Goal: Task Accomplishment & Management: Manage account settings

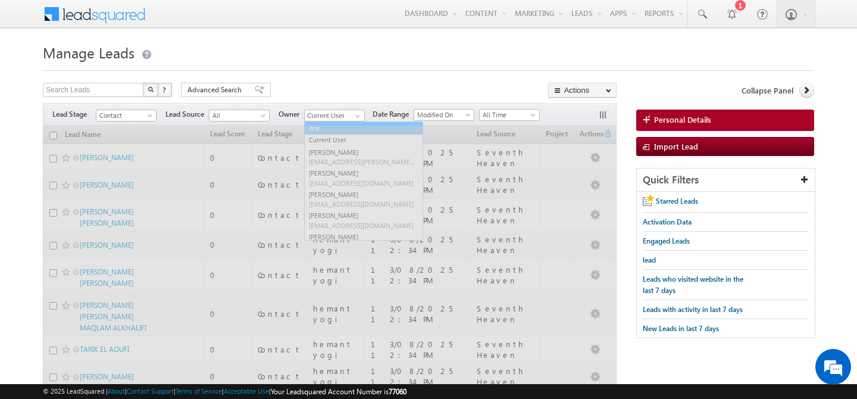
click at [340, 126] on link "Any" at bounding box center [363, 128] width 119 height 14
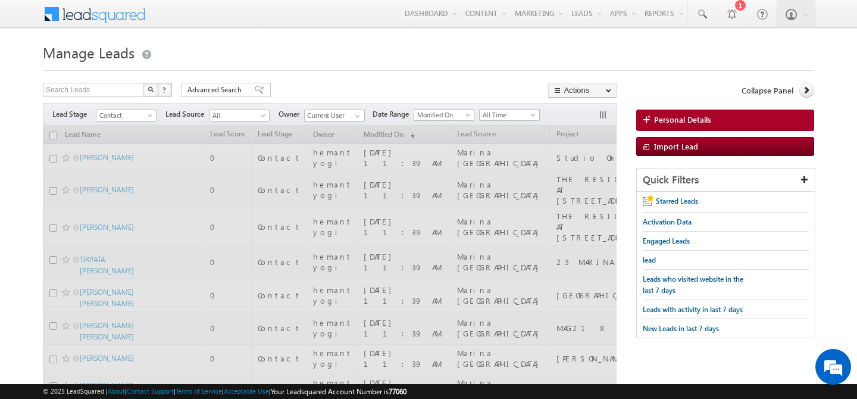
type input "Any"
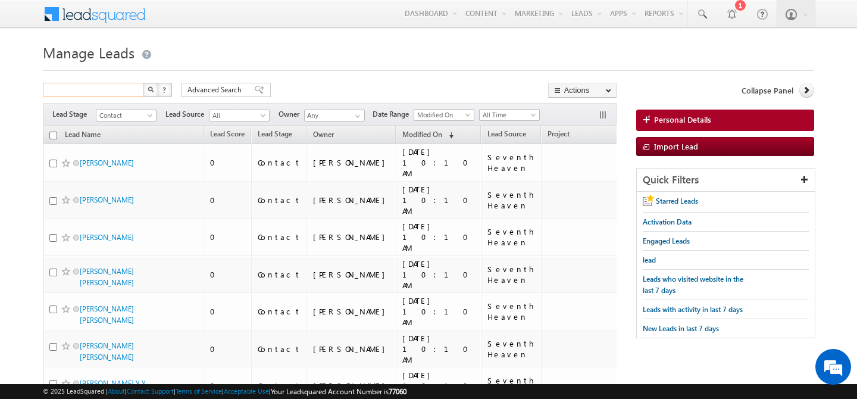
click at [98, 93] on input "text" at bounding box center [94, 90] width 102 height 14
type input "0"
click at [154, 92] on button "button" at bounding box center [150, 90] width 15 height 14
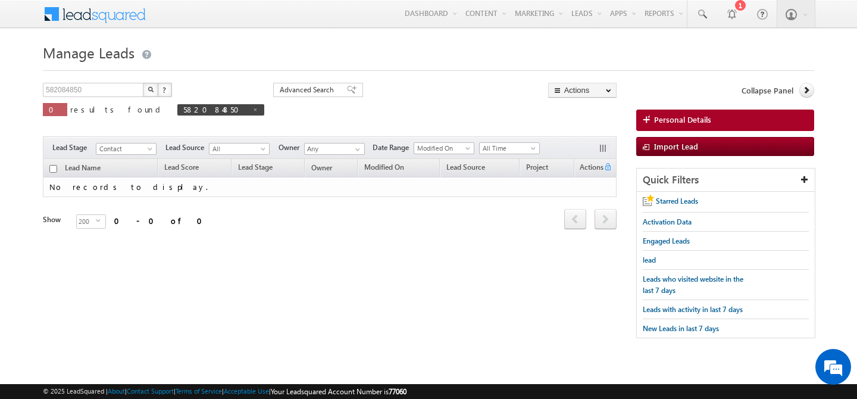
click at [149, 91] on img "button" at bounding box center [151, 89] width 6 height 6
click at [149, 151] on span at bounding box center [151, 151] width 10 height 10
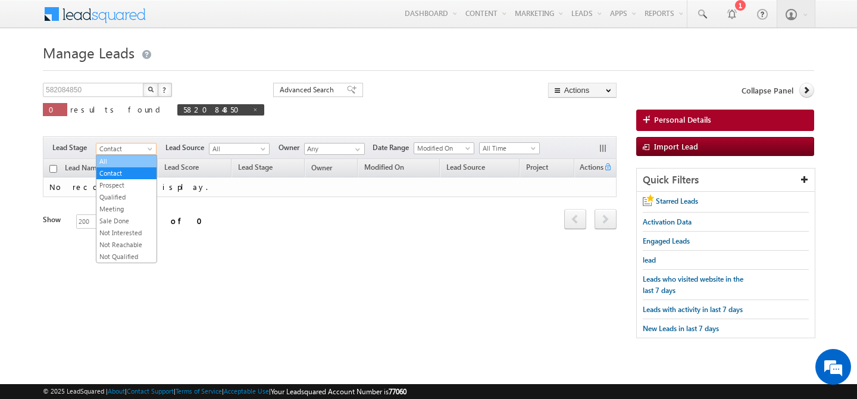
click at [121, 164] on link "All" at bounding box center [126, 161] width 60 height 11
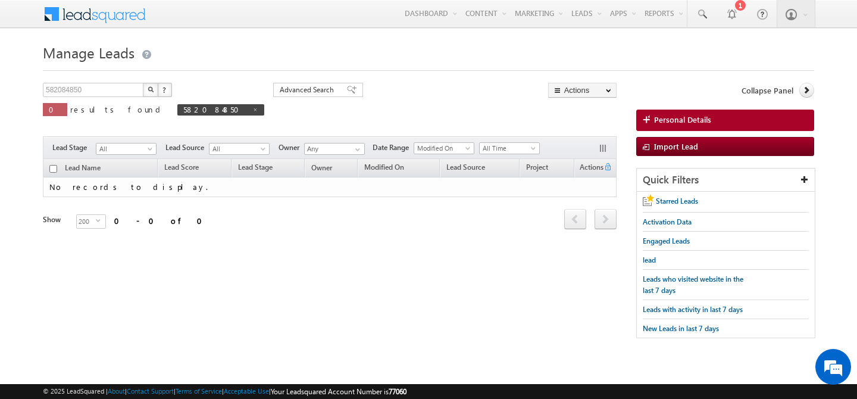
click at [152, 88] on img "button" at bounding box center [151, 89] width 6 height 6
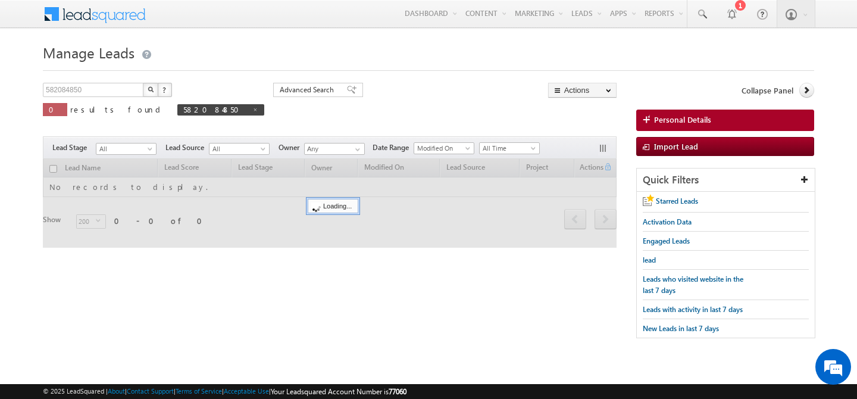
click at [152, 88] on img "button" at bounding box center [151, 89] width 6 height 6
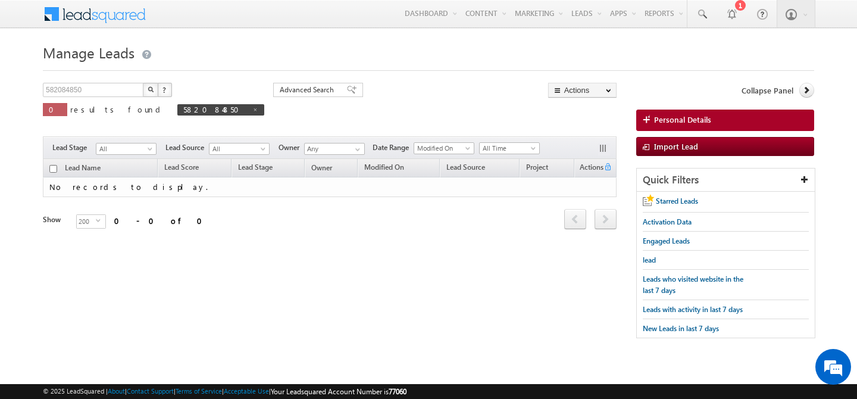
click at [152, 88] on img "button" at bounding box center [151, 89] width 6 height 6
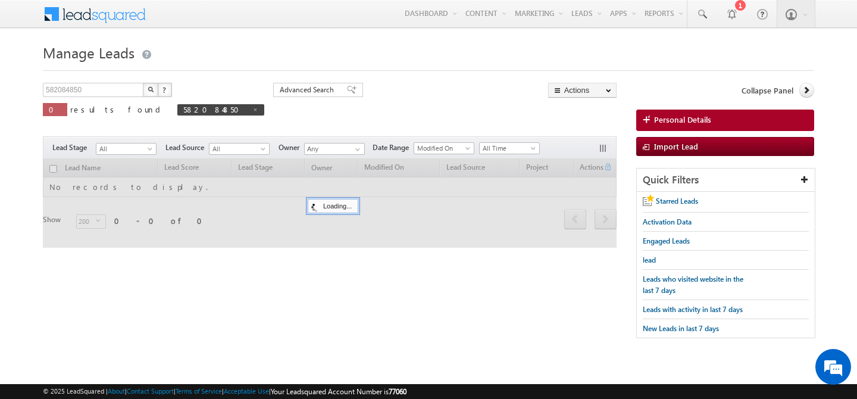
click at [152, 88] on img "button" at bounding box center [151, 89] width 6 height 6
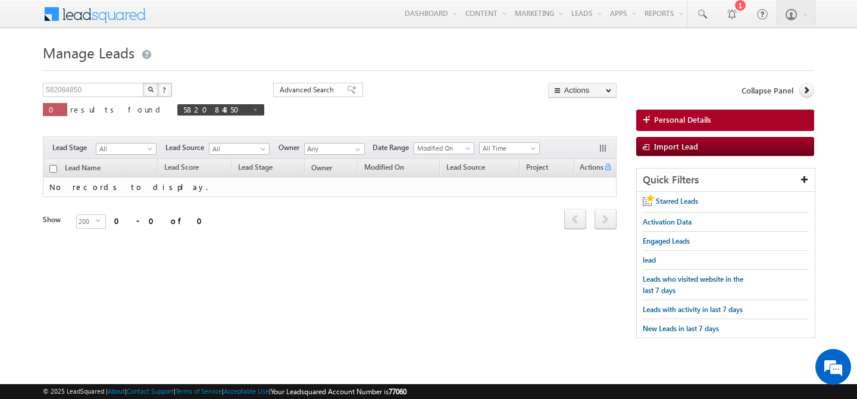
click at [152, 88] on img "button" at bounding box center [151, 89] width 6 height 6
click at [149, 96] on button "button" at bounding box center [150, 90] width 15 height 14
click at [252, 108] on span at bounding box center [255, 109] width 6 height 6
type input "Search Leads"
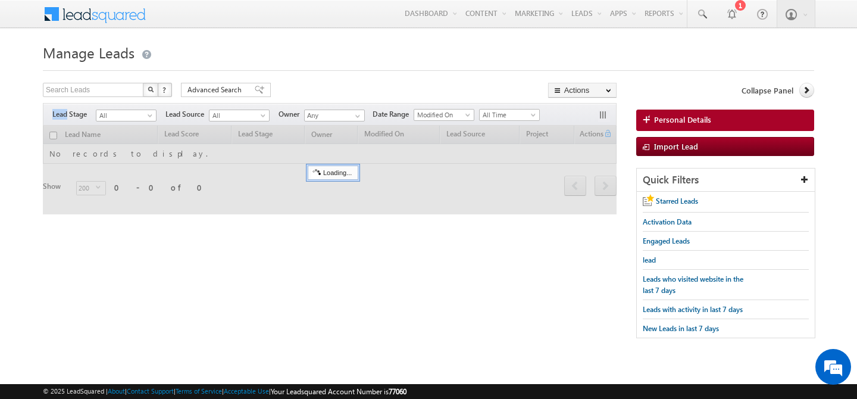
click at [165, 108] on div "Filters Lead Stage All Contact Prospect Qualified Meeting Sale Done Not Interes…" at bounding box center [330, 114] width 574 height 23
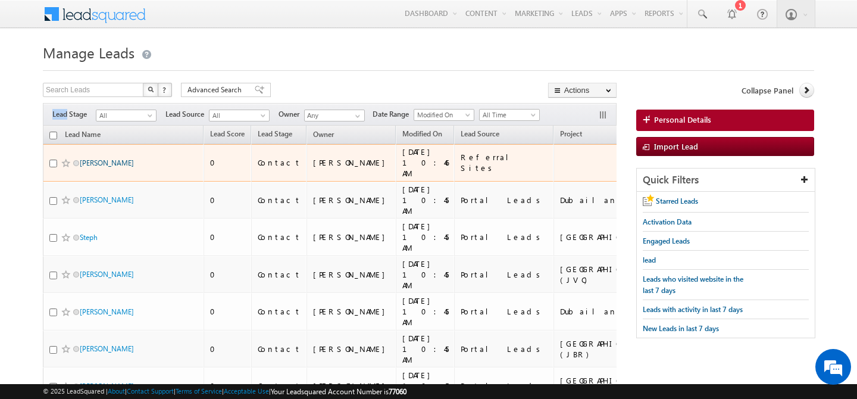
click at [112, 158] on link "[PERSON_NAME]" at bounding box center [107, 162] width 54 height 9
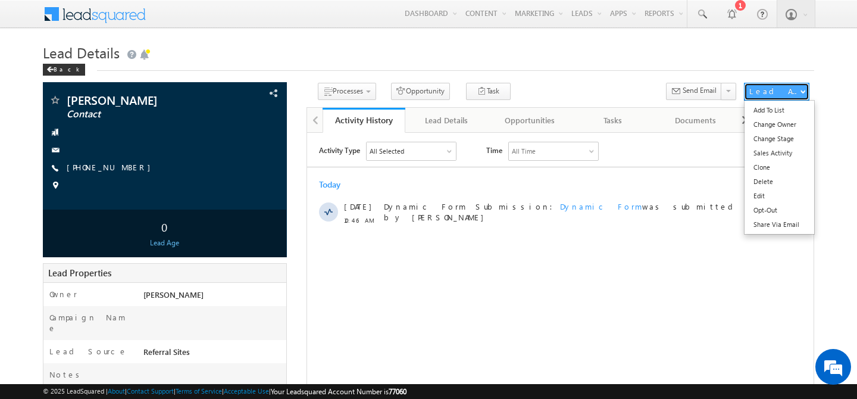
click at [783, 96] on div "Lead Actions" at bounding box center [774, 91] width 51 height 11
click at [786, 137] on link "Change Stage" at bounding box center [779, 138] width 70 height 14
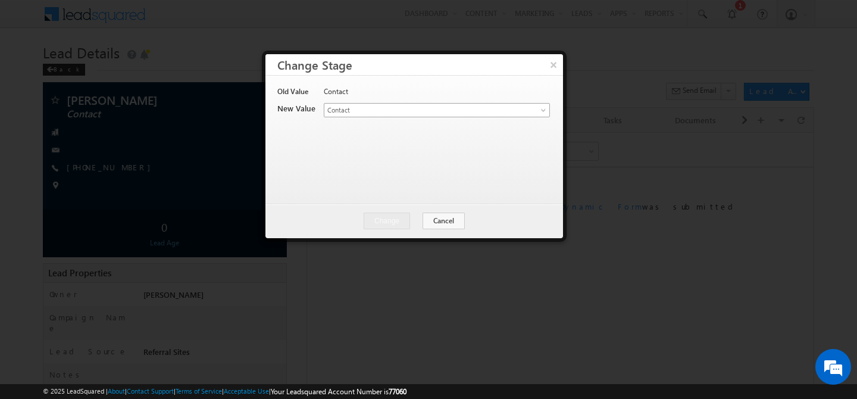
click at [538, 109] on link "Contact" at bounding box center [437, 110] width 226 height 14
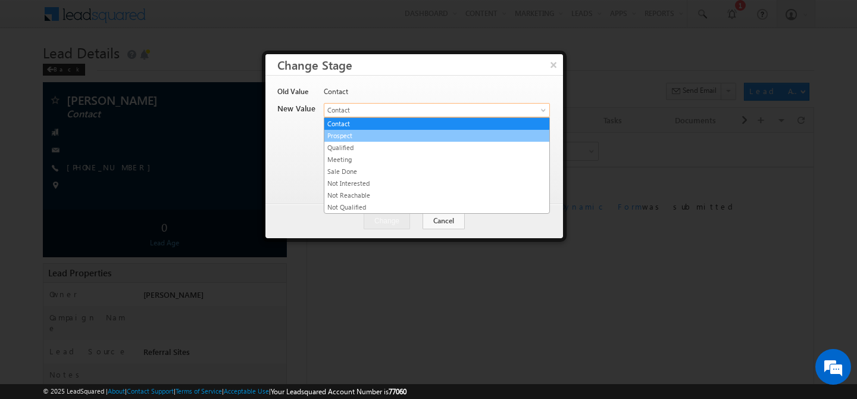
click at [409, 137] on link "Prospect" at bounding box center [436, 135] width 225 height 11
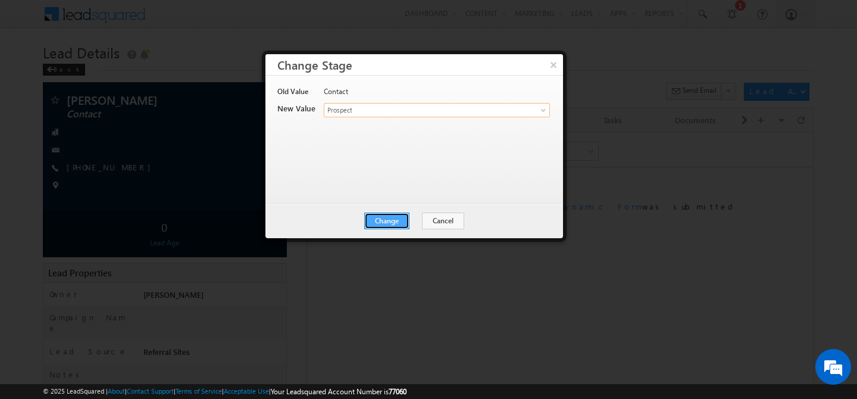
click at [388, 220] on button "Change" at bounding box center [386, 220] width 45 height 17
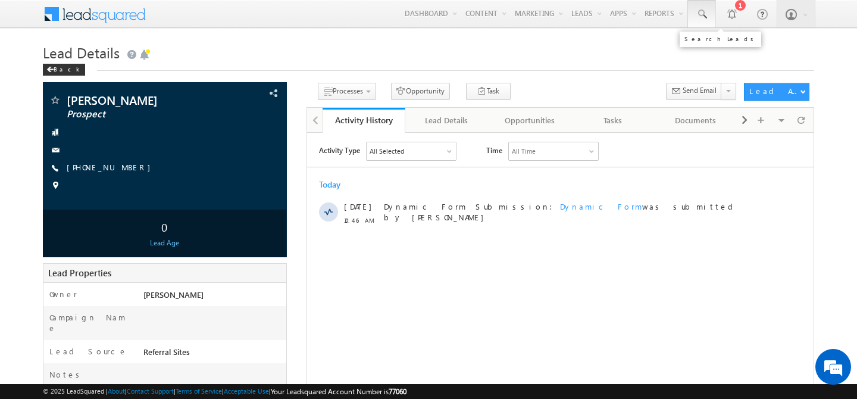
click at [706, 15] on span at bounding box center [701, 14] width 12 height 12
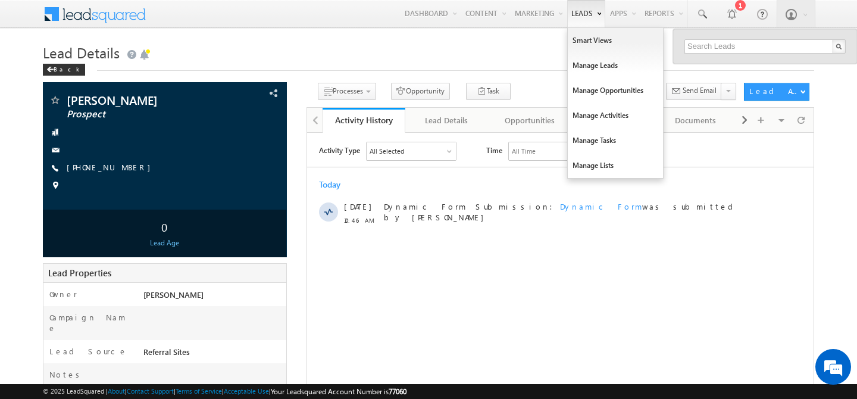
click at [572, 14] on link "Leads" at bounding box center [586, 13] width 38 height 27
click at [588, 64] on link "Manage Leads" at bounding box center [615, 65] width 95 height 25
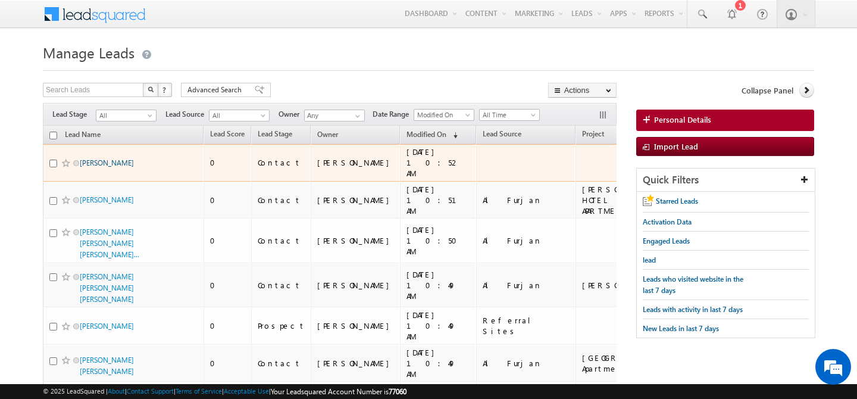
click at [95, 158] on link "Sandesh yash" at bounding box center [107, 162] width 54 height 9
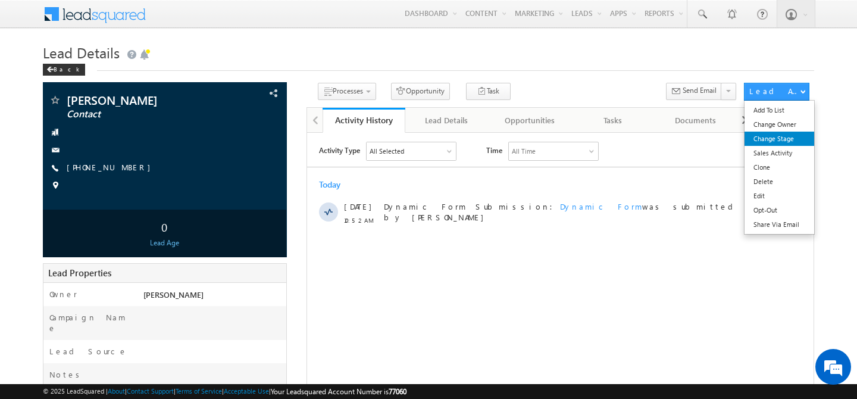
click at [773, 136] on link "Change Stage" at bounding box center [779, 138] width 70 height 14
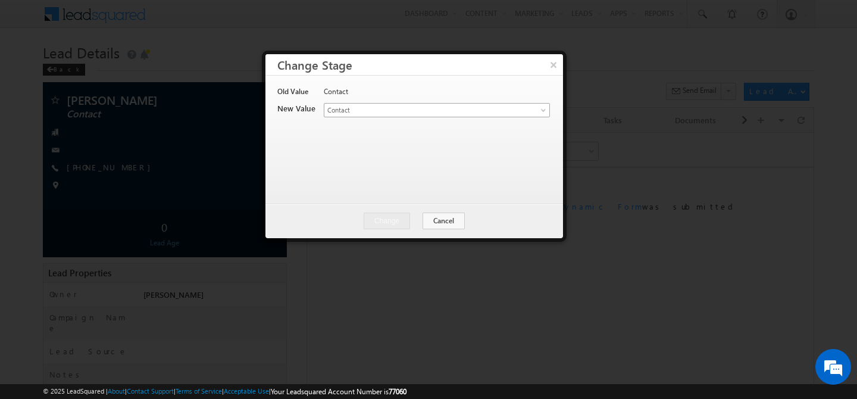
click at [545, 108] on span at bounding box center [545, 113] width 10 height 10
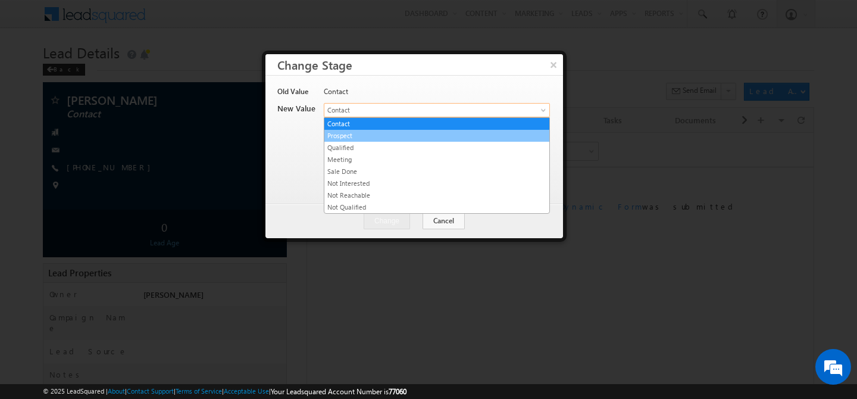
click at [378, 136] on link "Prospect" at bounding box center [436, 135] width 225 height 11
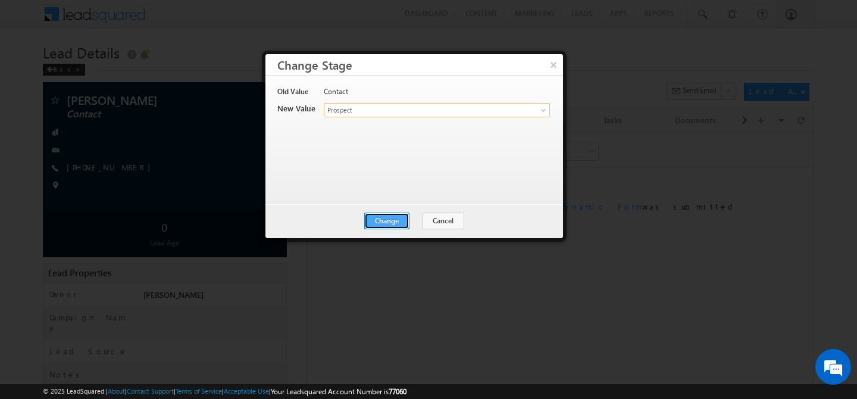
click at [378, 220] on button "Change" at bounding box center [386, 220] width 45 height 17
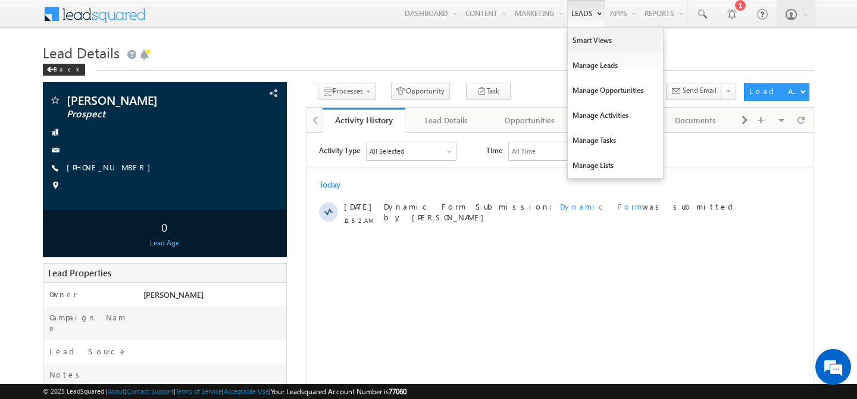
click at [571, 22] on link "Leads" at bounding box center [586, 13] width 38 height 27
click at [584, 62] on link "Manage Leads" at bounding box center [615, 65] width 95 height 25
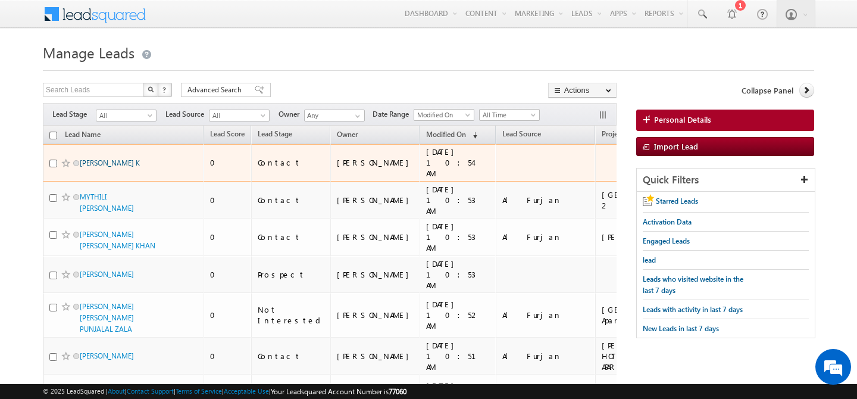
click at [88, 162] on link "[PERSON_NAME] K" at bounding box center [110, 162] width 60 height 9
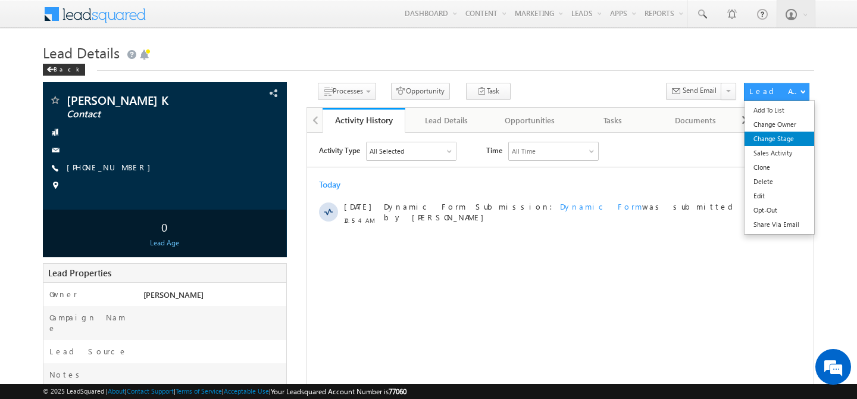
click at [781, 138] on link "Change Stage" at bounding box center [779, 138] width 70 height 14
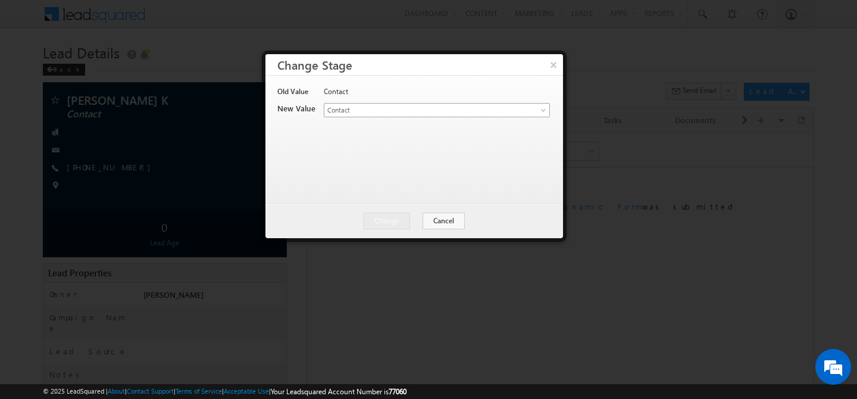
click at [536, 111] on link "Contact" at bounding box center [437, 110] width 226 height 14
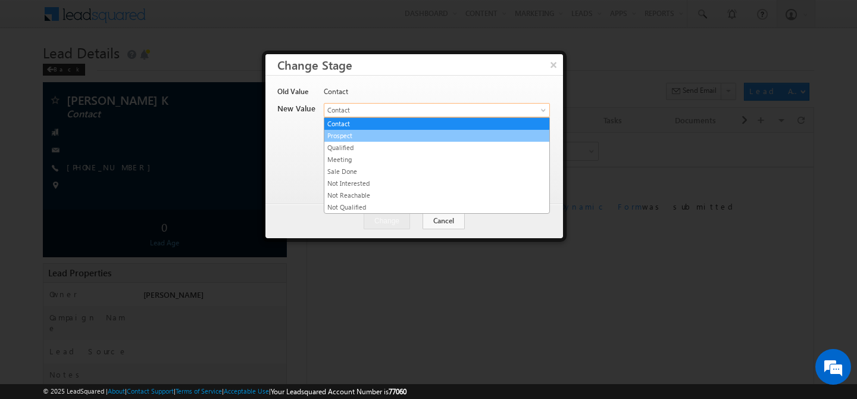
click at [466, 132] on link "Prospect" at bounding box center [436, 135] width 225 height 11
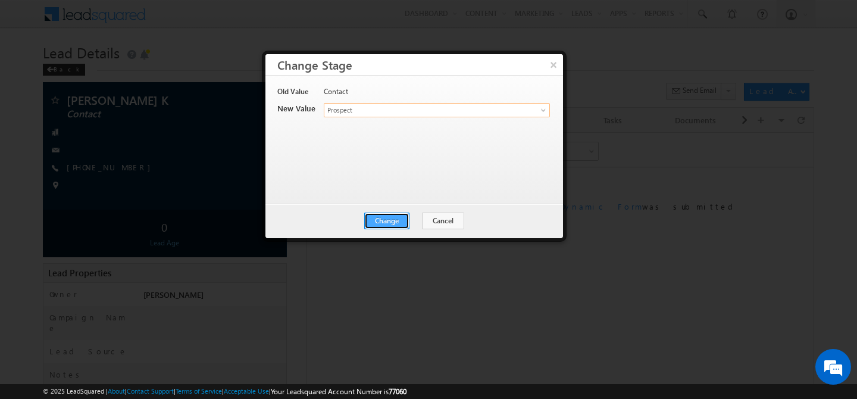
click at [398, 224] on button "Change" at bounding box center [386, 220] width 45 height 17
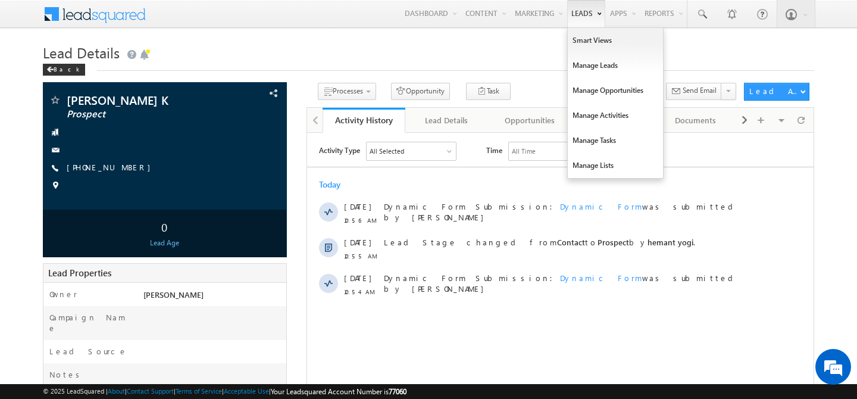
click at [578, 21] on link "Leads" at bounding box center [586, 13] width 38 height 27
click at [577, 13] on link "Leads" at bounding box center [586, 13] width 38 height 27
click at [580, 66] on link "Manage Leads" at bounding box center [615, 65] width 95 height 25
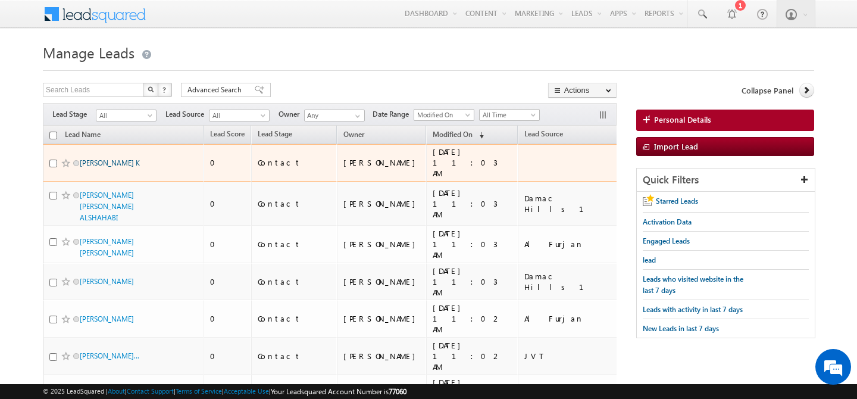
click at [96, 159] on link "[PERSON_NAME] K" at bounding box center [110, 162] width 60 height 9
click at [95, 158] on link "[PERSON_NAME] K" at bounding box center [110, 162] width 60 height 9
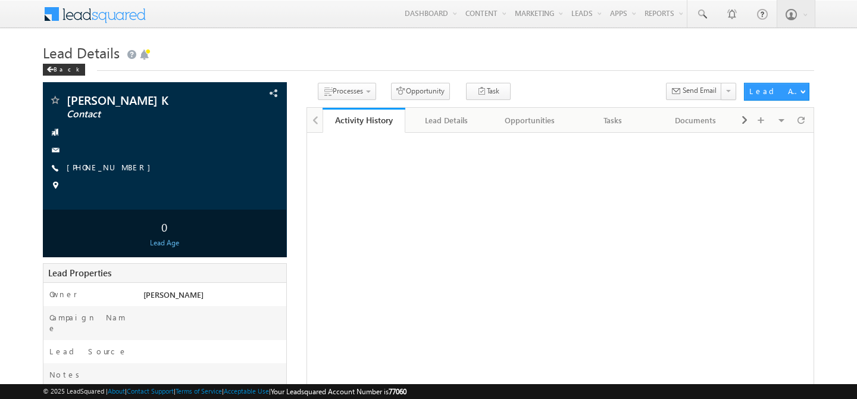
click at [0, 0] on link "Change Stage" at bounding box center [0, 0] width 0 height 0
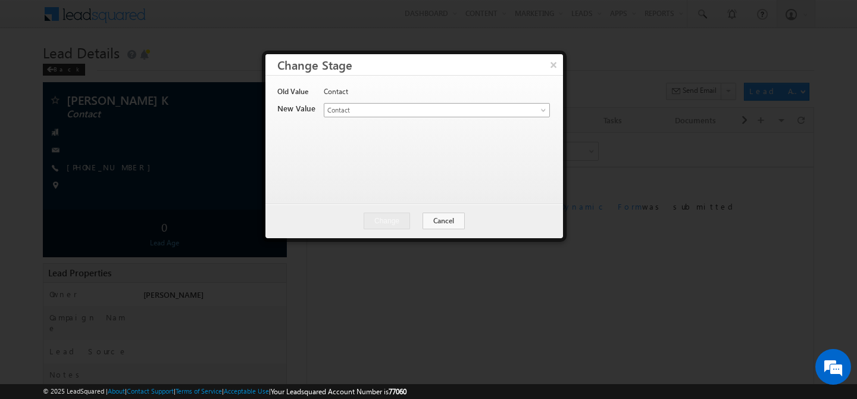
click at [540, 106] on link "Contact" at bounding box center [437, 110] width 226 height 14
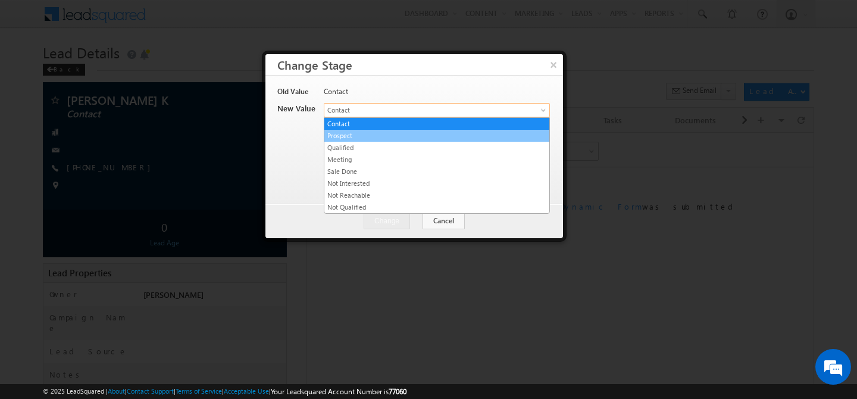
click at [392, 139] on link "Prospect" at bounding box center [436, 135] width 225 height 11
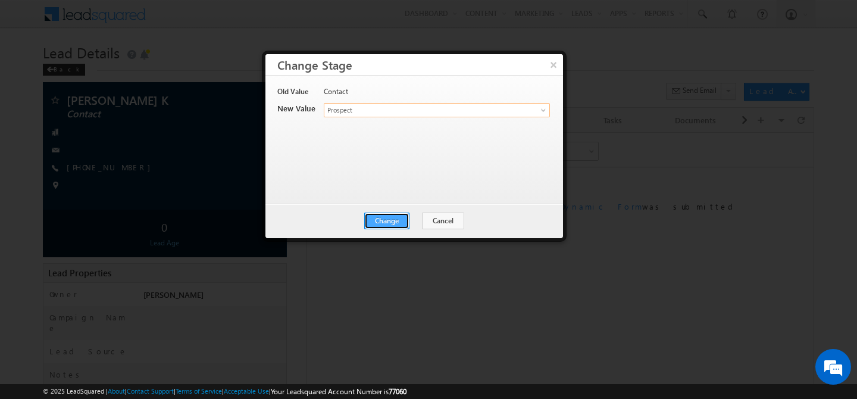
click at [392, 227] on button "Change" at bounding box center [386, 220] width 45 height 17
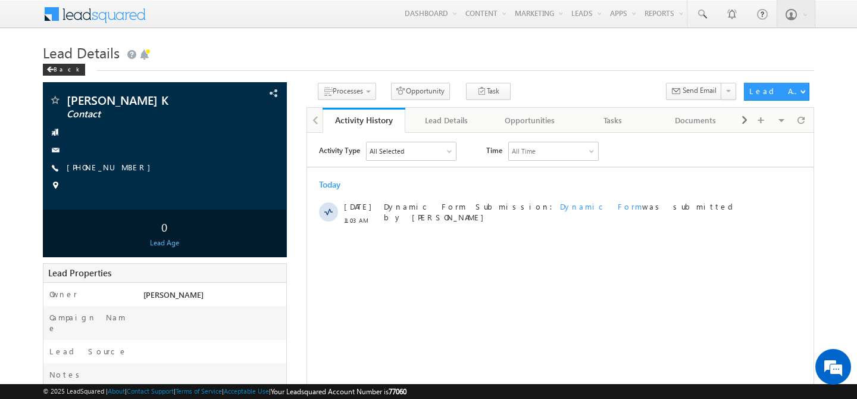
click div "Back"
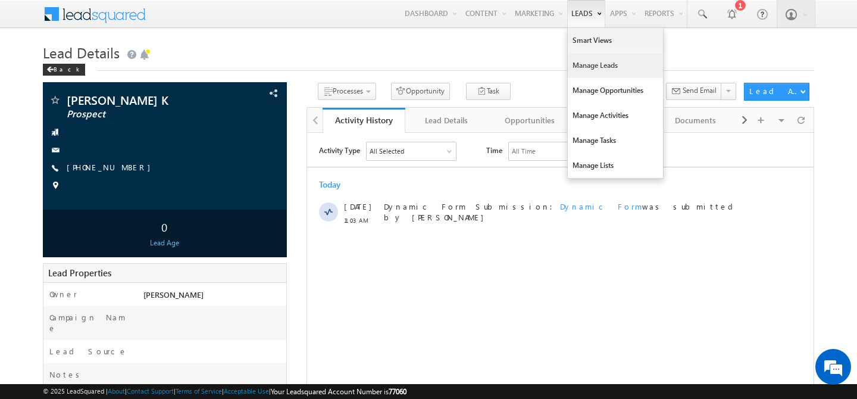
click at [575, 65] on link "Manage Leads" at bounding box center [615, 65] width 95 height 25
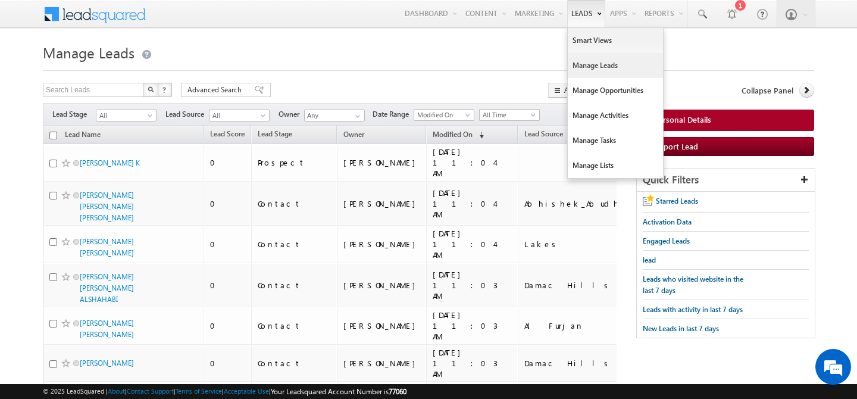
click at [582, 65] on link "Manage Leads" at bounding box center [615, 65] width 95 height 25
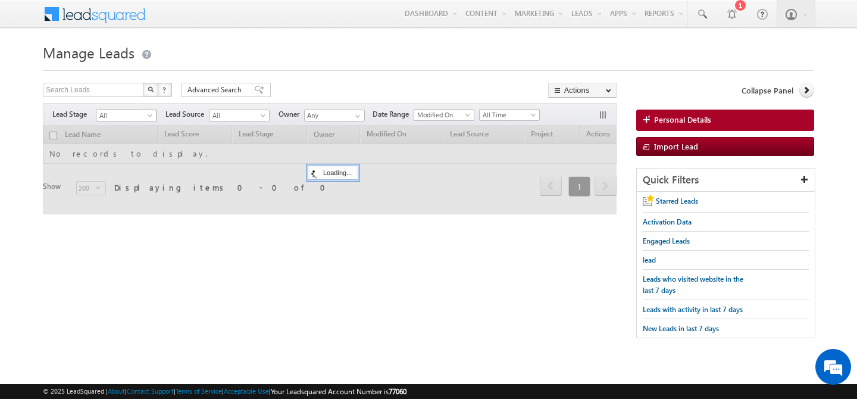
click at [147, 115] on span at bounding box center [151, 118] width 10 height 10
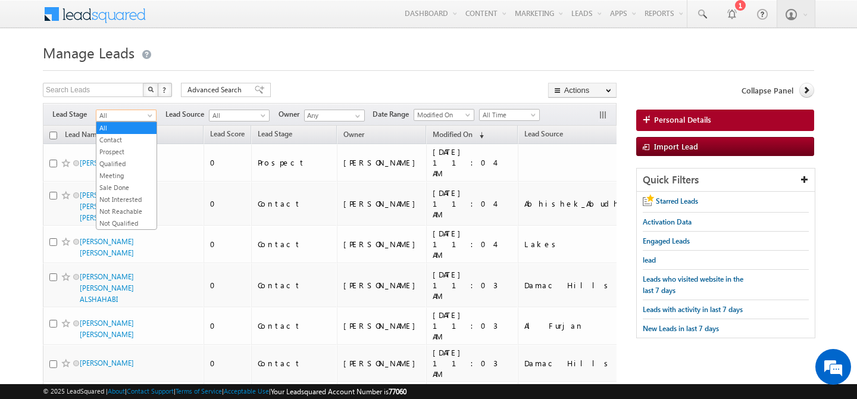
click at [395, 47] on h1 "Manage Leads" at bounding box center [428, 51] width 771 height 23
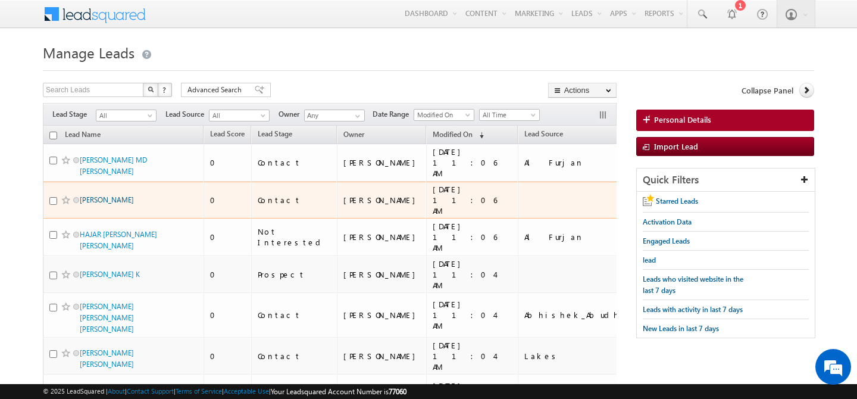
click at [102, 200] on link "[PERSON_NAME]" at bounding box center [107, 199] width 54 height 9
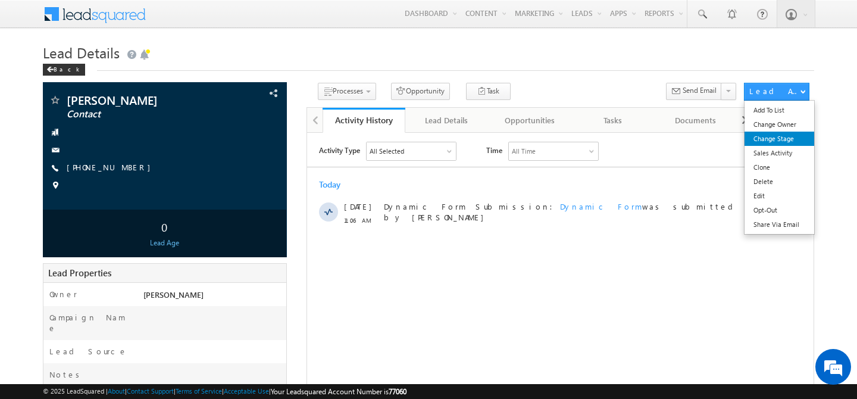
click link "Change Stage"
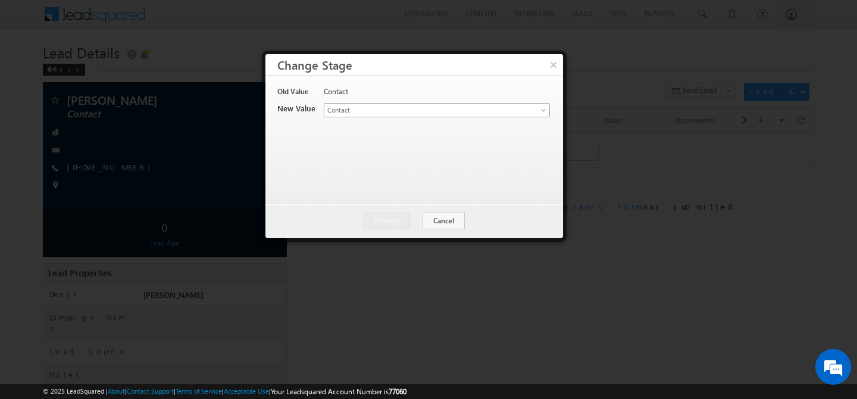
click span "Contact"
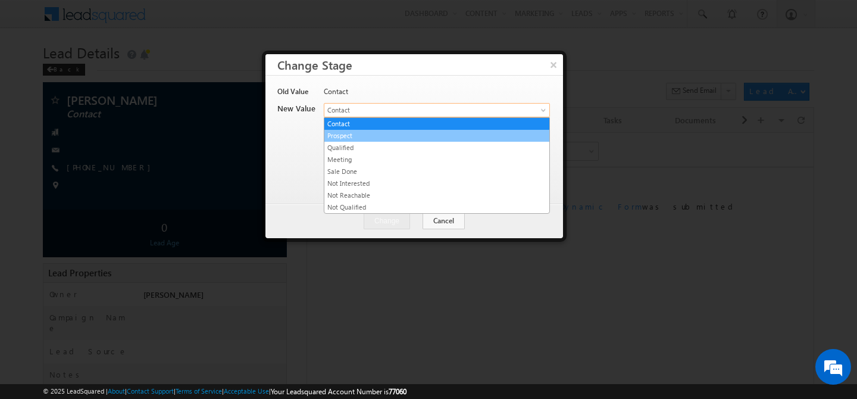
click link "Prospect"
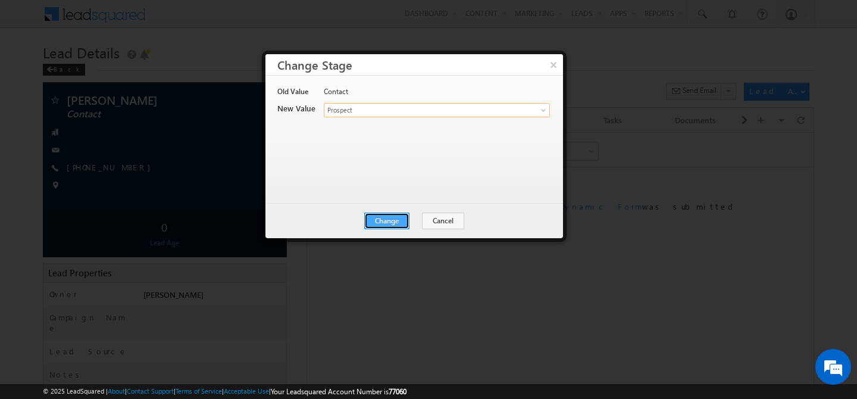
click button "Change"
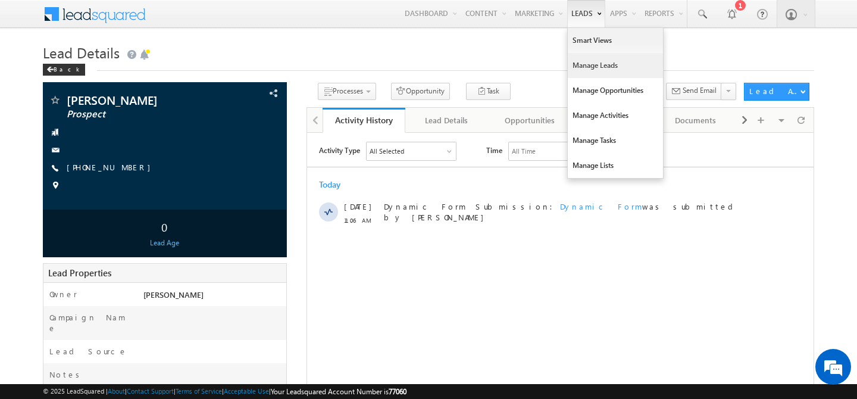
click at [582, 62] on link "Manage Leads" at bounding box center [615, 65] width 95 height 25
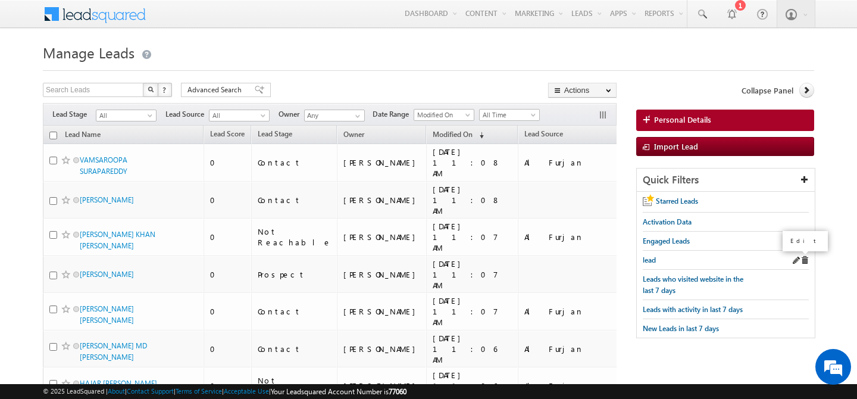
click at [793, 256] on span at bounding box center [795, 260] width 8 height 8
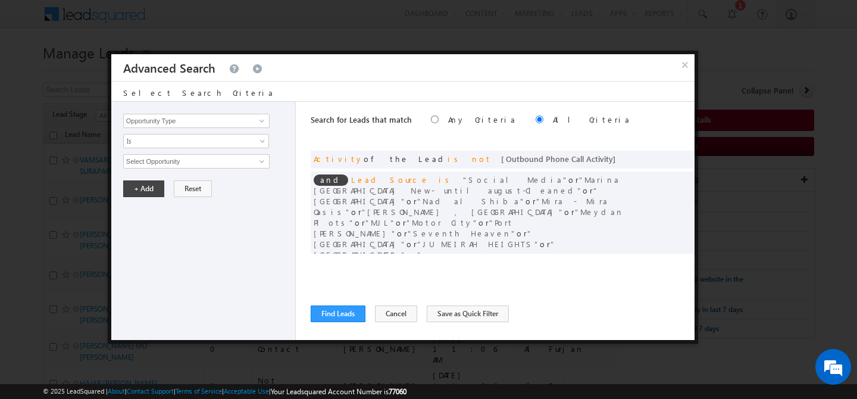
click at [344, 322] on div "Search for Leads that match Any Criteria All Criteria Note that the current tri…" at bounding box center [503, 221] width 384 height 238
click at [334, 310] on button "Find Leads" at bounding box center [338, 313] width 55 height 17
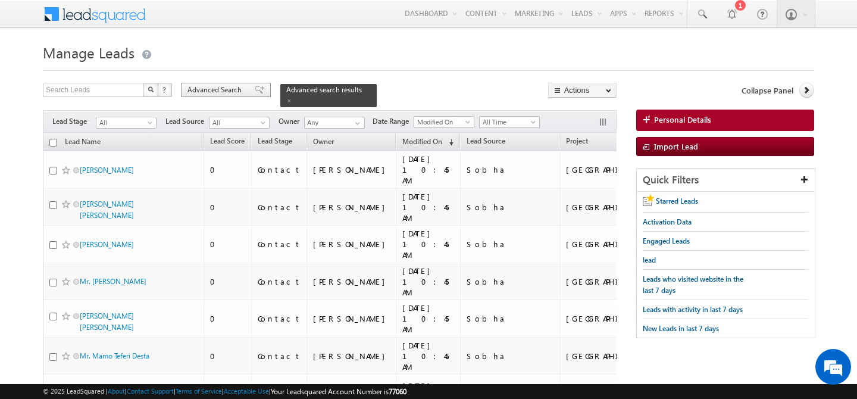
click at [189, 89] on span "Advanced Search" at bounding box center [216, 89] width 58 height 11
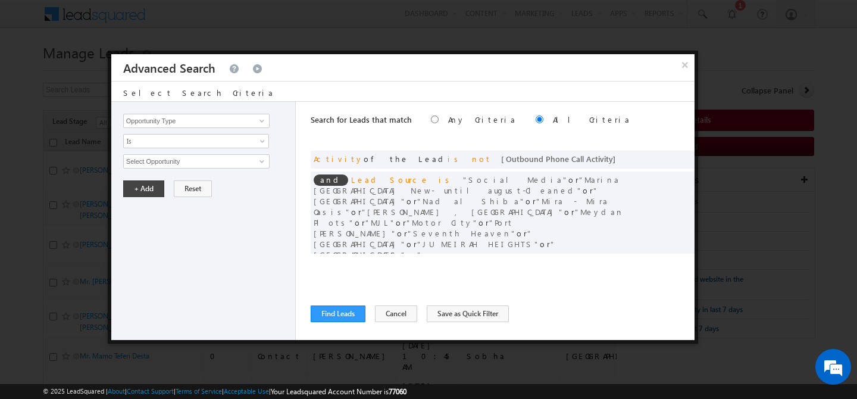
click at [856, 176] on div at bounding box center [428, 199] width 857 height 399
click at [686, 69] on button "×" at bounding box center [685, 64] width 20 height 21
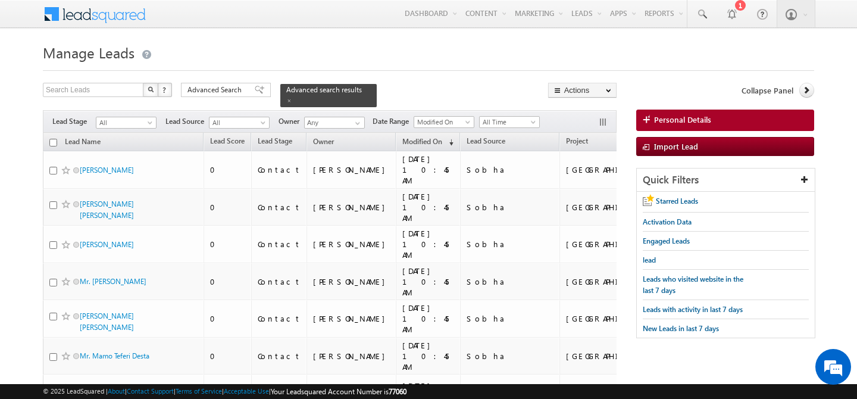
click at [55, 139] on input "checkbox" at bounding box center [53, 143] width 8 height 8
checkbox input "true"
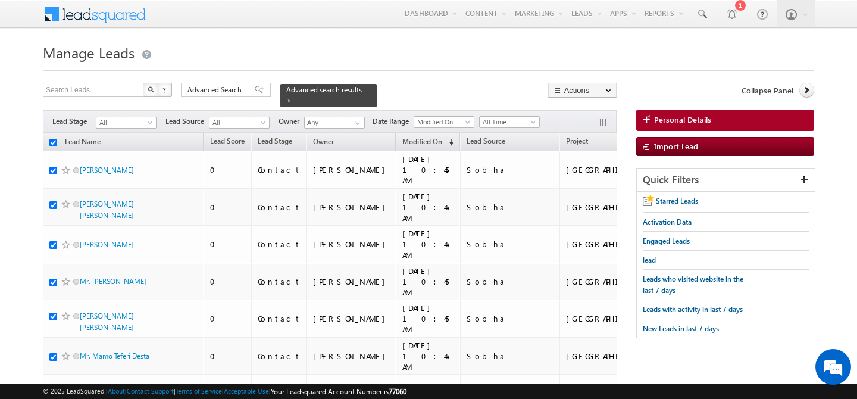
checkbox input "true"
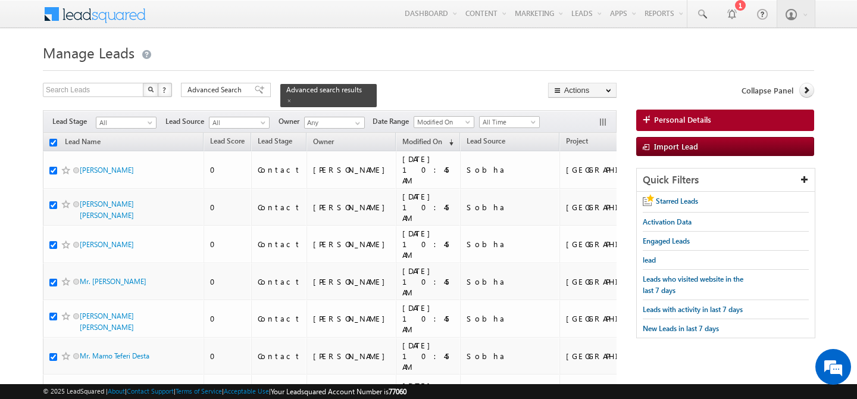
checkbox input "true"
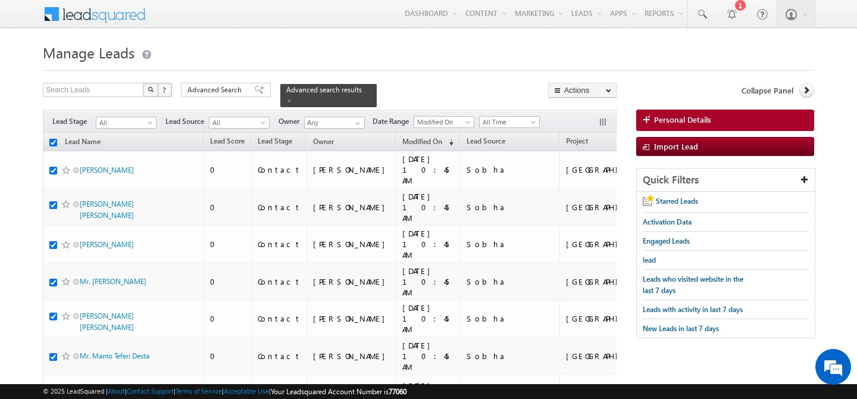
checkbox input "true"
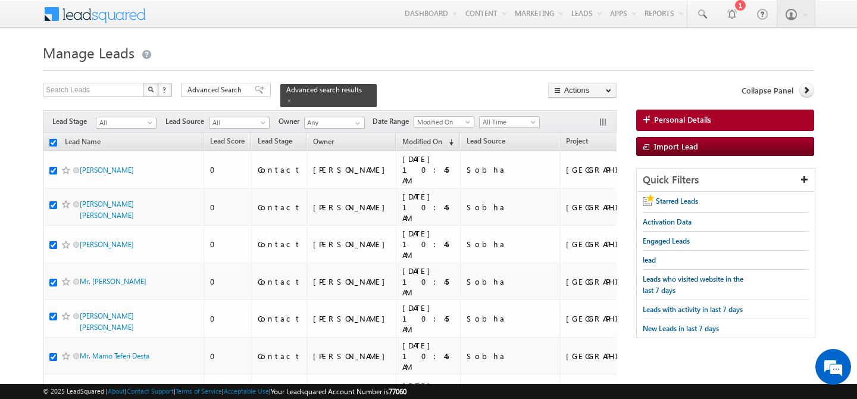
checkbox input "true"
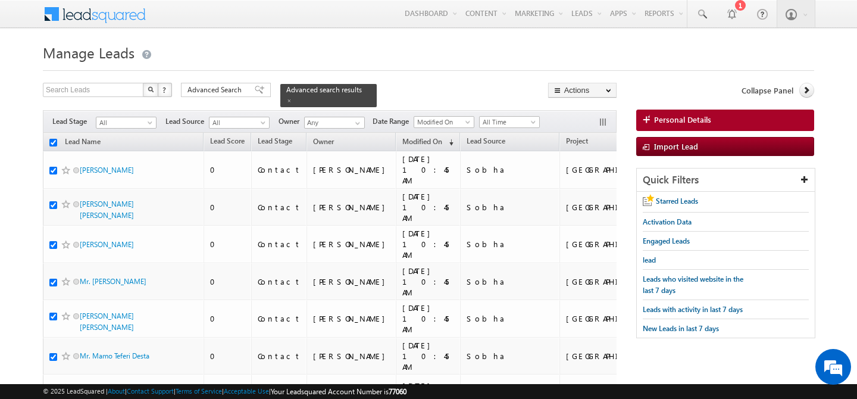
checkbox input "true"
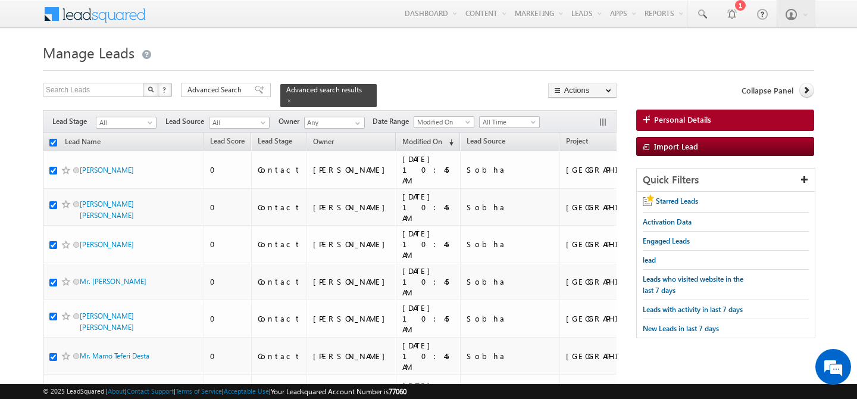
checkbox input "true"
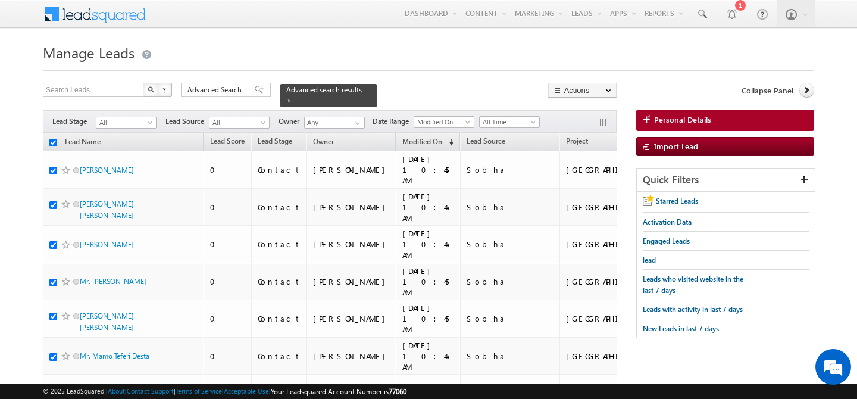
checkbox input "true"
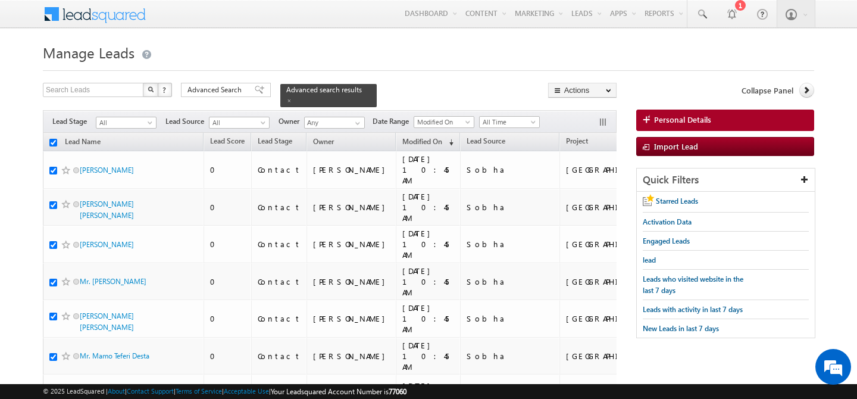
checkbox input "true"
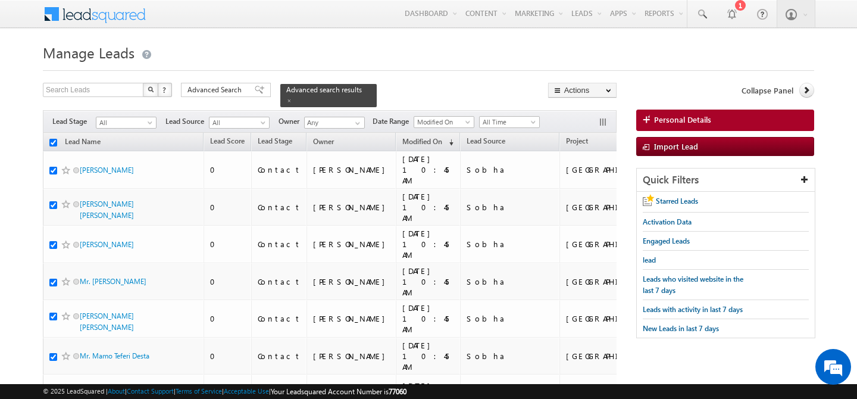
checkbox input "true"
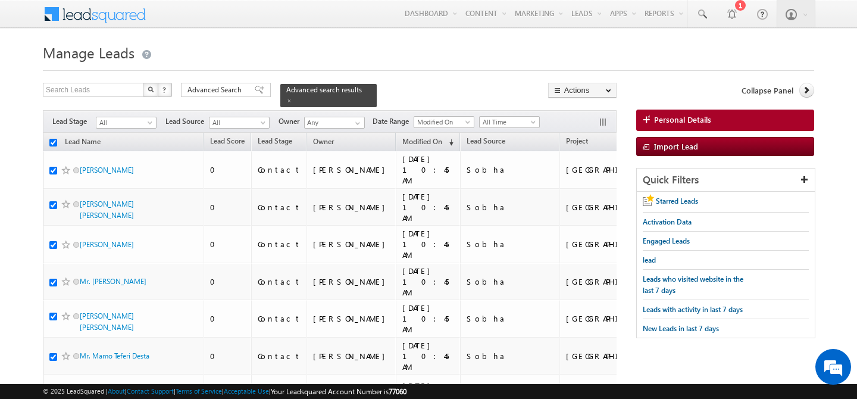
checkbox input "true"
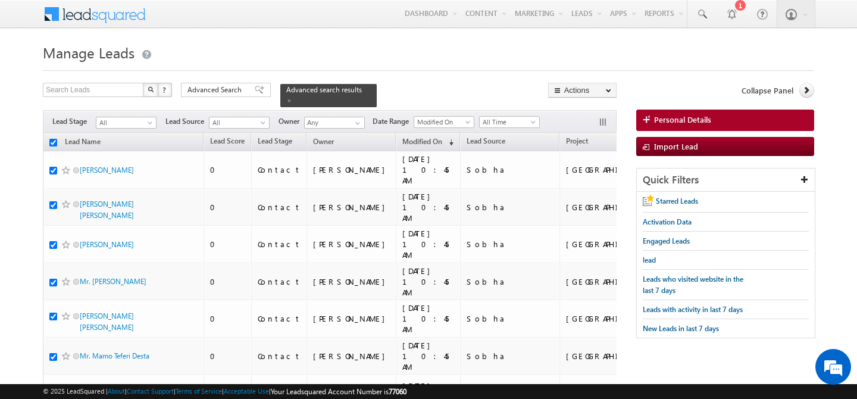
checkbox input "true"
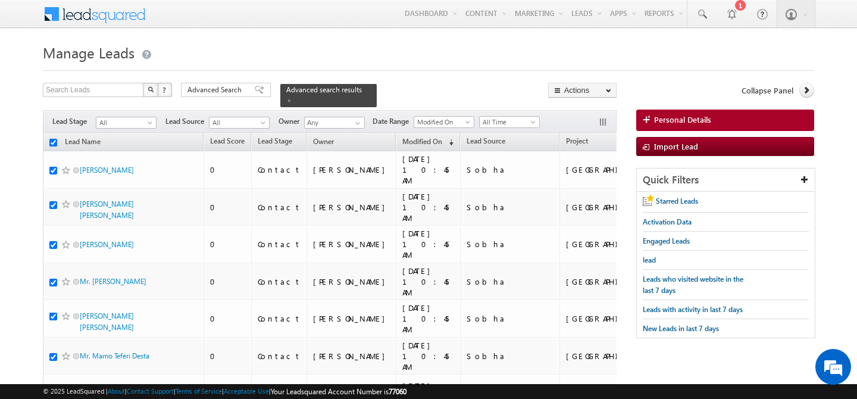
checkbox input "true"
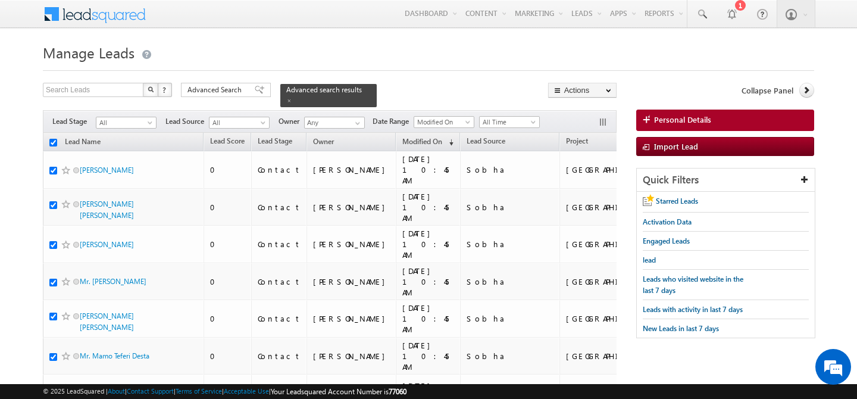
checkbox input "true"
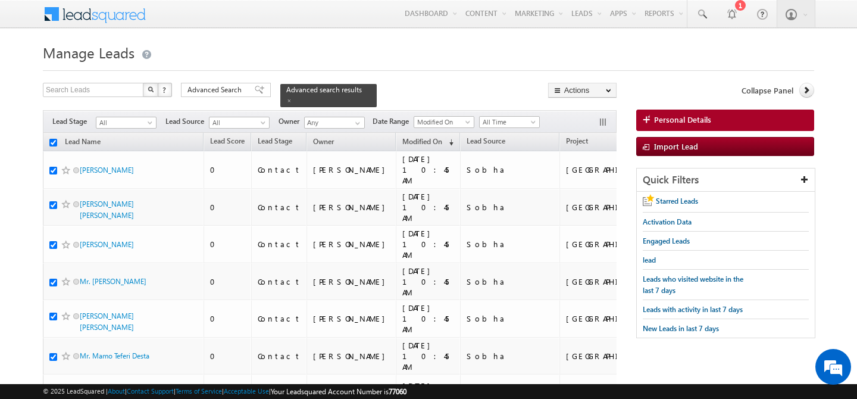
checkbox input "true"
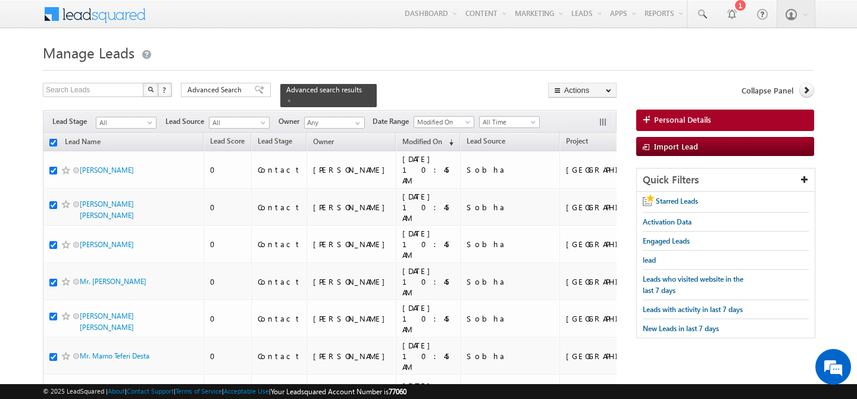
checkbox input "true"
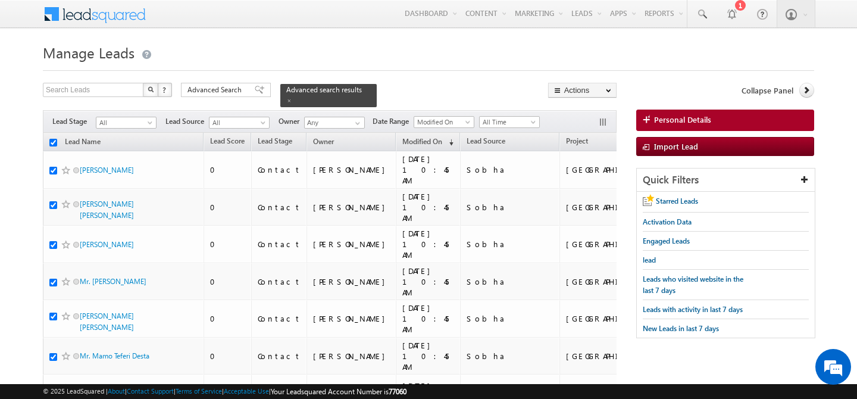
checkbox input "true"
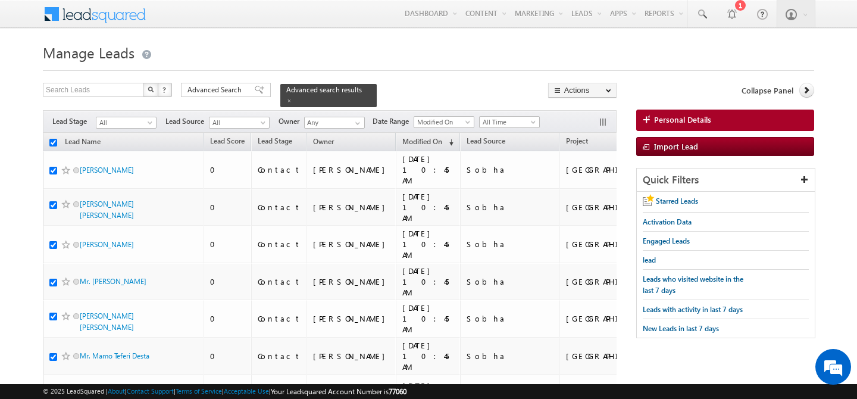
checkbox input "true"
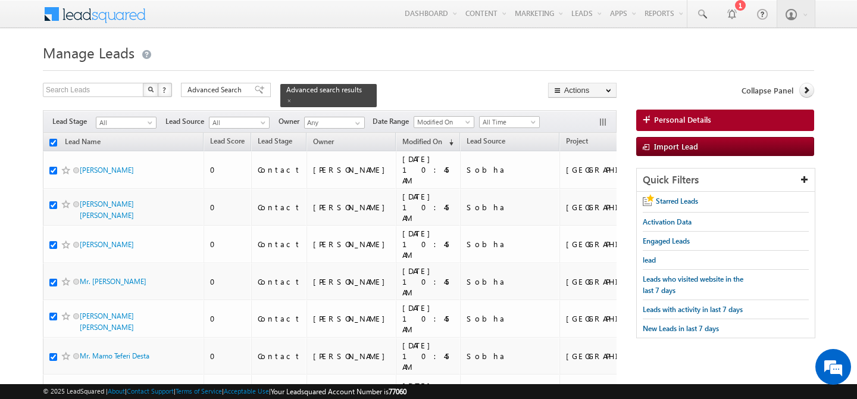
checkbox input "true"
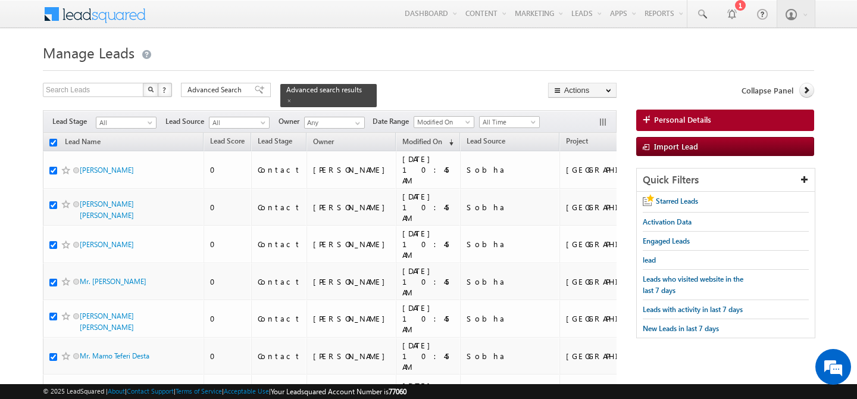
checkbox input "true"
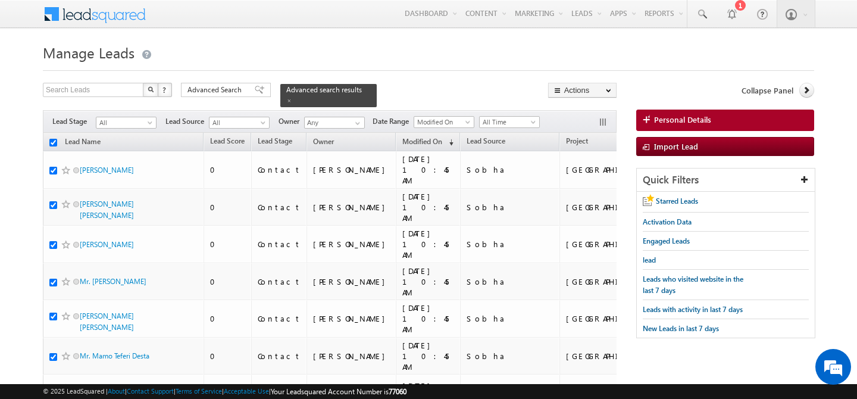
checkbox input "true"
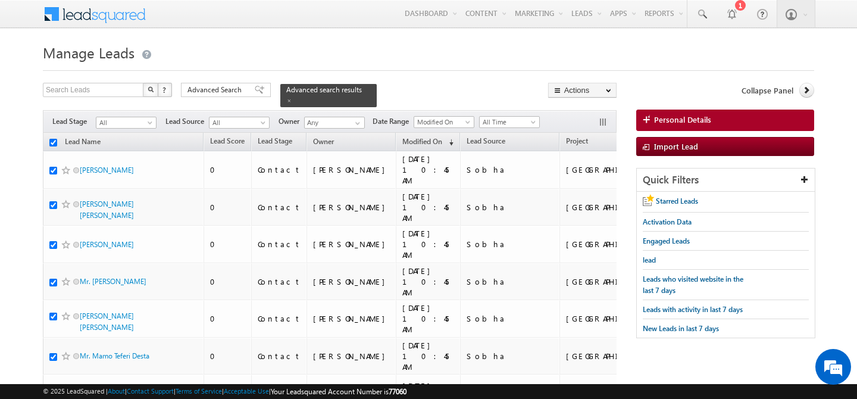
checkbox input "true"
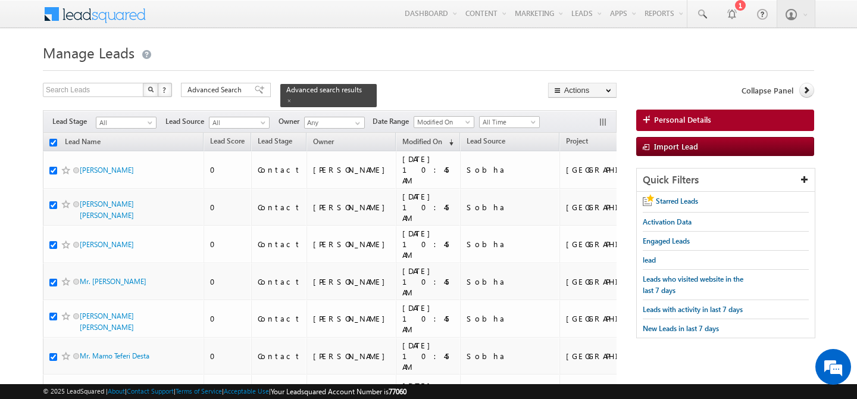
checkbox input "true"
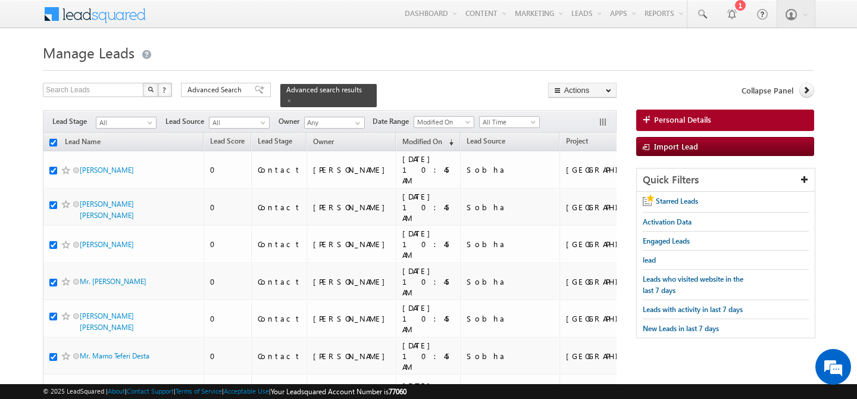
checkbox input "true"
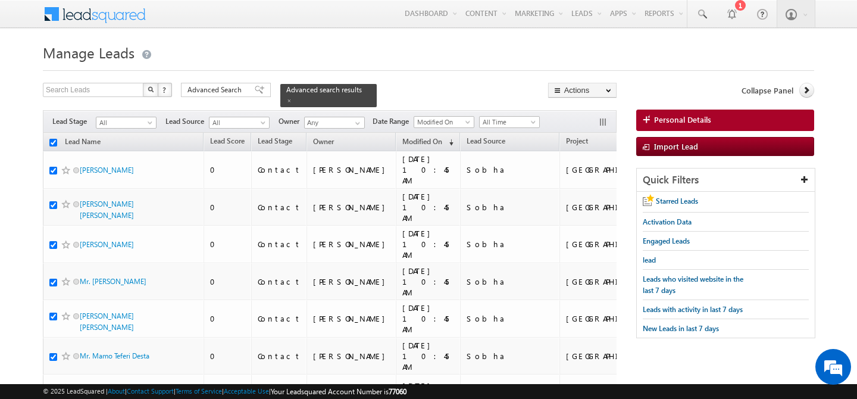
checkbox input "true"
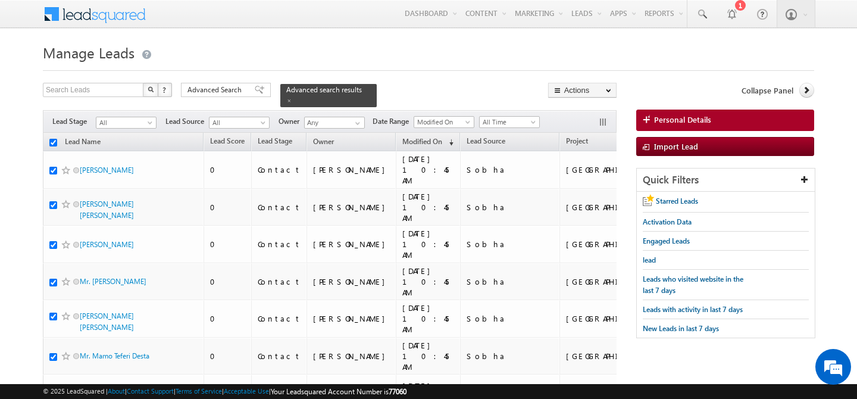
checkbox input "true"
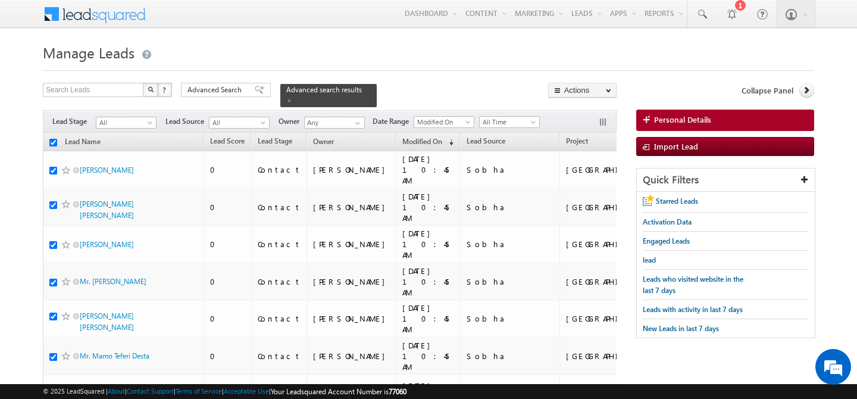
checkbox input "true"
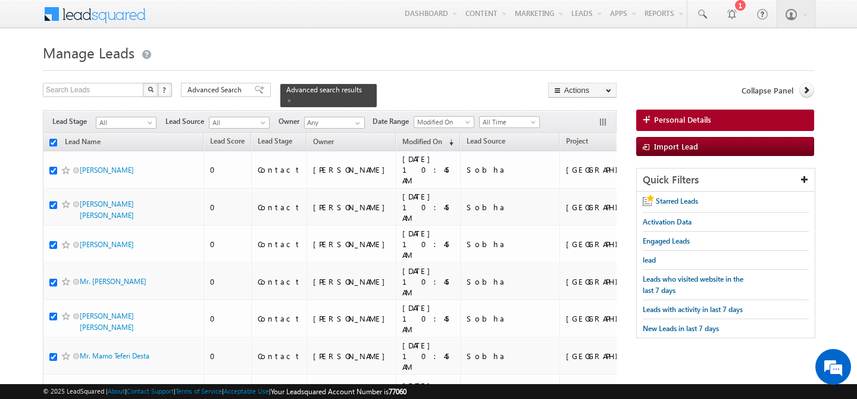
checkbox input "true"
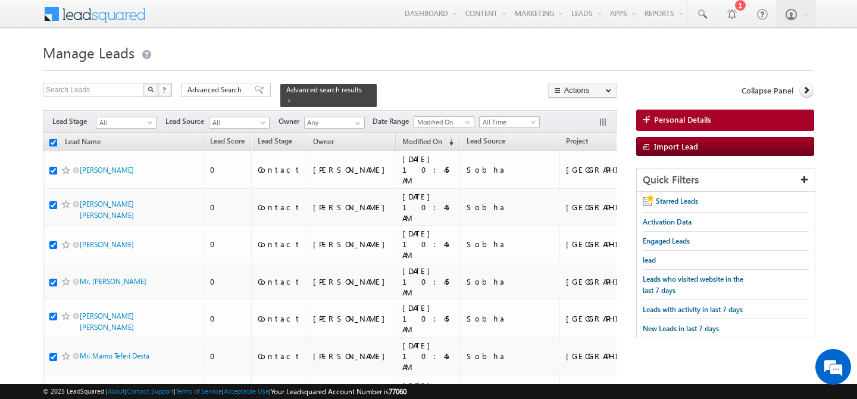
checkbox input "true"
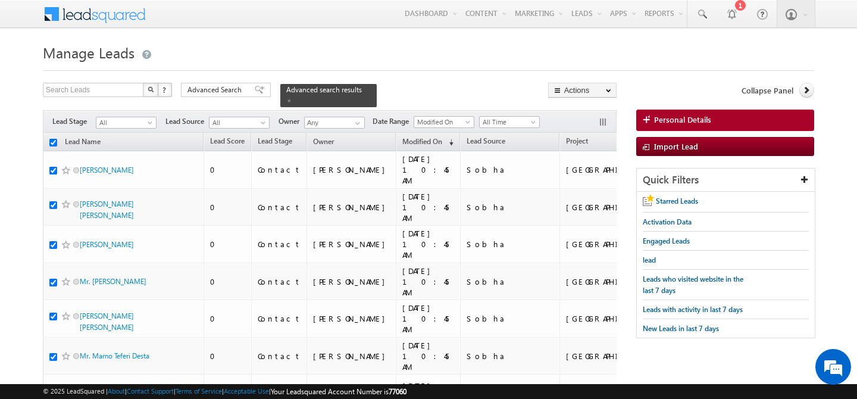
checkbox input "true"
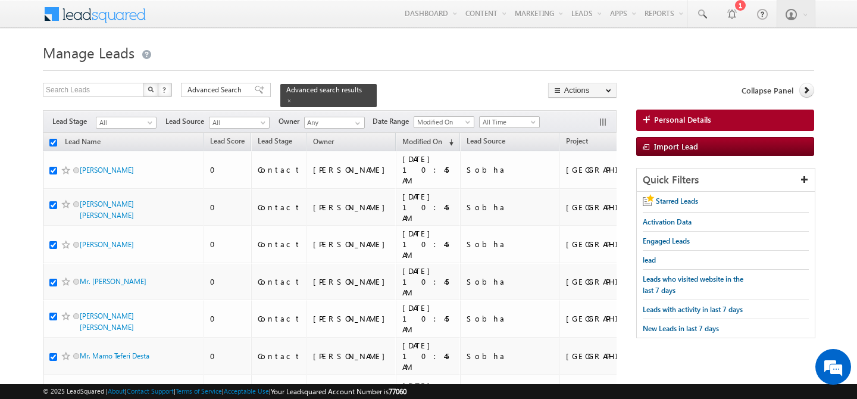
checkbox input "true"
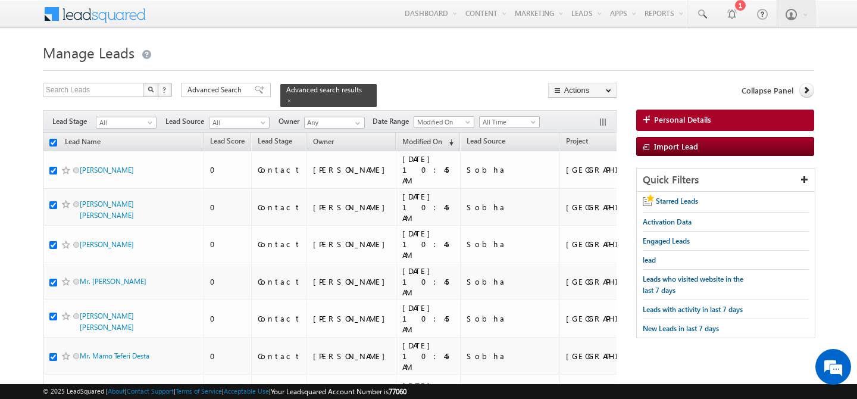
checkbox input "true"
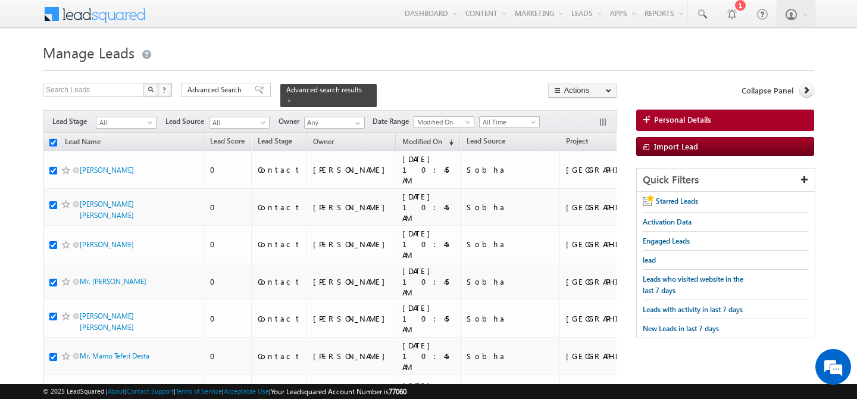
checkbox input "true"
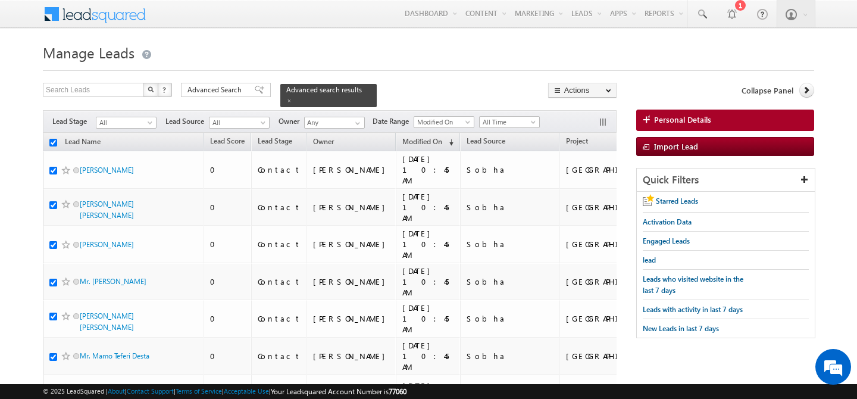
checkbox input "true"
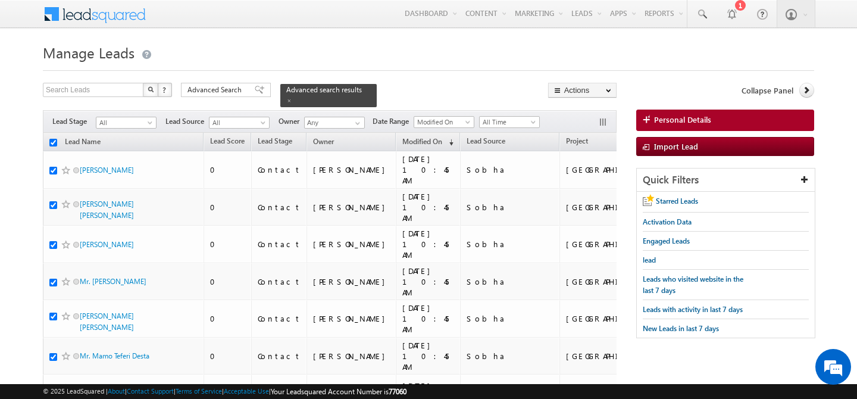
checkbox input "true"
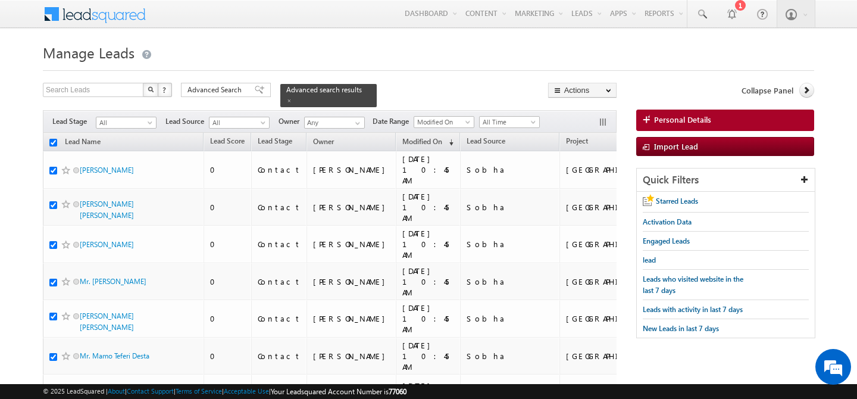
checkbox input "true"
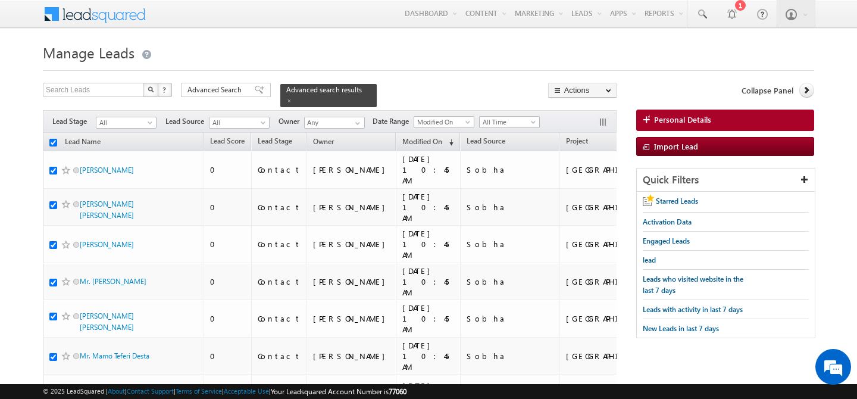
checkbox input "true"
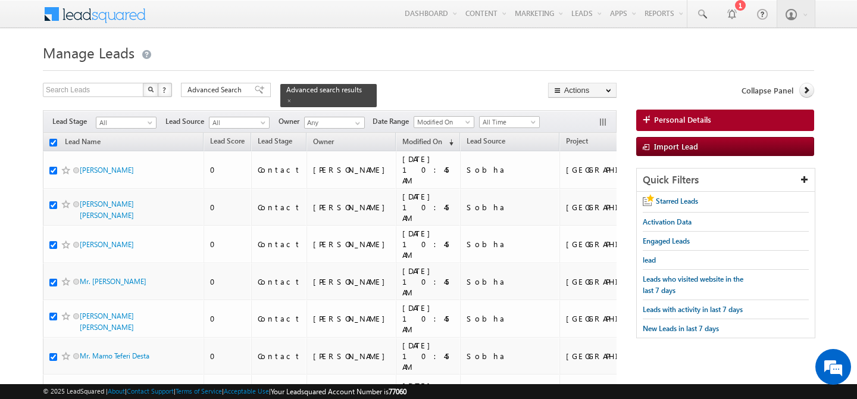
checkbox input "true"
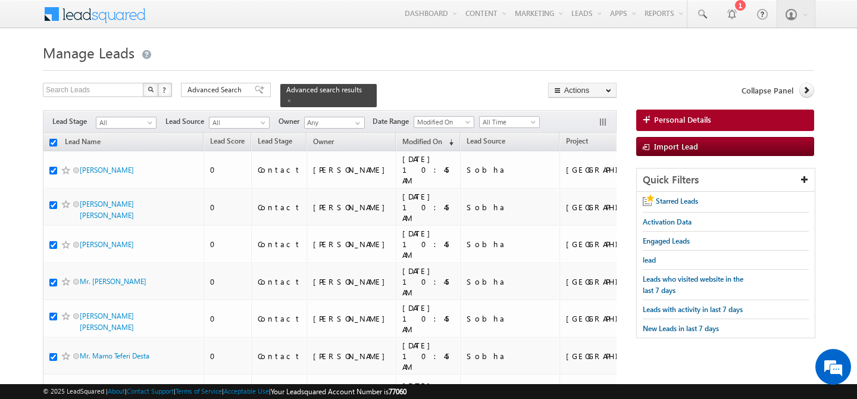
checkbox input "true"
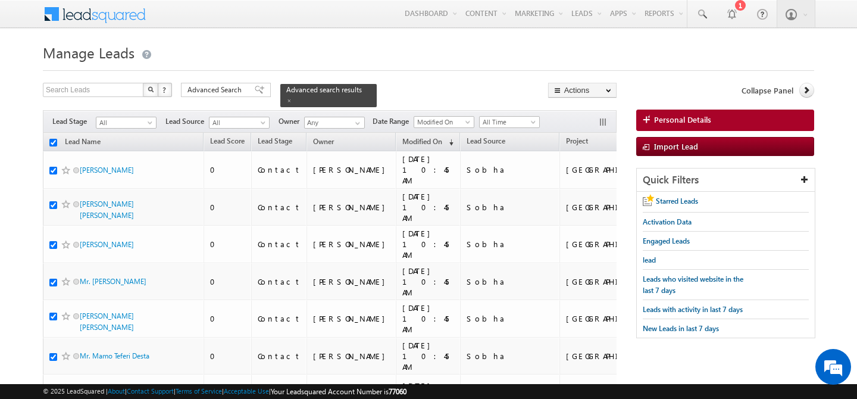
checkbox input "true"
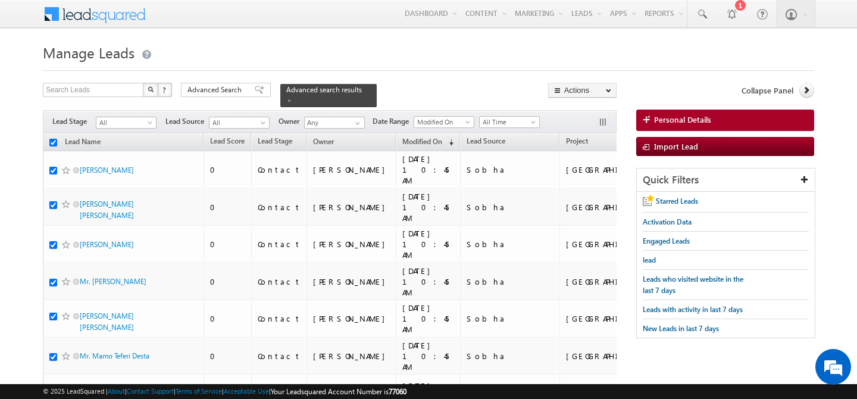
checkbox input "true"
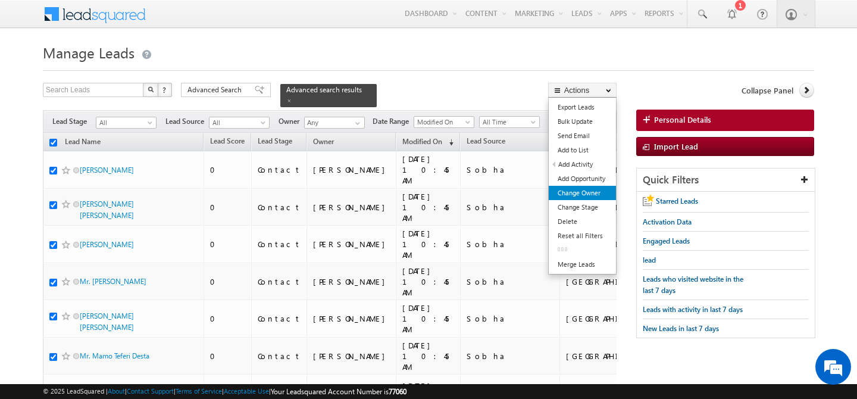
click at [589, 192] on link "Change Owner" at bounding box center [582, 193] width 67 height 14
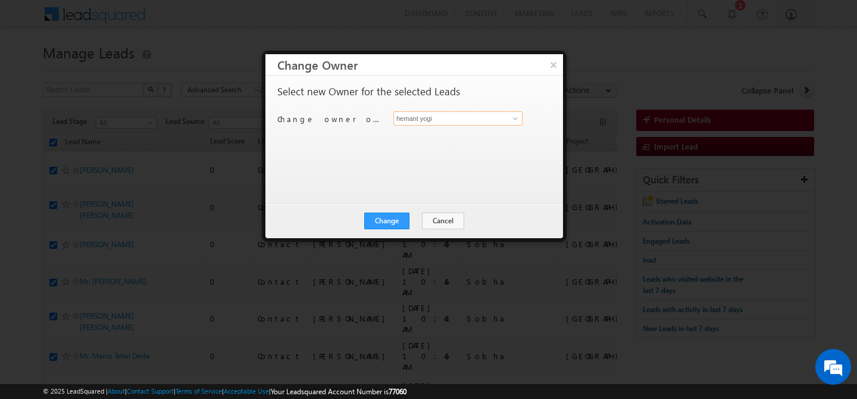
click at [456, 117] on input "hemant yogi" at bounding box center [457, 118] width 129 height 14
click at [431, 139] on span "shaila.shree@indglobal.ae" at bounding box center [451, 141] width 107 height 9
click at [391, 223] on button "Change" at bounding box center [386, 220] width 45 height 17
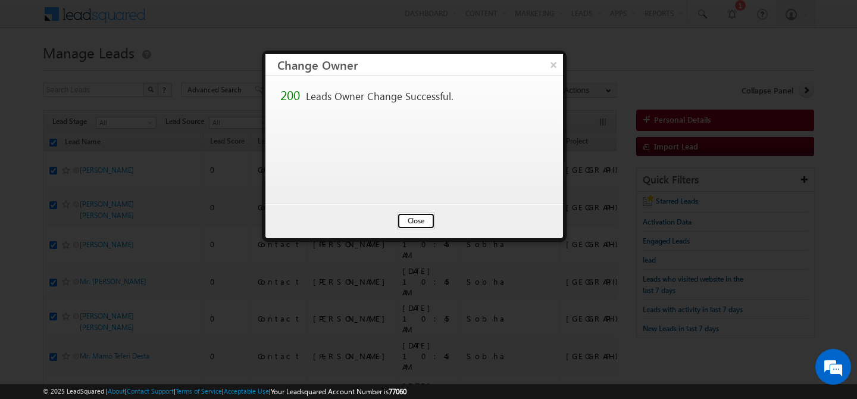
click at [411, 215] on button "Close" at bounding box center [416, 220] width 38 height 17
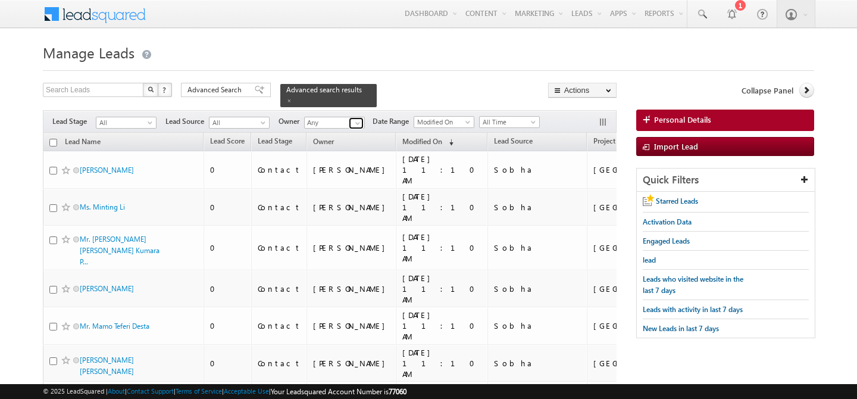
click at [357, 118] on span at bounding box center [358, 123] width 10 height 10
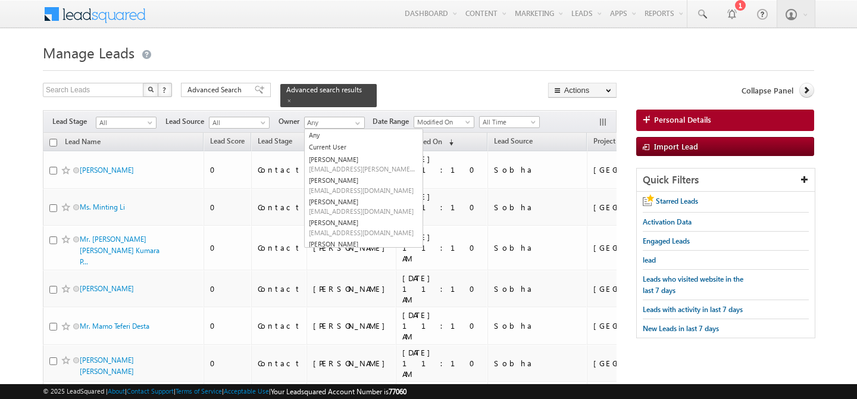
click at [431, 54] on h1 "Manage Leads" at bounding box center [428, 51] width 771 height 23
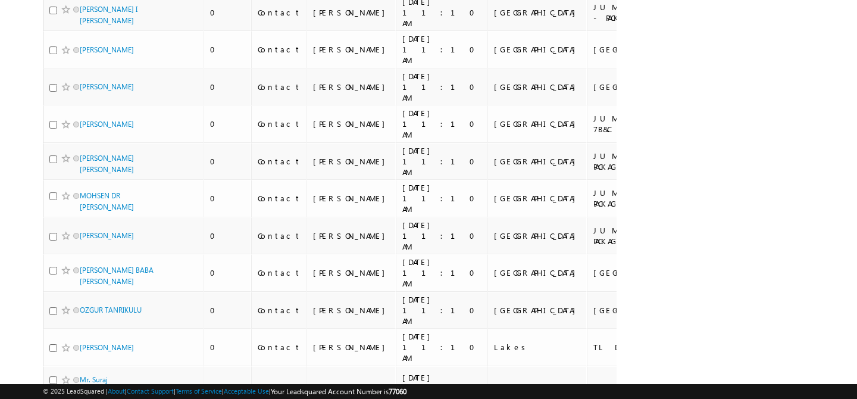
scroll to position [5820, 0]
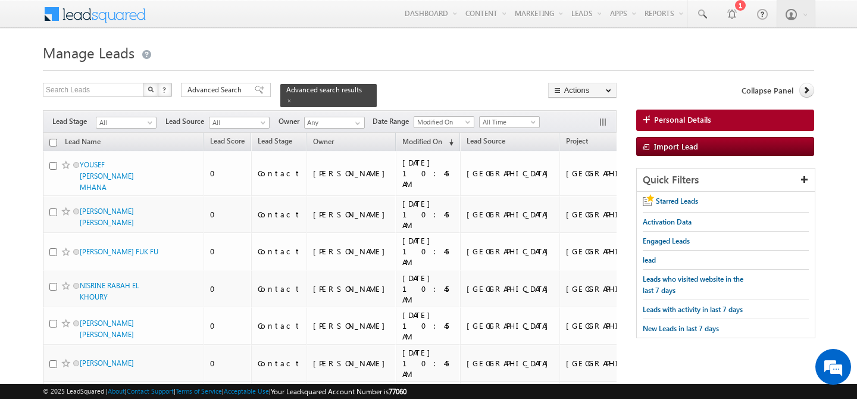
scroll to position [0, 0]
click at [50, 139] on input "checkbox" at bounding box center [53, 143] width 8 height 8
checkbox input "true"
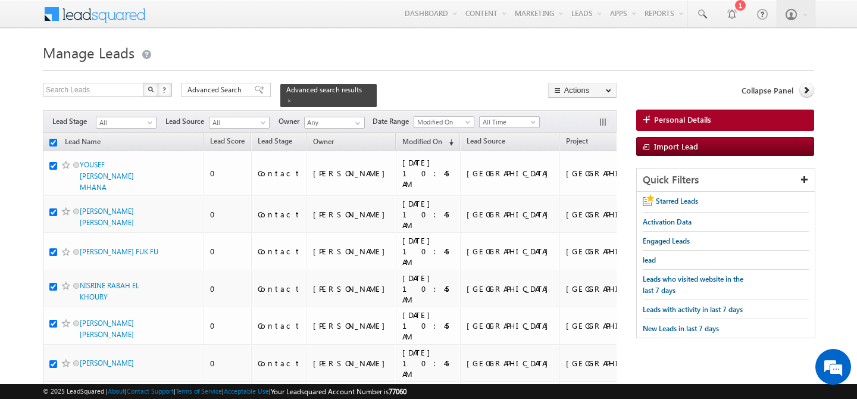
checkbox input "true"
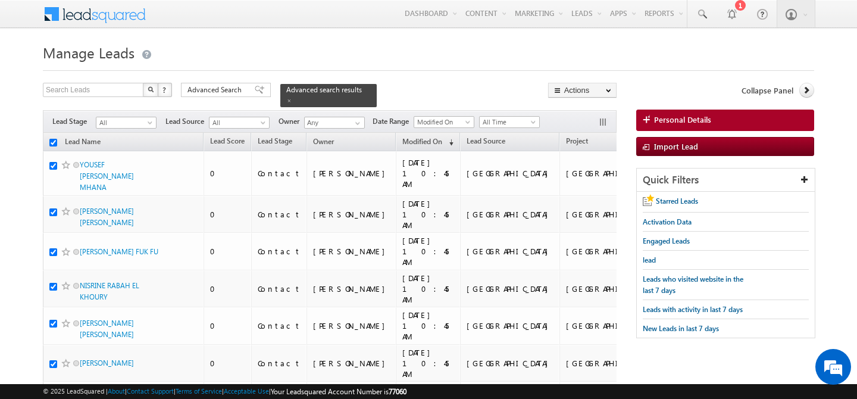
checkbox input "true"
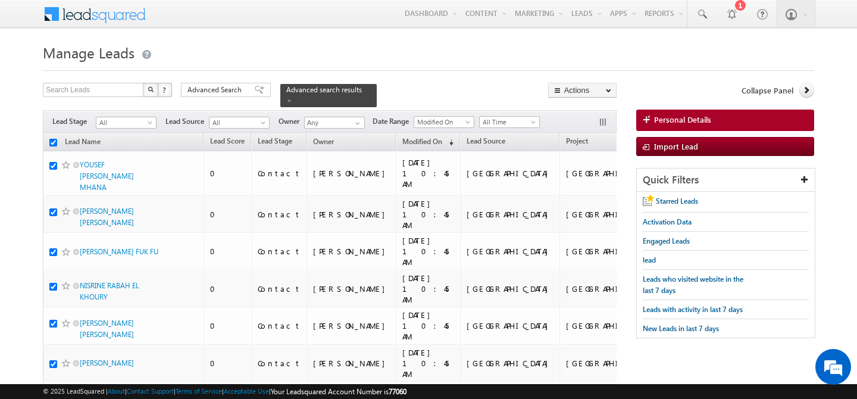
checkbox input "true"
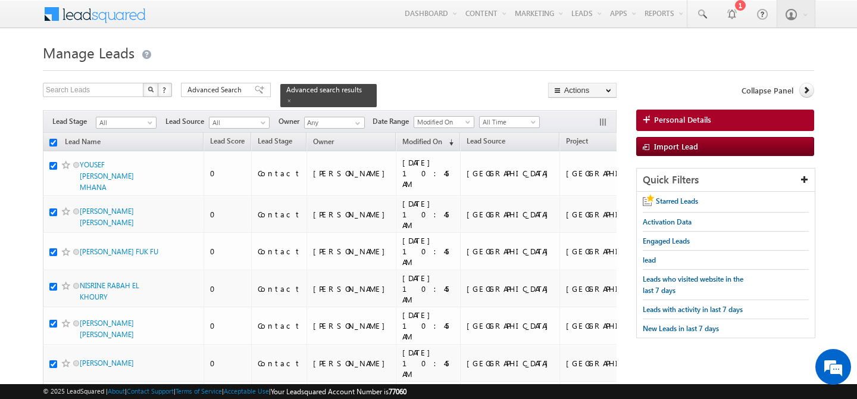
checkbox input "true"
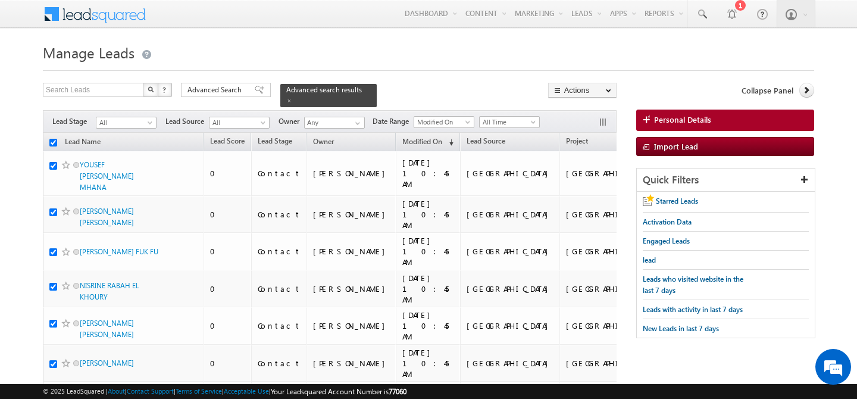
checkbox input "true"
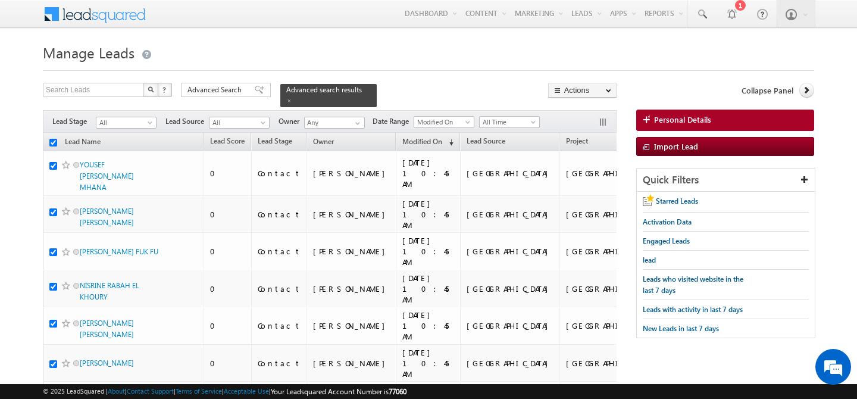
checkbox input "true"
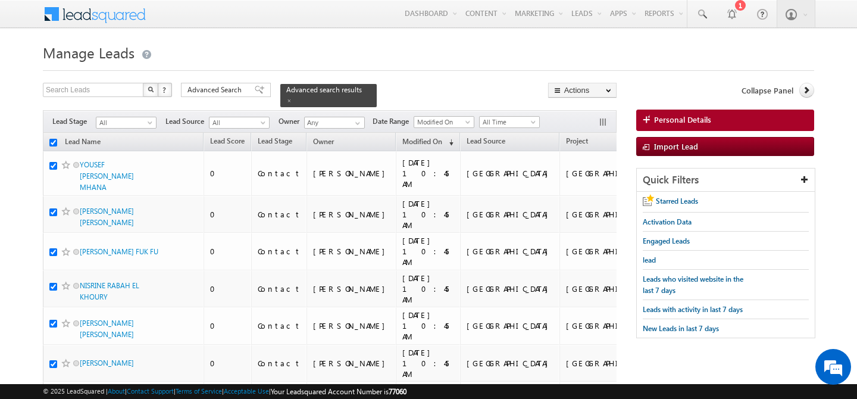
checkbox input "true"
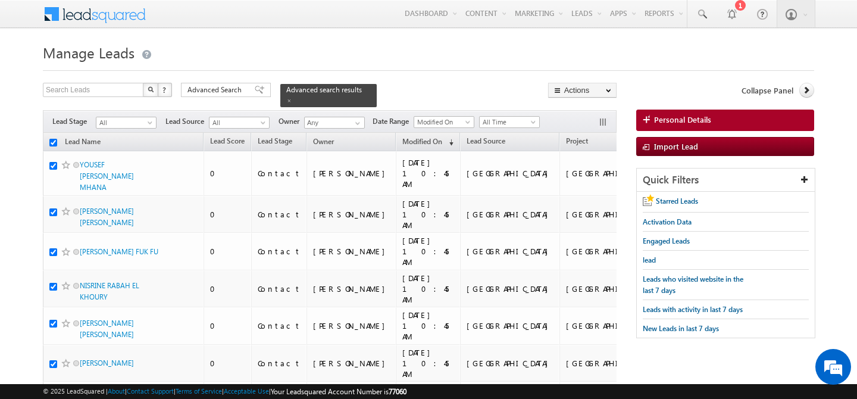
checkbox input "true"
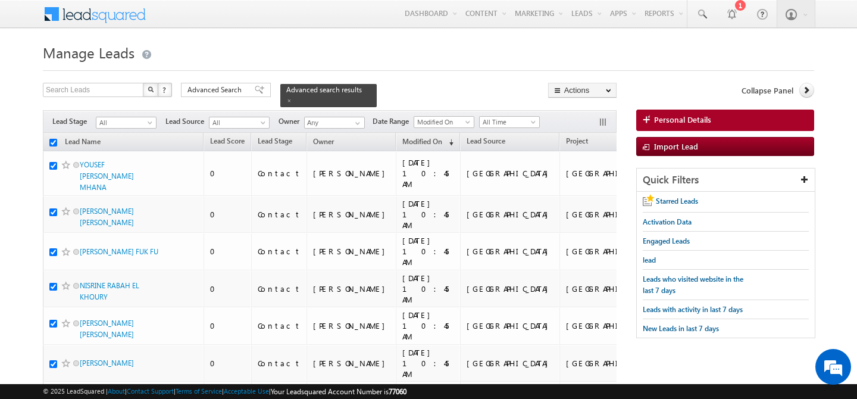
checkbox input "true"
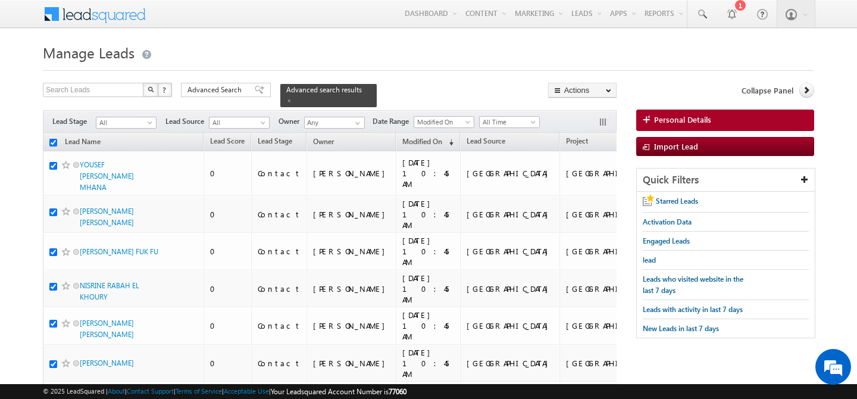
checkbox input "true"
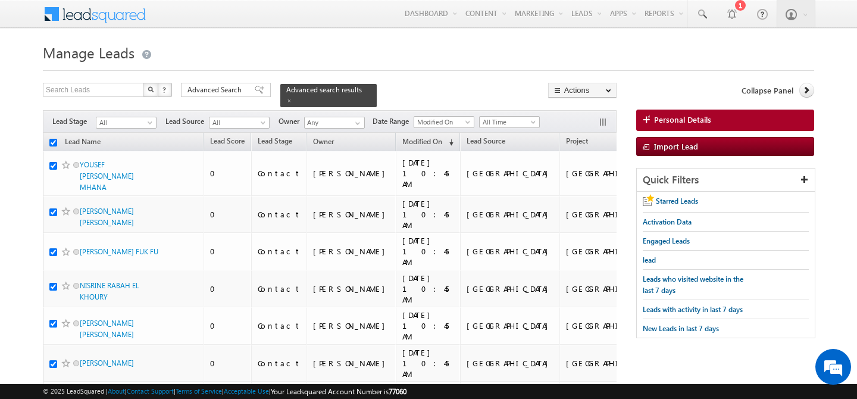
checkbox input "true"
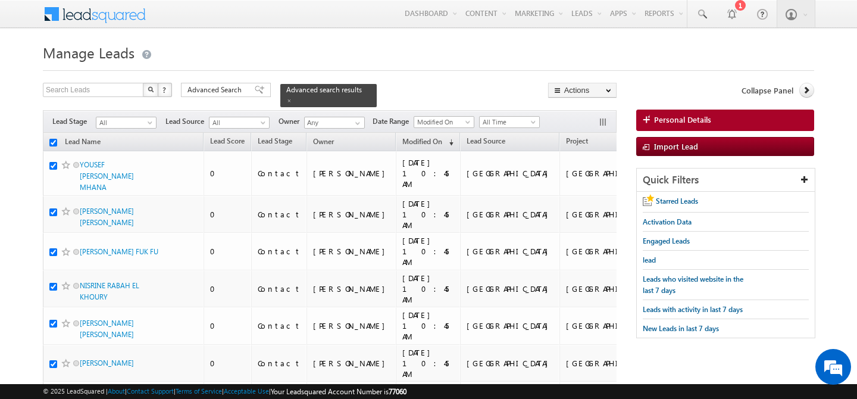
checkbox input "true"
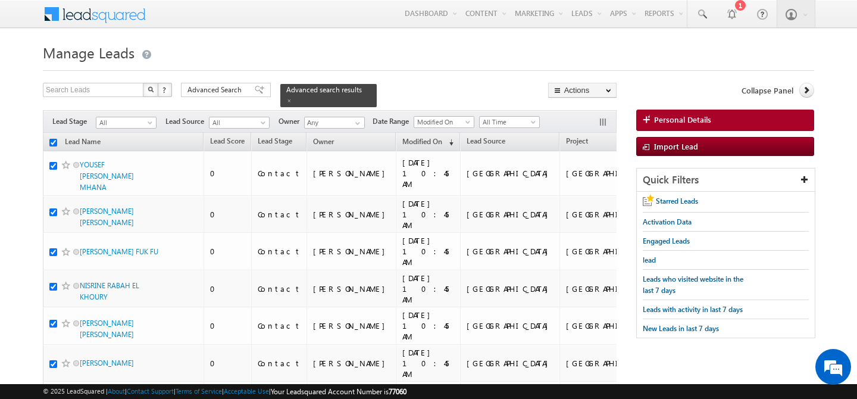
checkbox input "true"
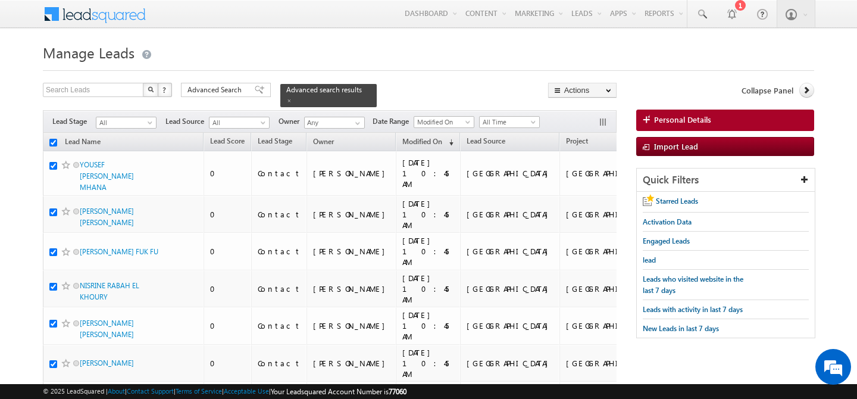
checkbox input "true"
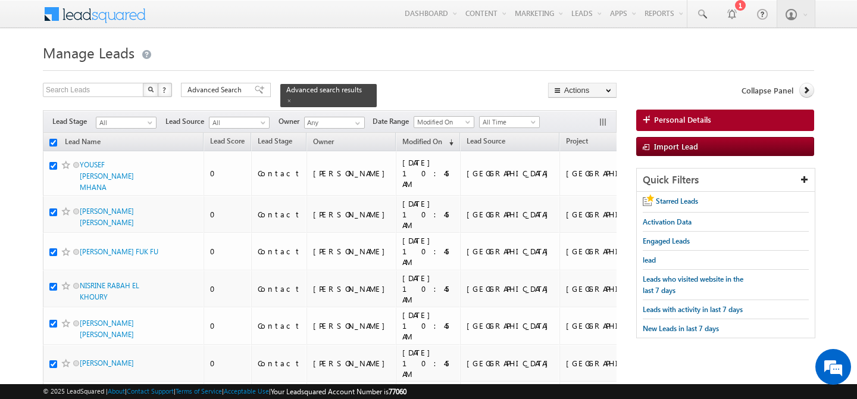
checkbox input "true"
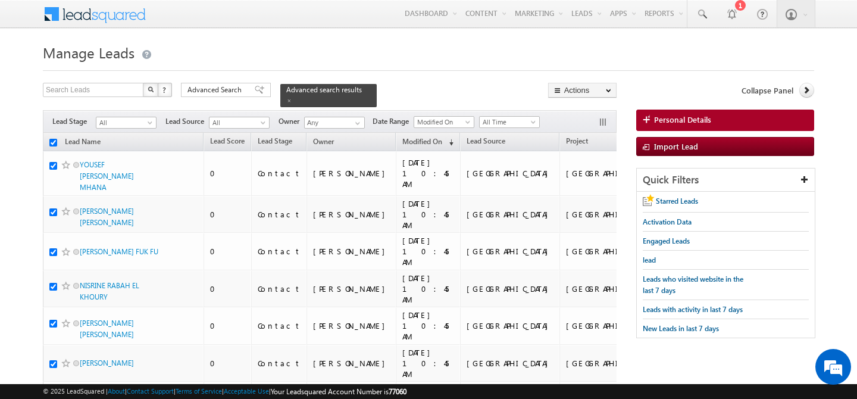
checkbox input "true"
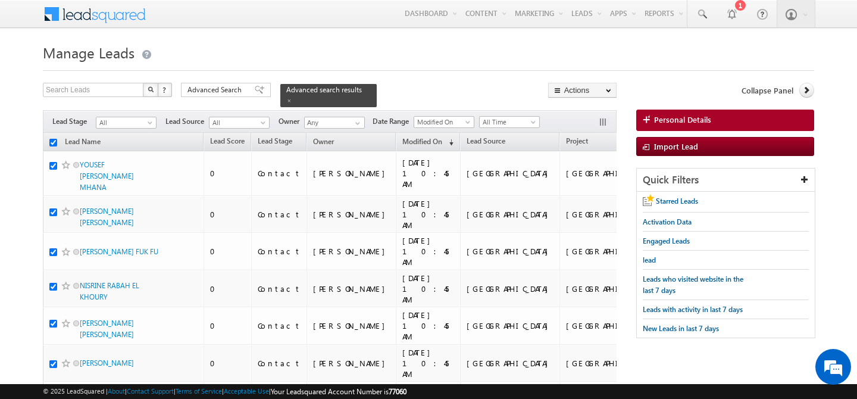
checkbox input "true"
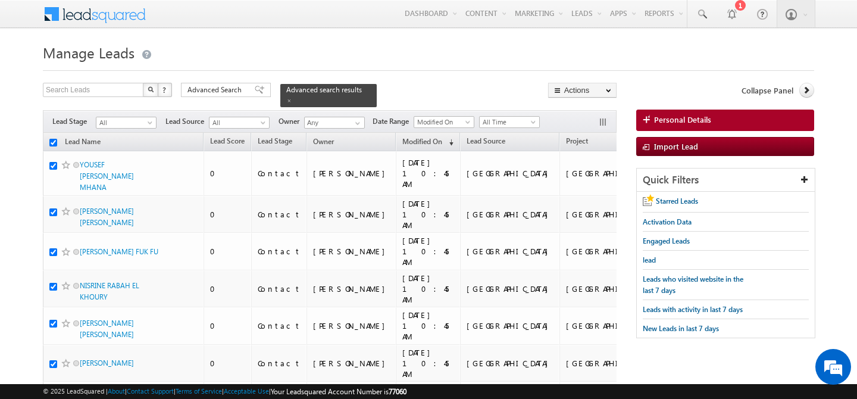
checkbox input "true"
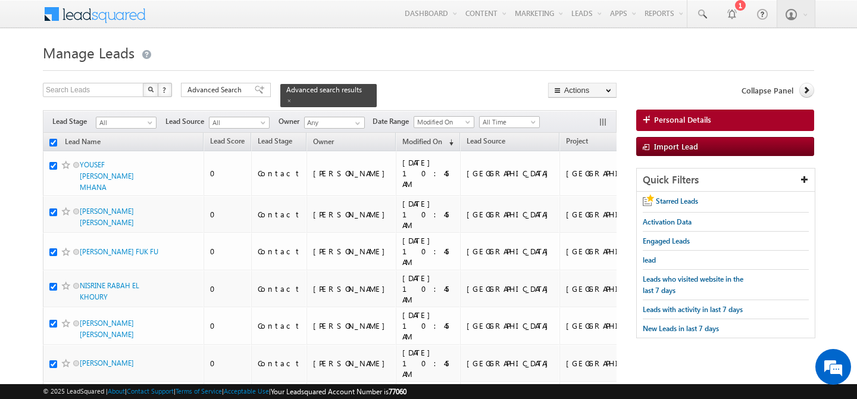
checkbox input "true"
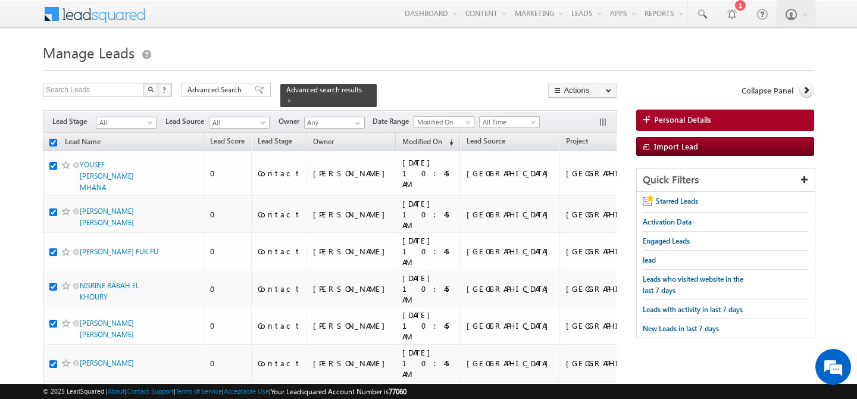
checkbox input "true"
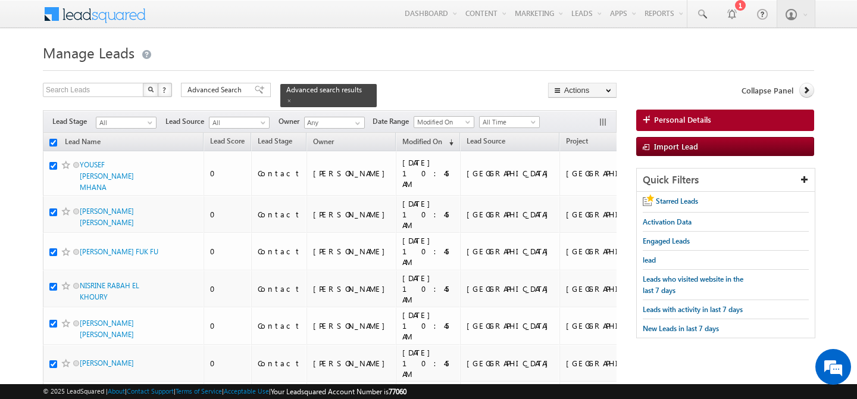
checkbox input "true"
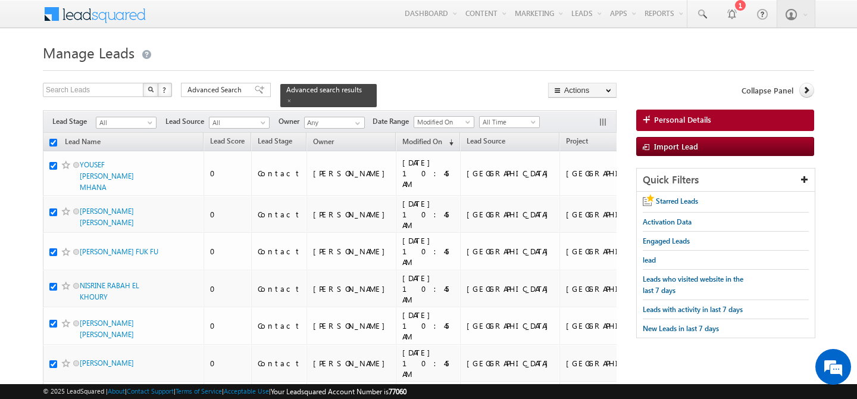
checkbox input "true"
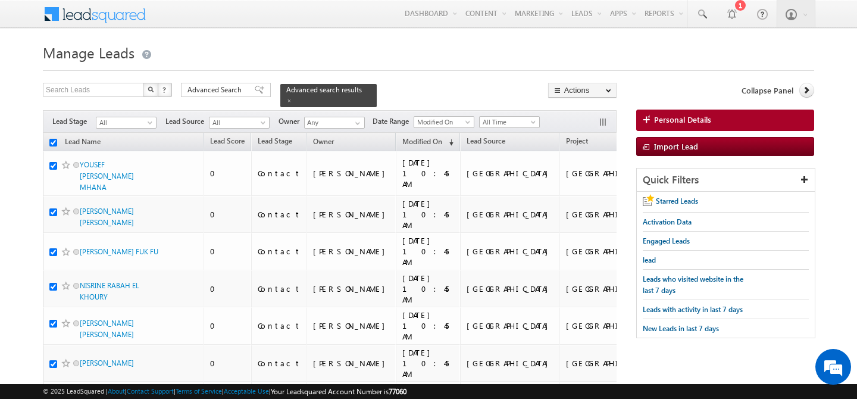
checkbox input "true"
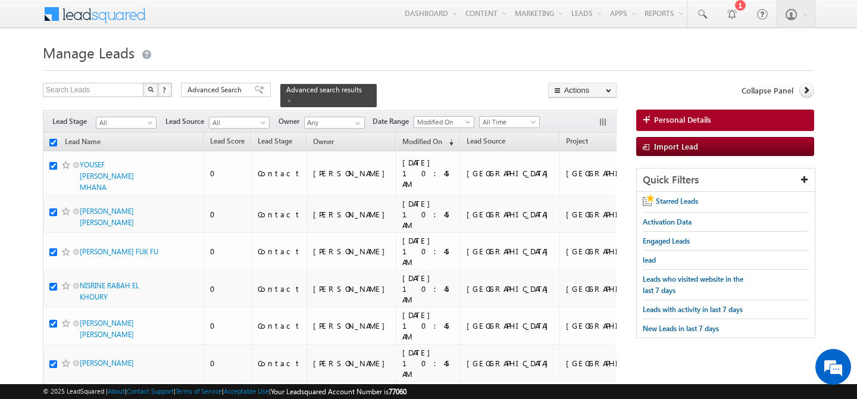
checkbox input "true"
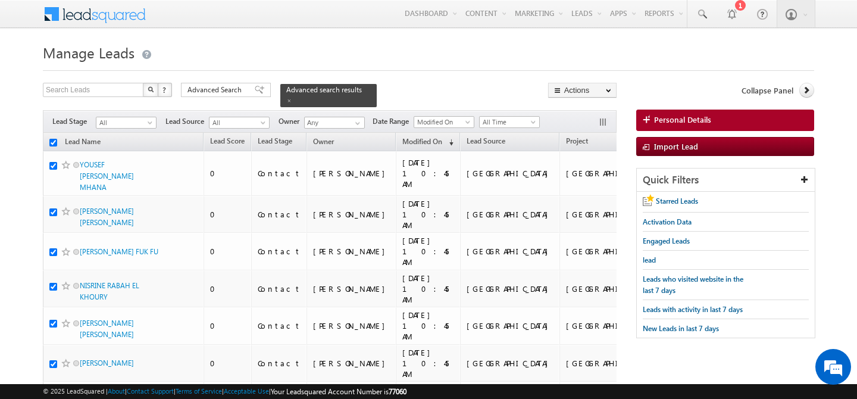
checkbox input "true"
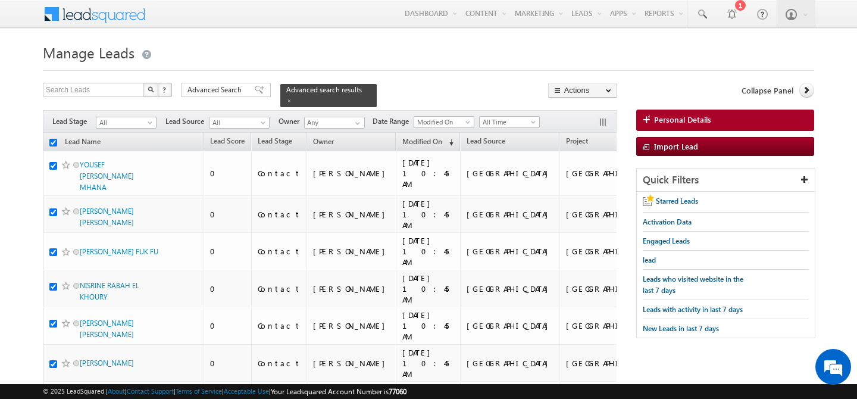
checkbox input "true"
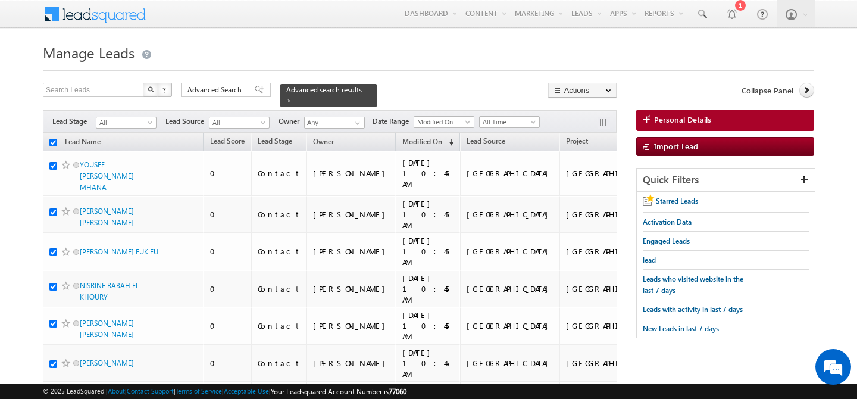
checkbox input "true"
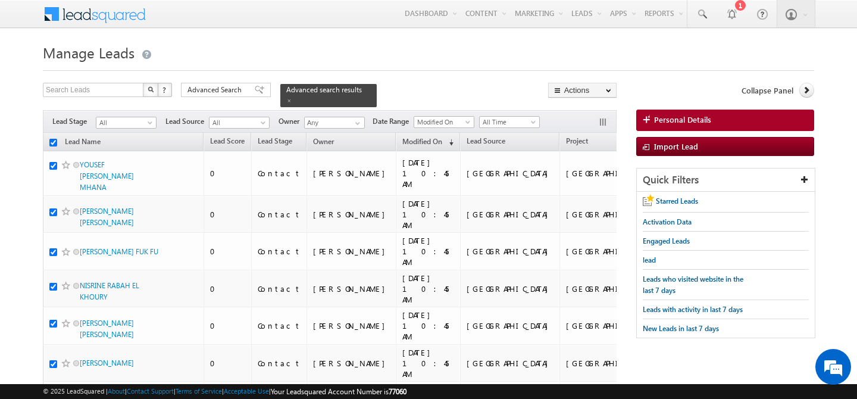
checkbox input "true"
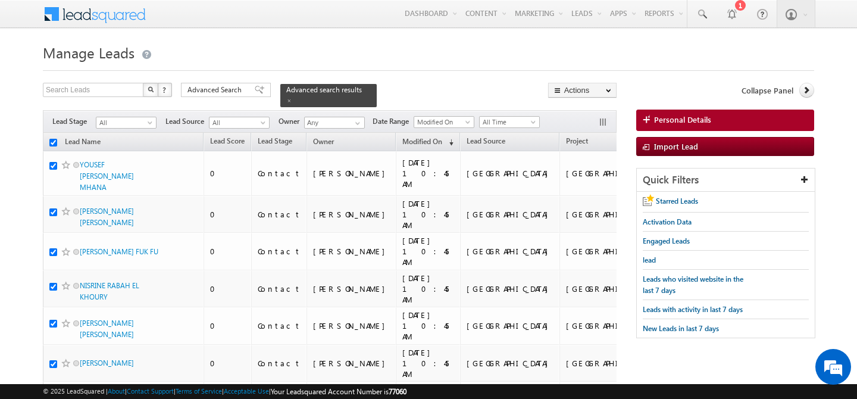
checkbox input "true"
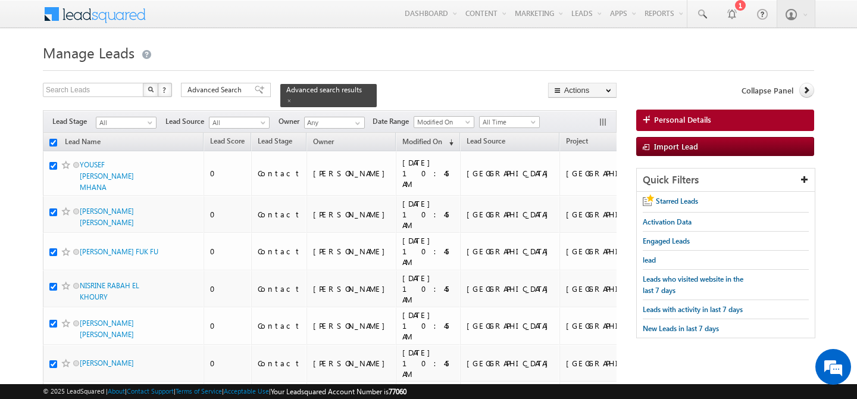
checkbox input "true"
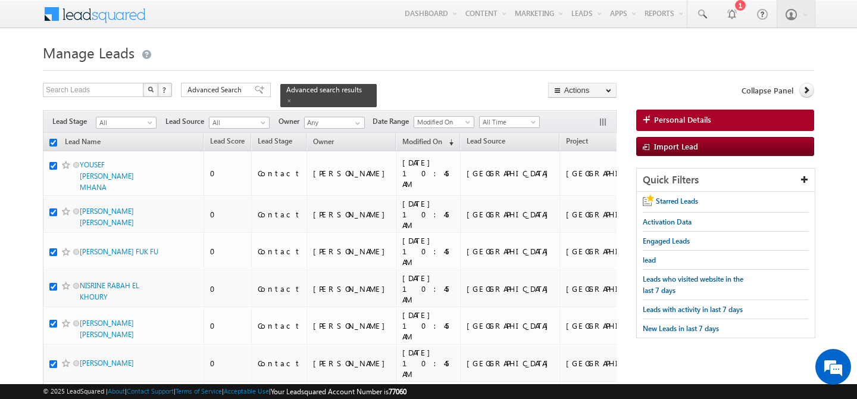
checkbox input "true"
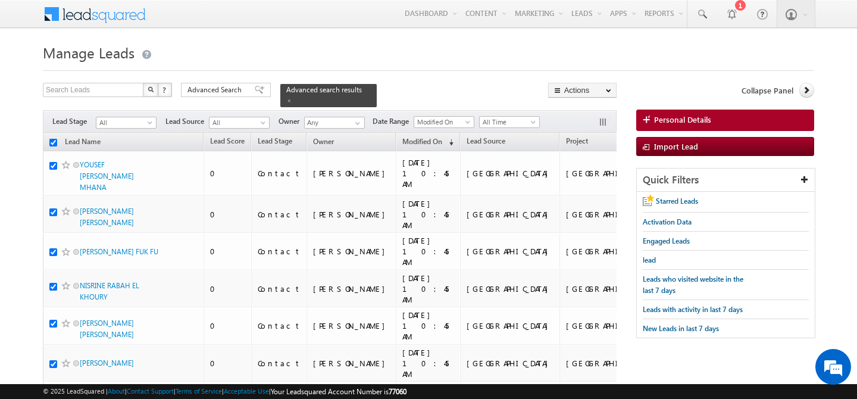
checkbox input "true"
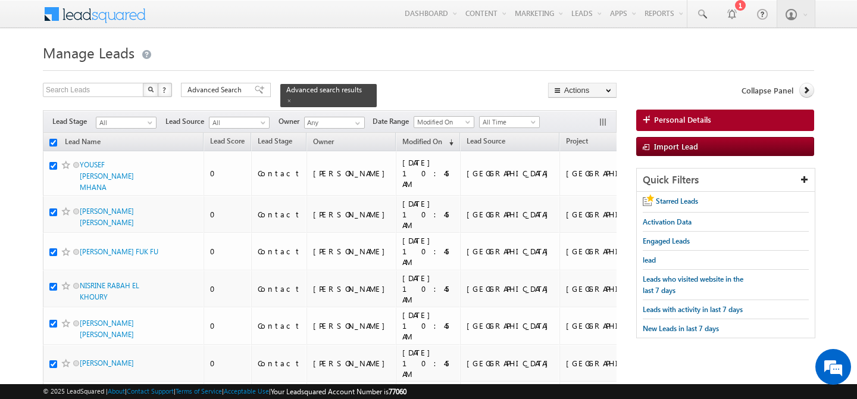
checkbox input "true"
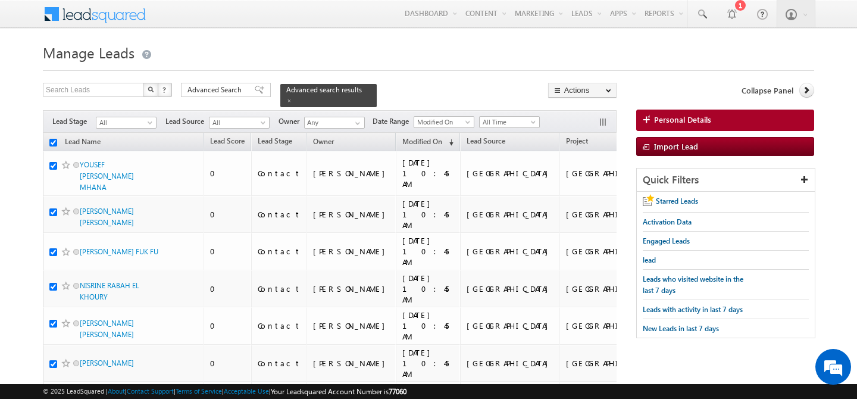
checkbox input "true"
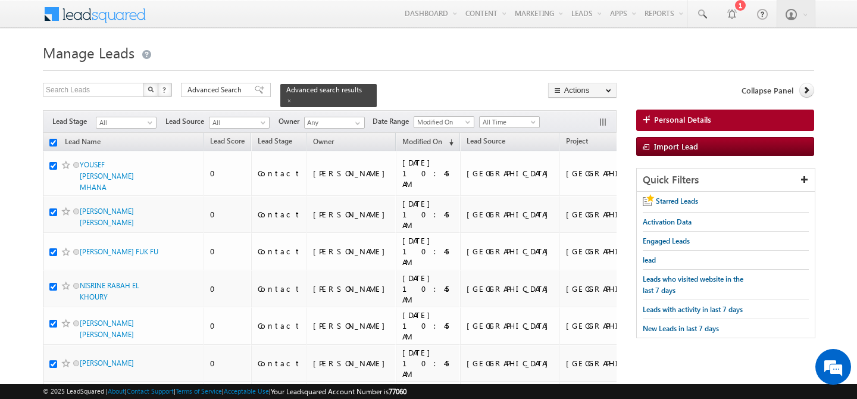
checkbox input "true"
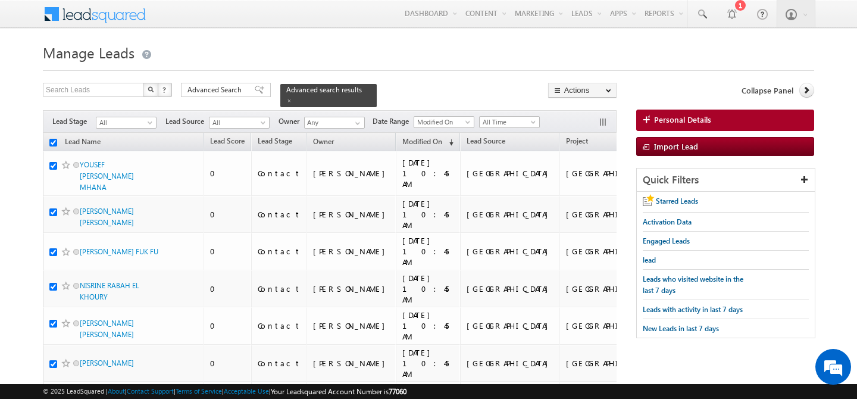
checkbox input "true"
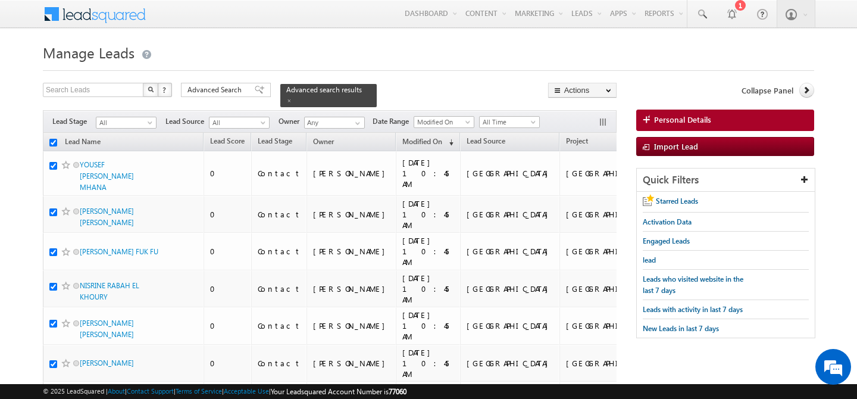
checkbox input "true"
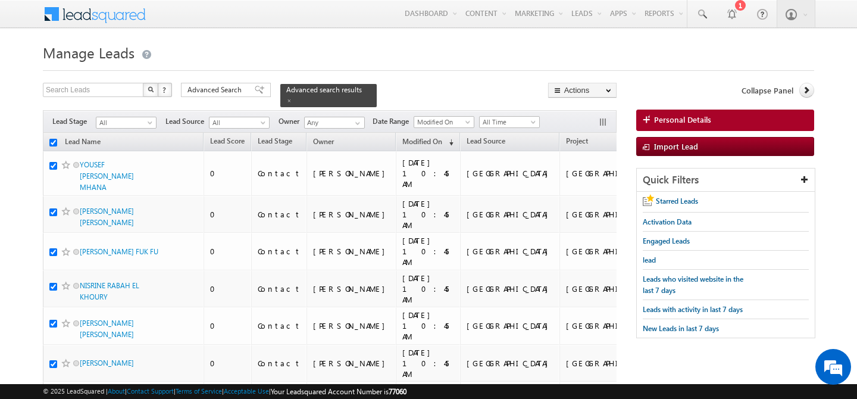
checkbox input "true"
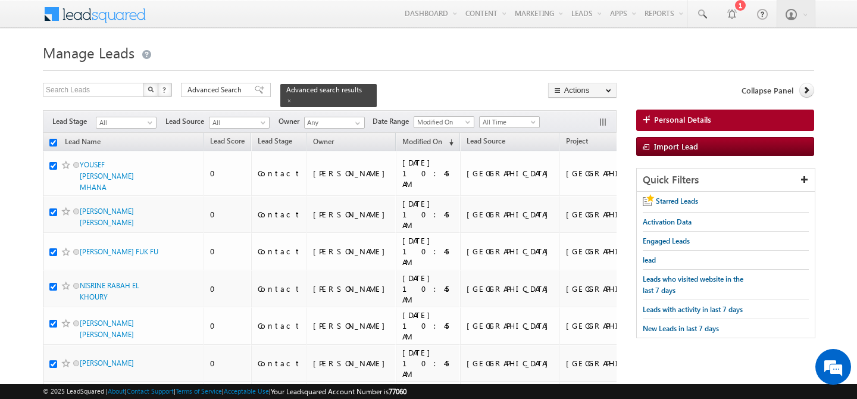
checkbox input "true"
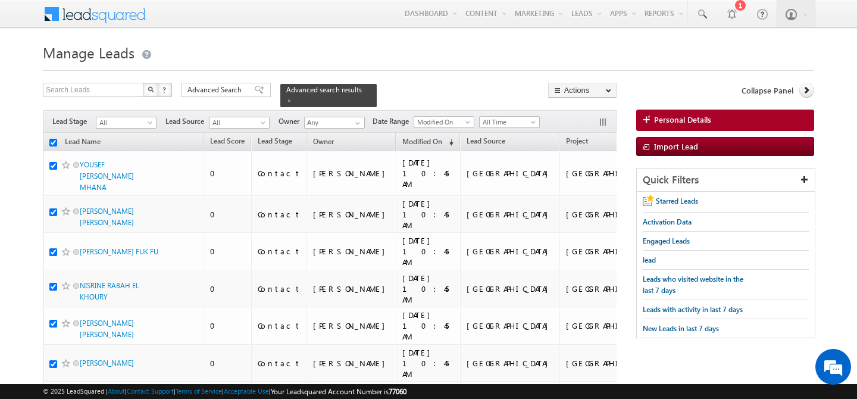
checkbox input "true"
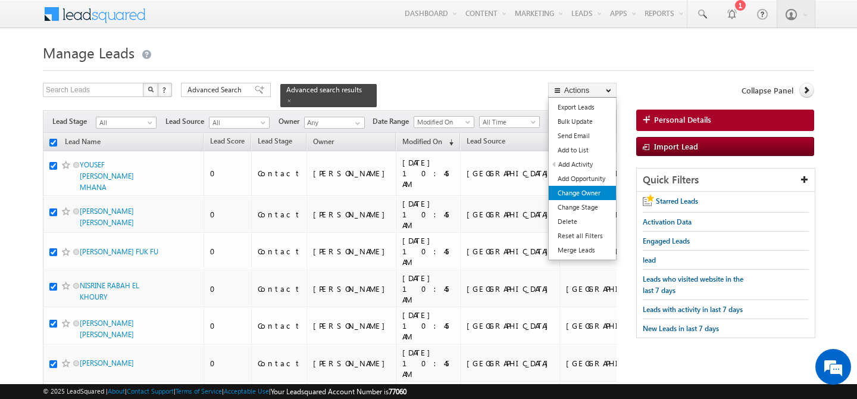
click at [579, 194] on link "Change Owner" at bounding box center [582, 193] width 67 height 14
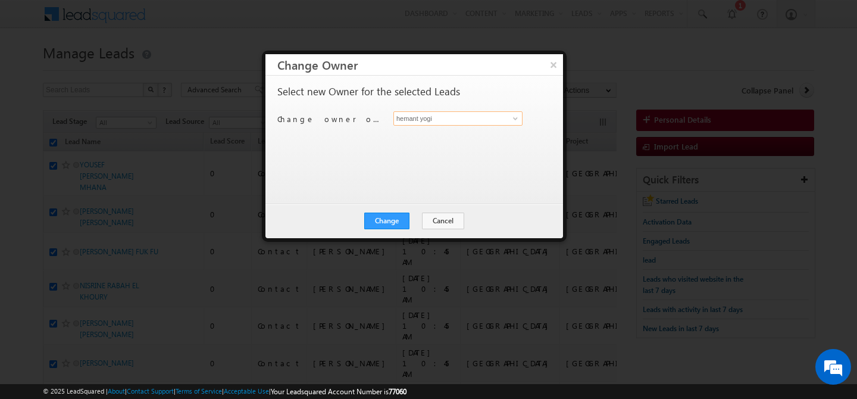
click at [459, 120] on input "hemant yogi" at bounding box center [457, 118] width 129 height 14
click at [429, 135] on link "Ankush Chaudhary ankush.chaudhary@indglobal.ae" at bounding box center [457, 137] width 129 height 23
click at [388, 225] on button "Change" at bounding box center [386, 220] width 45 height 17
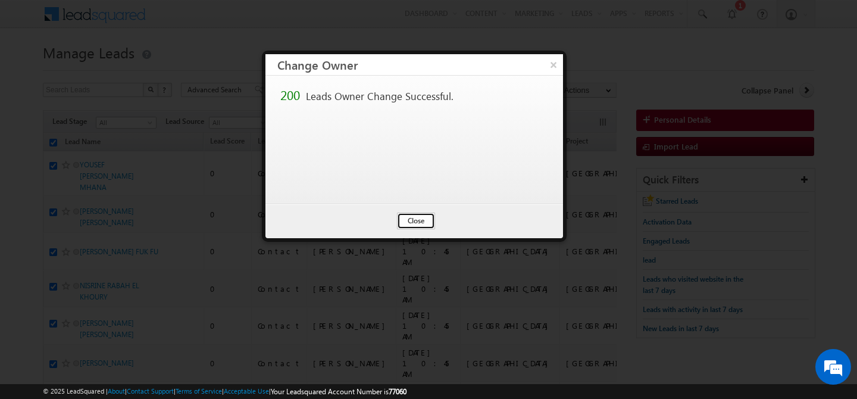
click at [413, 217] on button "Close" at bounding box center [416, 220] width 38 height 17
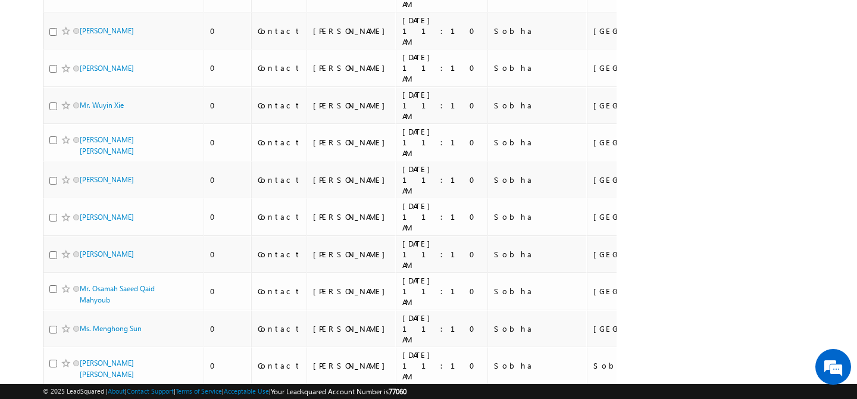
scroll to position [5820, 0]
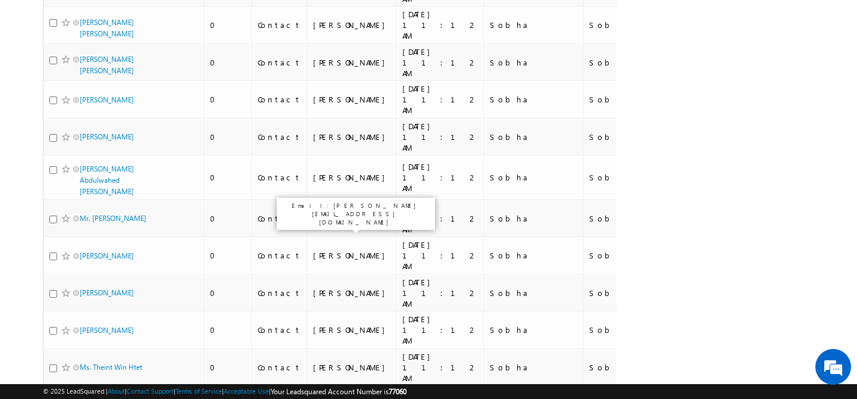
scroll to position [5958, 0]
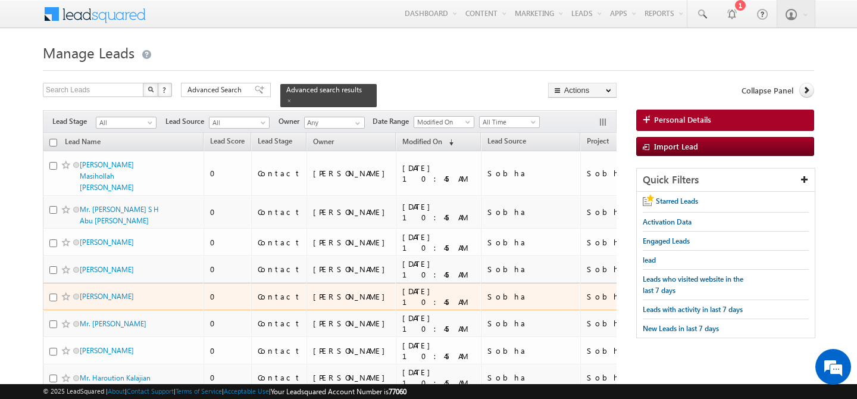
scroll to position [10, 0]
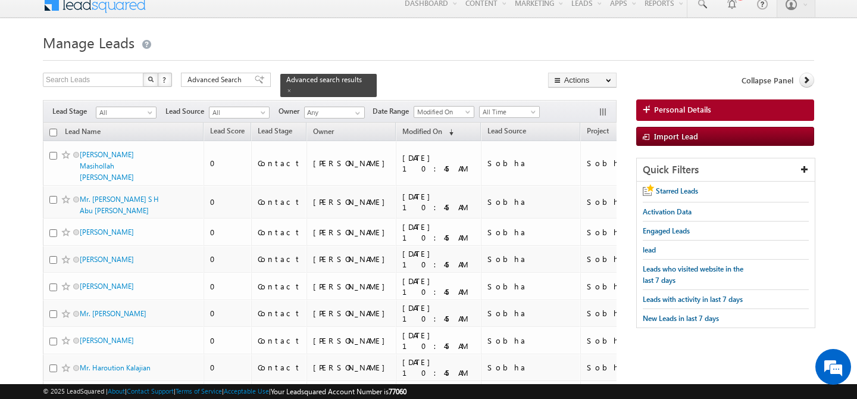
click at [55, 129] on input "checkbox" at bounding box center [53, 133] width 8 height 8
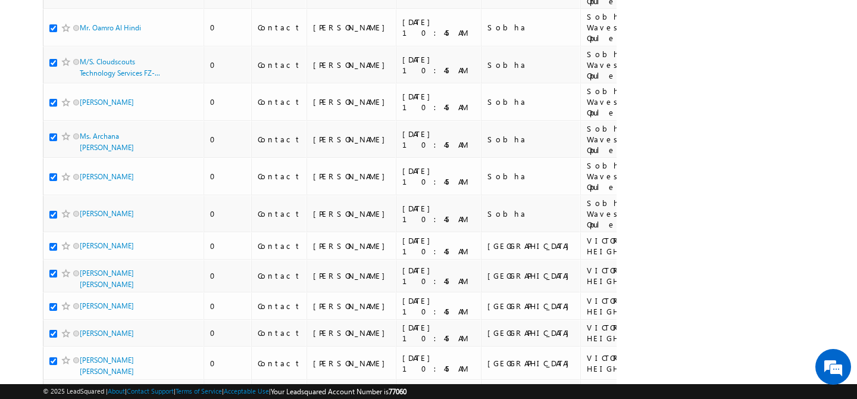
scroll to position [3086, 0]
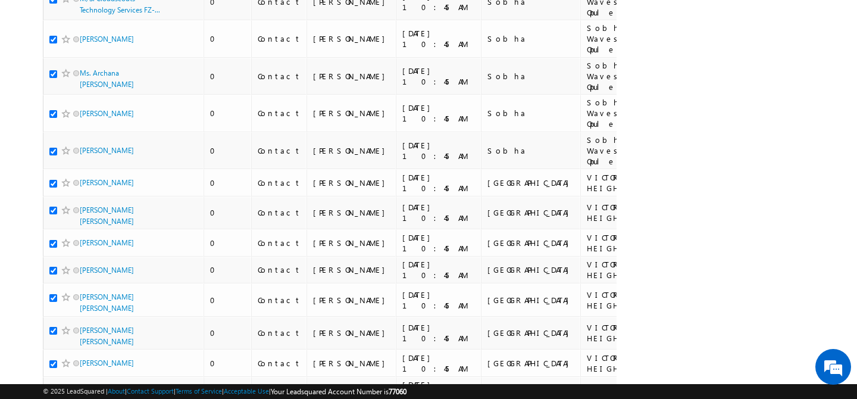
scroll to position [3160, 0]
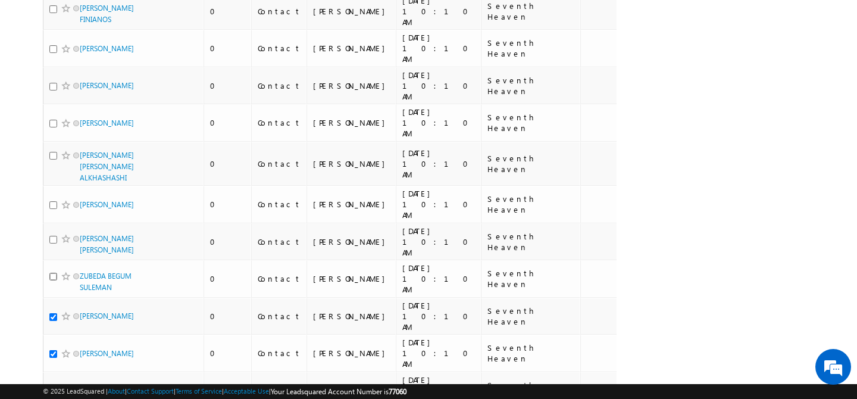
scroll to position [3708, 0]
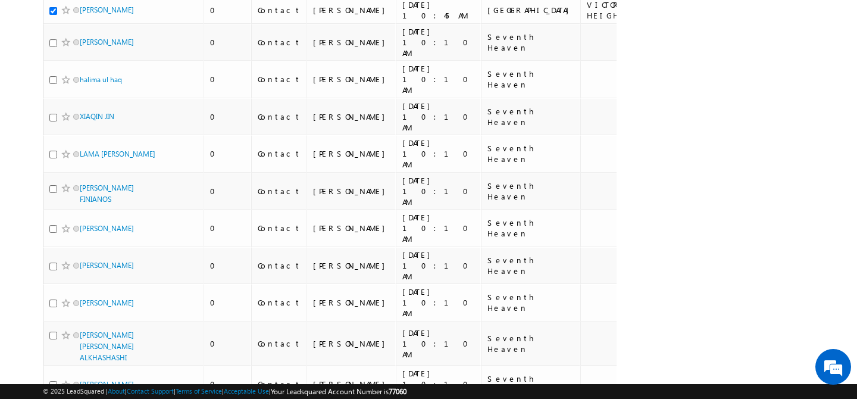
scroll to position [3498, 0]
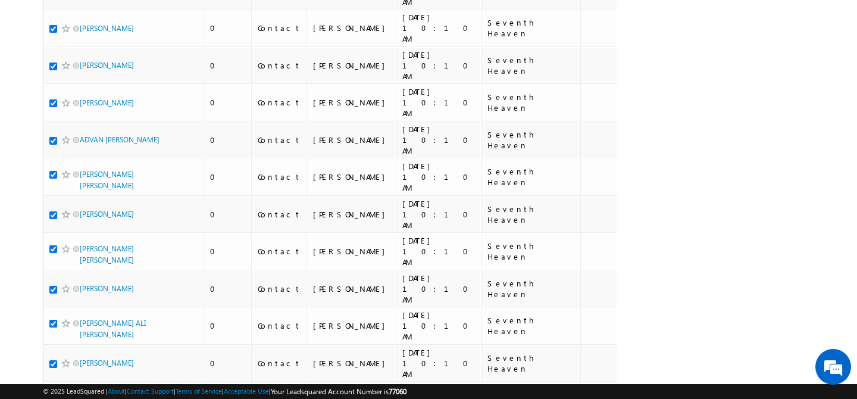
scroll to position [5743, 0]
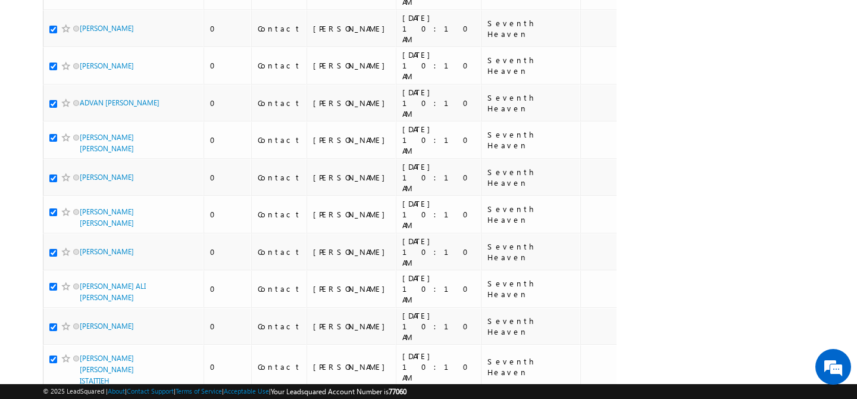
scroll to position [5679, 0]
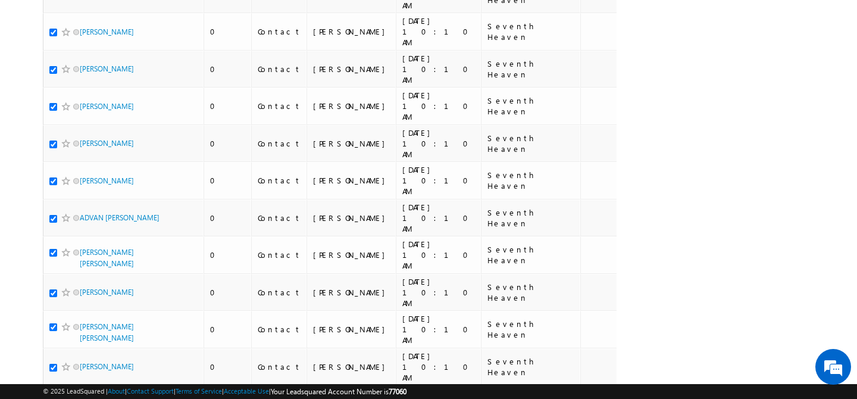
scroll to position [5574, 0]
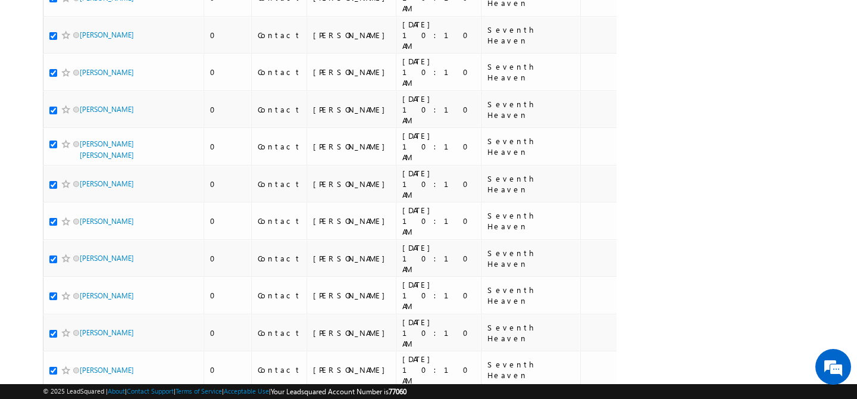
scroll to position [5385, 0]
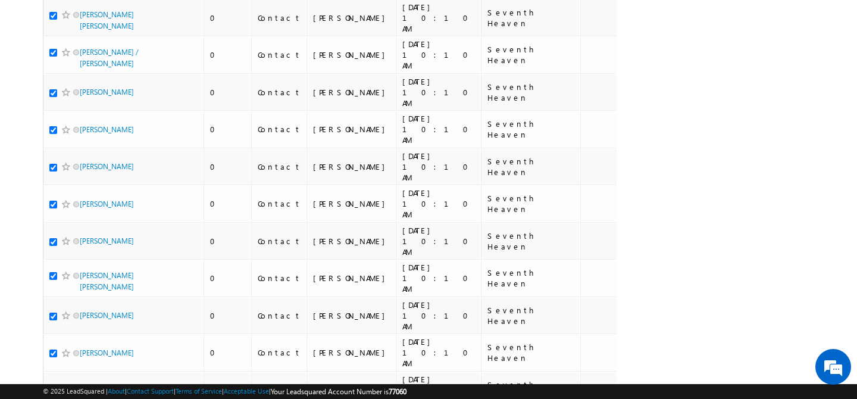
scroll to position [5254, 0]
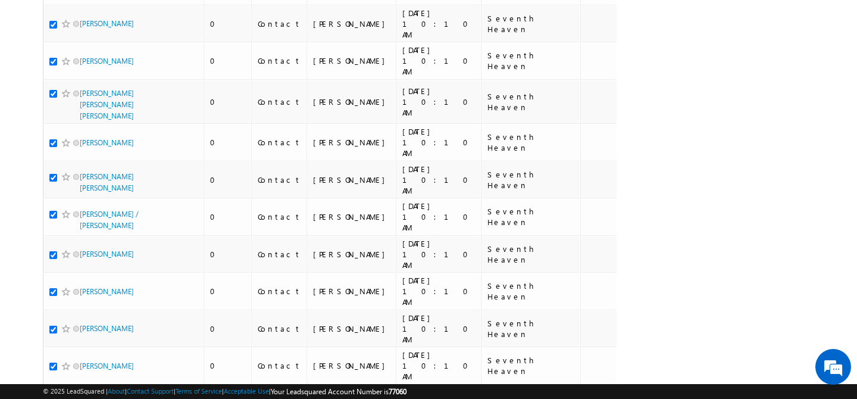
scroll to position [5078, 0]
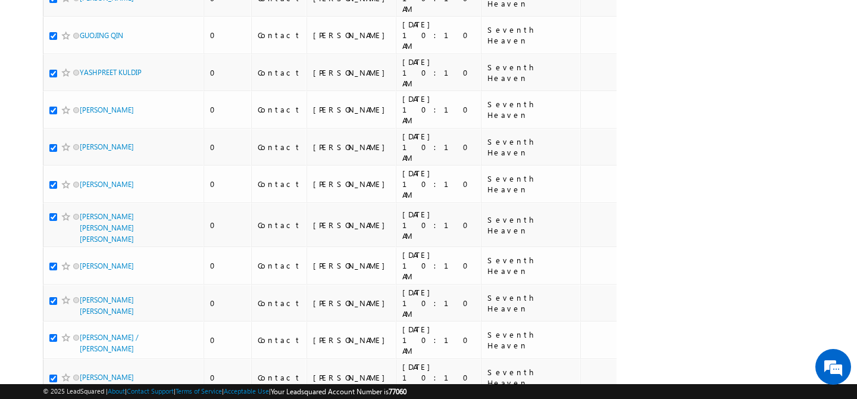
scroll to position [4938, 0]
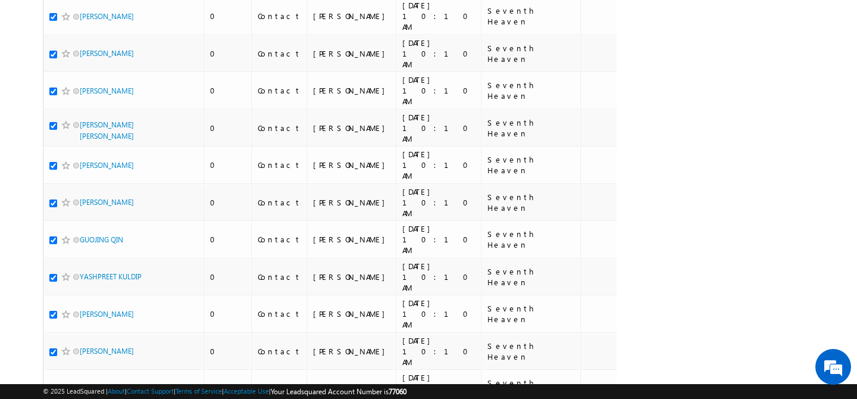
scroll to position [4742, 0]
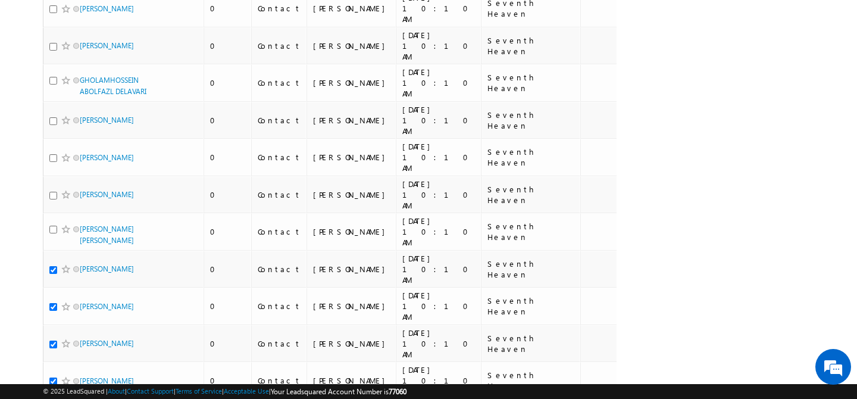
scroll to position [4459, 0]
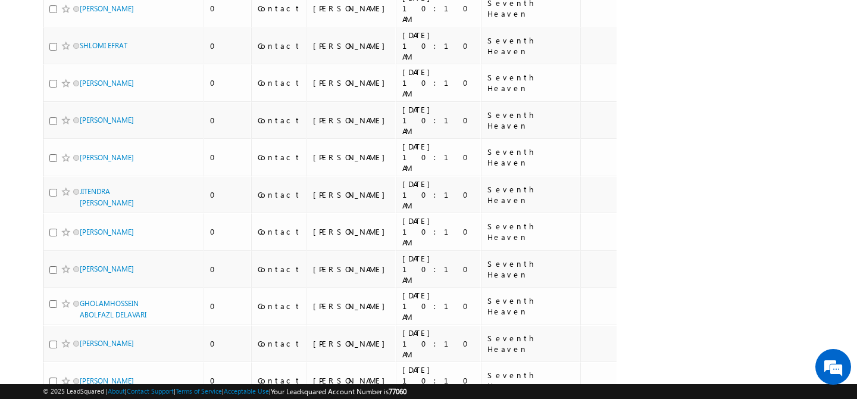
scroll to position [4247, 0]
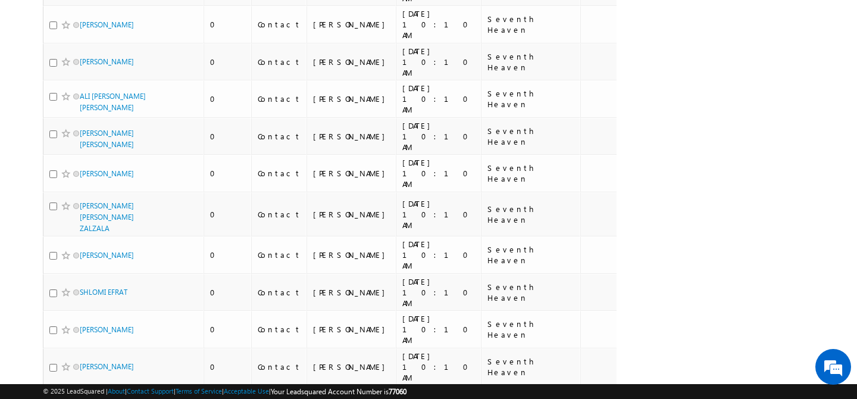
scroll to position [3988, 0]
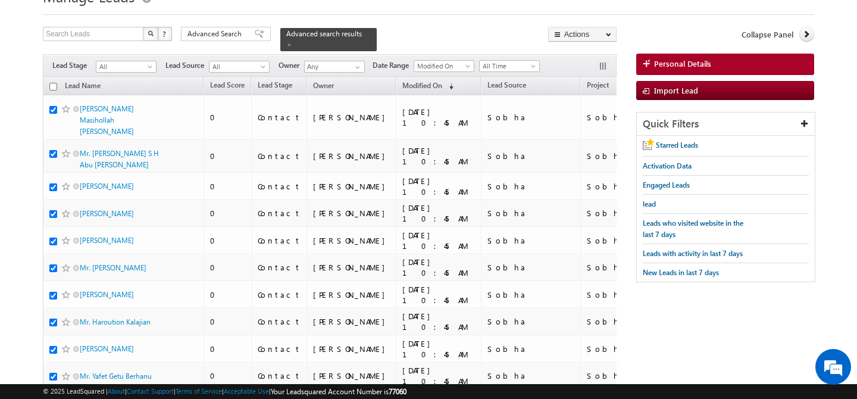
scroll to position [0, 0]
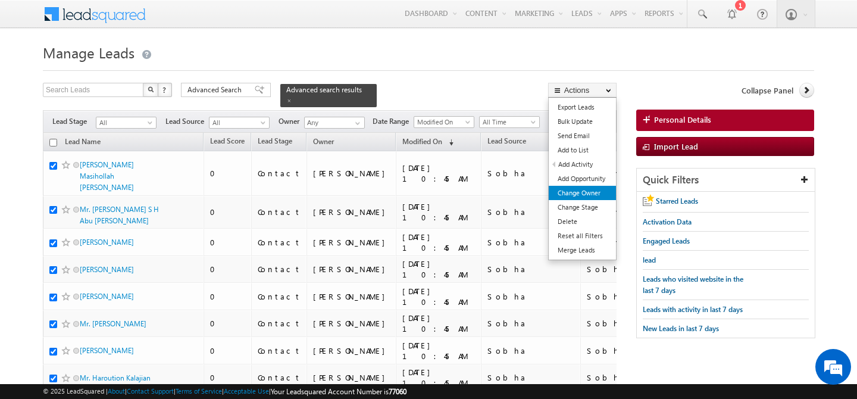
click at [585, 195] on link "Change Owner" at bounding box center [582, 193] width 67 height 14
click at [576, 193] on link "Change Owner" at bounding box center [582, 193] width 67 height 14
click at [611, 94] on button "Actions" at bounding box center [582, 90] width 68 height 15
click at [586, 192] on link "Change Owner" at bounding box center [582, 193] width 67 height 14
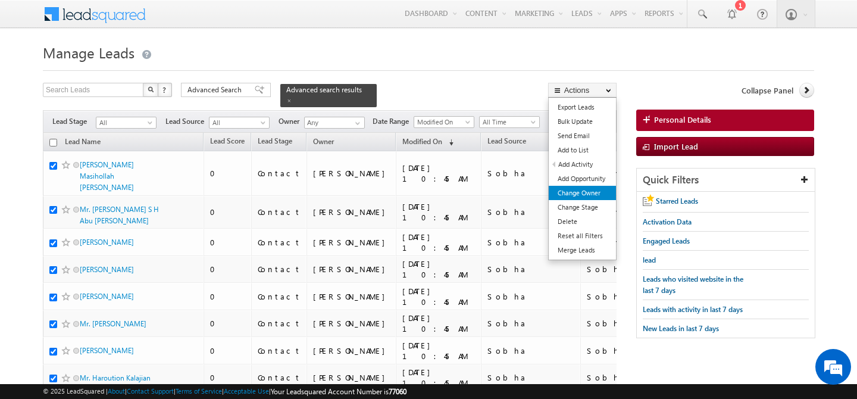
click at [586, 192] on link "Change Owner" at bounding box center [582, 193] width 67 height 14
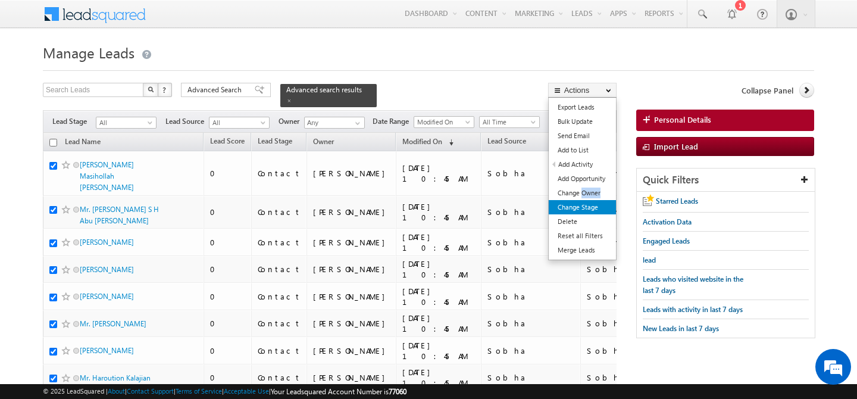
click at [584, 208] on link "Change Stage" at bounding box center [582, 207] width 67 height 14
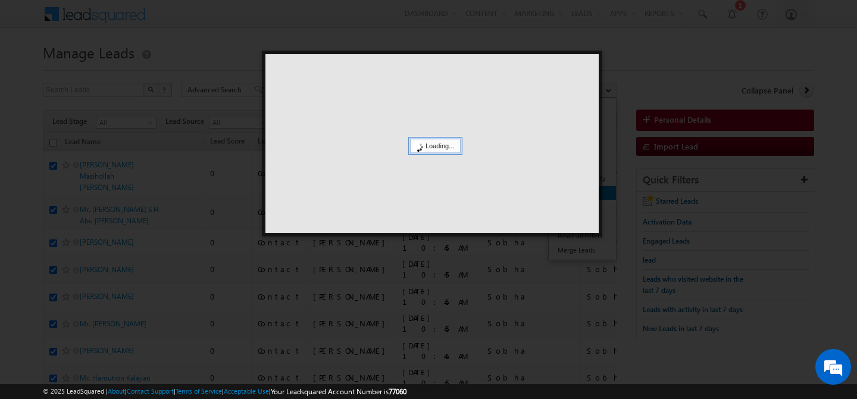
click at [584, 195] on div at bounding box center [431, 143] width 333 height 178
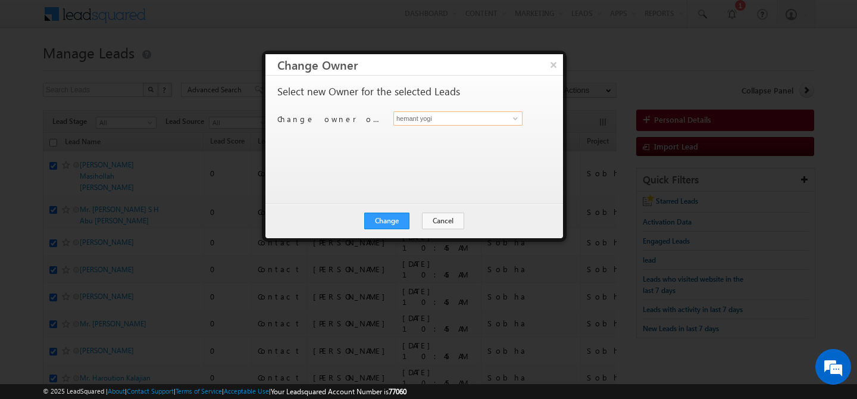
click at [493, 114] on input "hemant yogi" at bounding box center [457, 118] width 129 height 14
click at [514, 117] on span at bounding box center [515, 119] width 10 height 10
click at [554, 63] on button "×" at bounding box center [553, 64] width 20 height 21
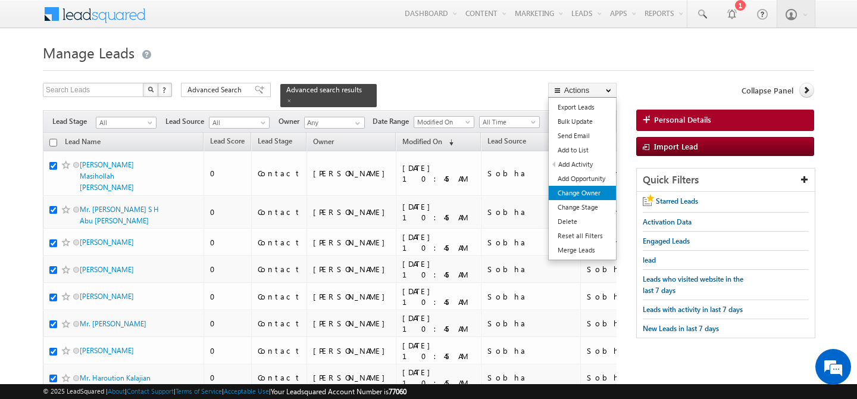
click at [573, 193] on link "Change Owner" at bounding box center [582, 193] width 67 height 14
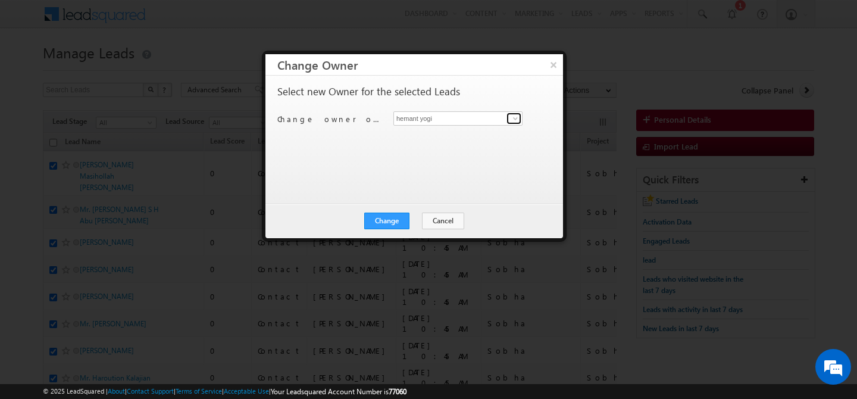
click at [515, 118] on span at bounding box center [515, 119] width 10 height 10
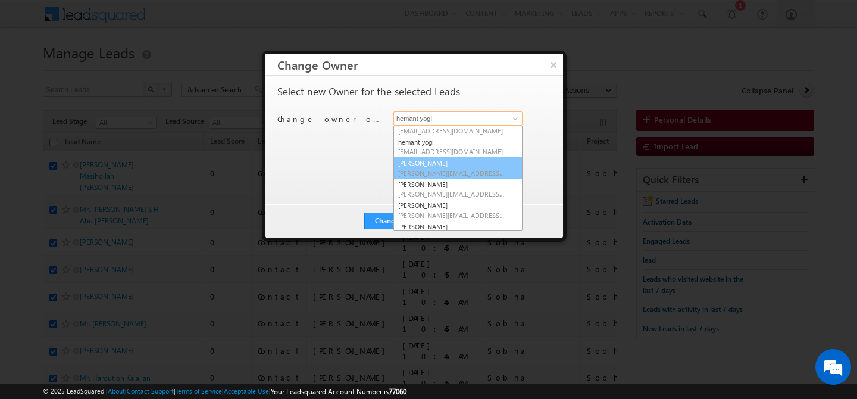
scroll to position [149, 0]
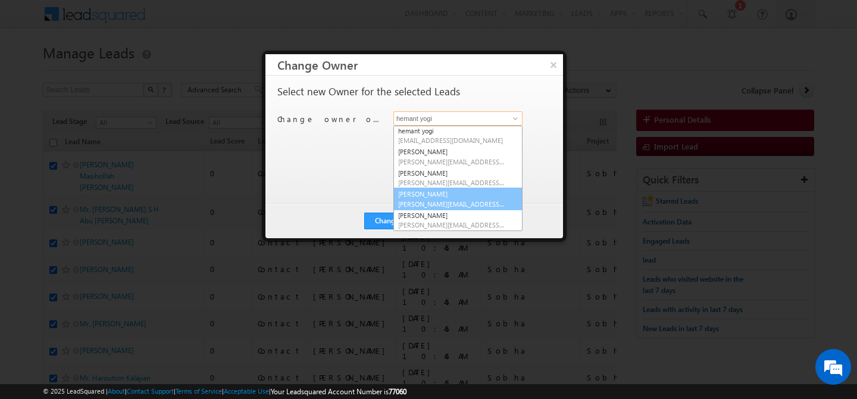
click at [439, 192] on link "Manpreet Singh manpreet.singh@indglobal.ae" at bounding box center [457, 198] width 129 height 23
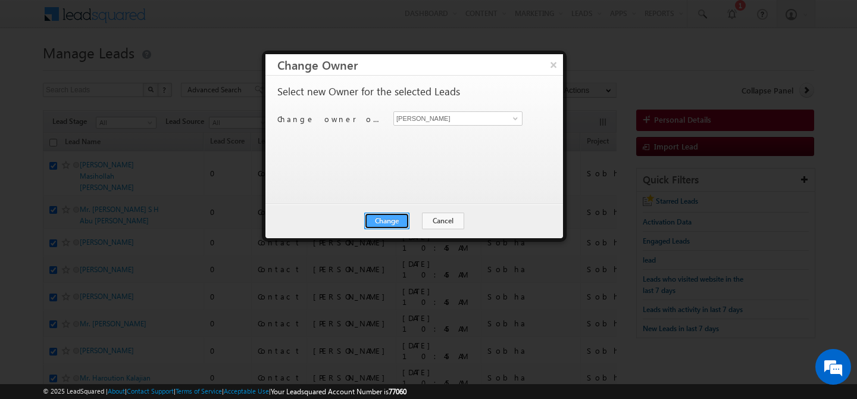
click at [388, 223] on button "Change" at bounding box center [386, 220] width 45 height 17
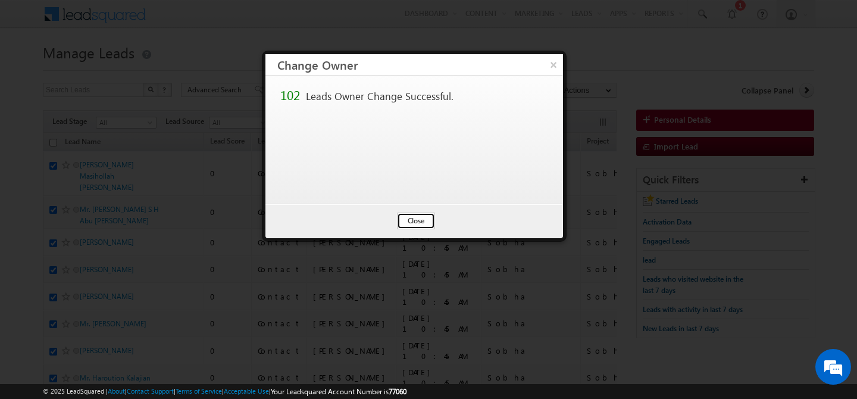
click at [407, 217] on button "Close" at bounding box center [416, 220] width 38 height 17
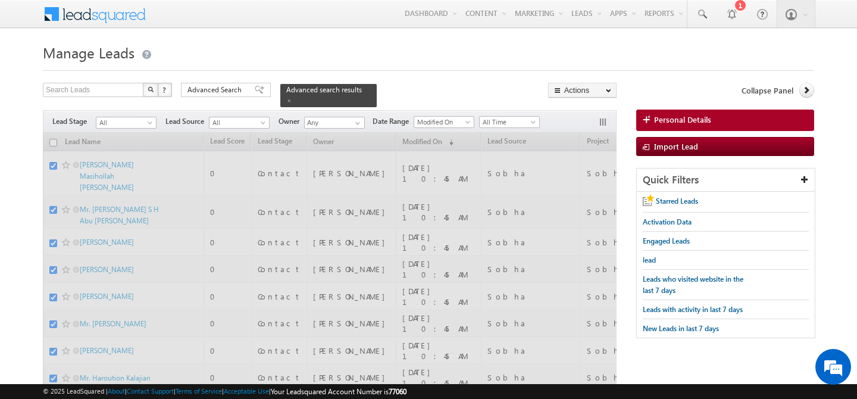
click at [602, 55] on h1 "Manage Leads" at bounding box center [428, 51] width 771 height 23
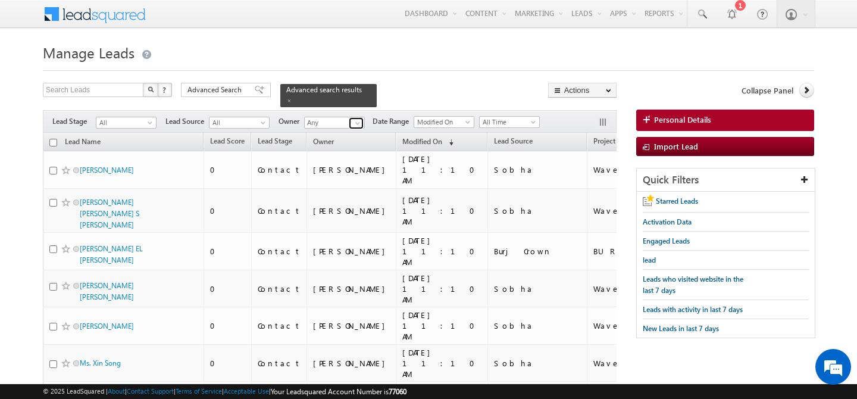
click at [358, 118] on span at bounding box center [358, 123] width 10 height 10
click at [292, 98] on span at bounding box center [289, 101] width 6 height 6
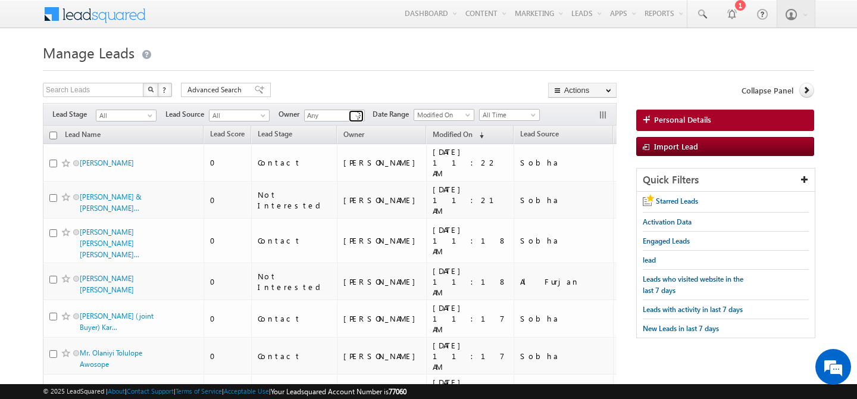
click at [359, 117] on span at bounding box center [358, 116] width 10 height 10
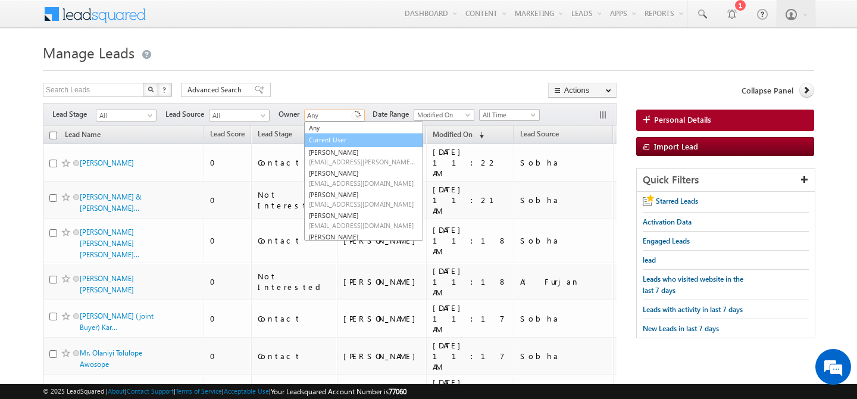
click at [371, 139] on link "Current User" at bounding box center [363, 140] width 119 height 14
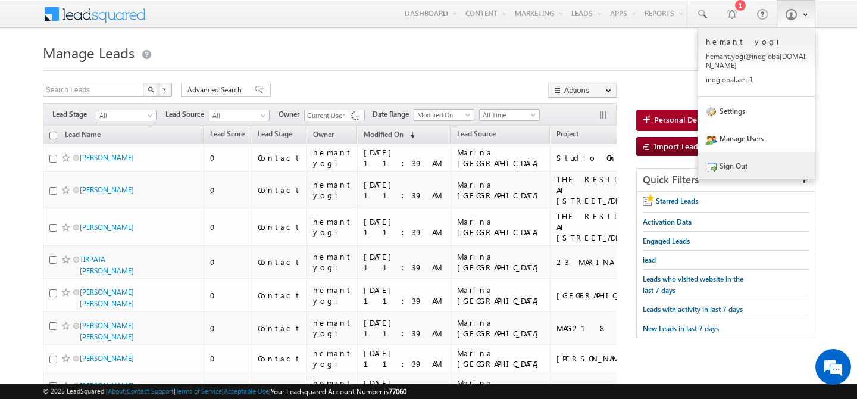
click at [737, 161] on link "Sign Out" at bounding box center [756, 165] width 117 height 27
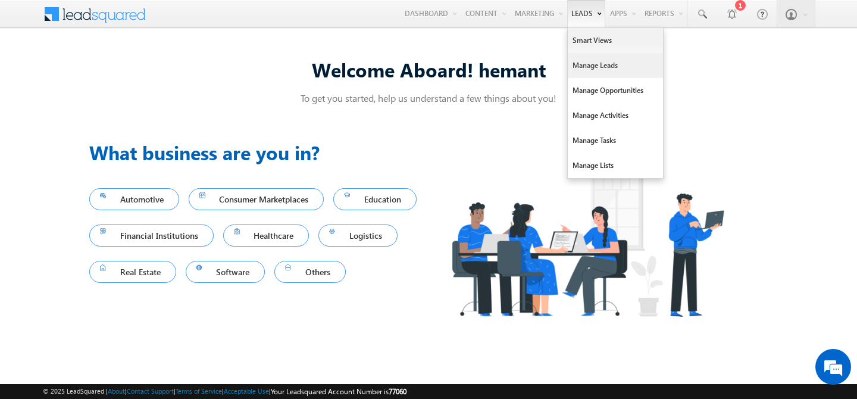
click at [591, 59] on link "Manage Leads" at bounding box center [615, 65] width 95 height 25
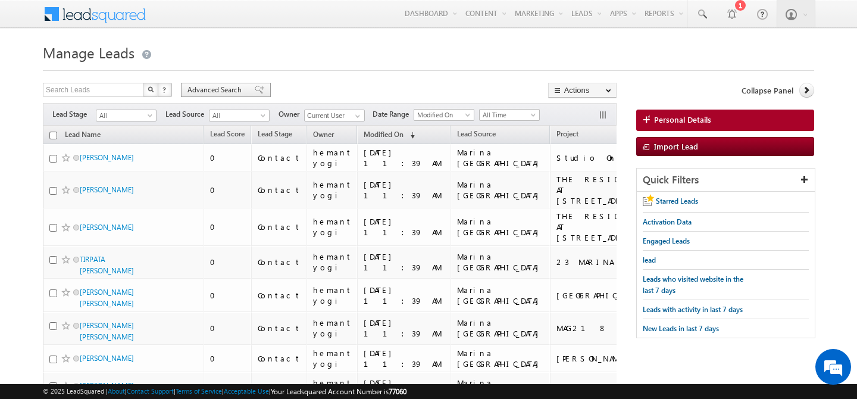
click at [207, 89] on span "Advanced Search" at bounding box center [216, 89] width 58 height 11
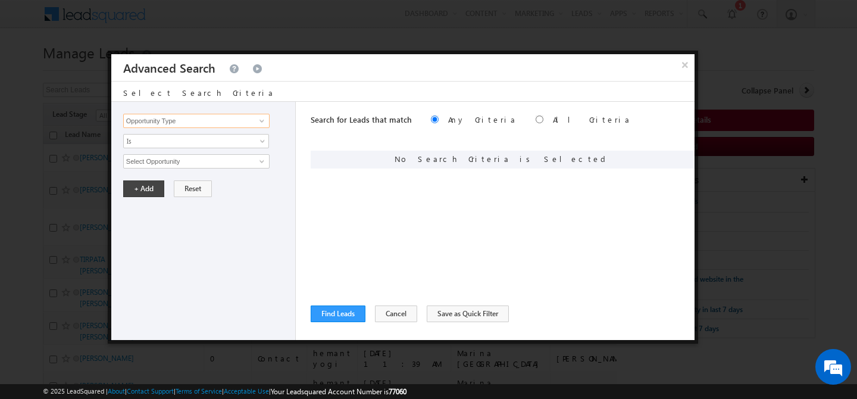
click at [196, 119] on input "Opportunity Type" at bounding box center [196, 121] width 146 height 14
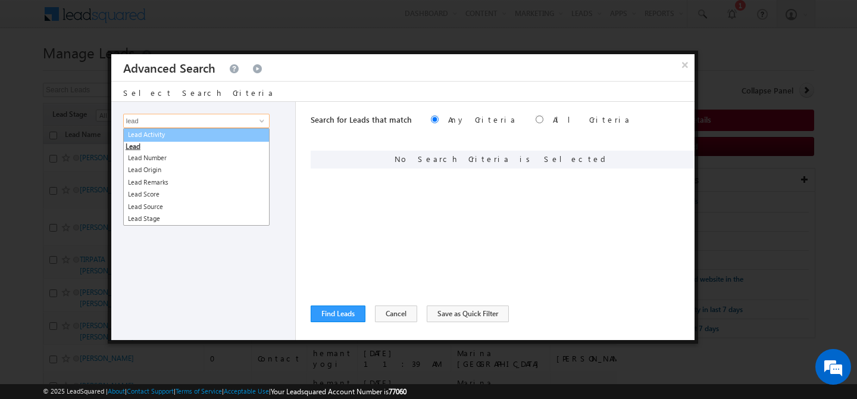
click at [202, 136] on link "Lead Activity" at bounding box center [196, 135] width 146 height 14
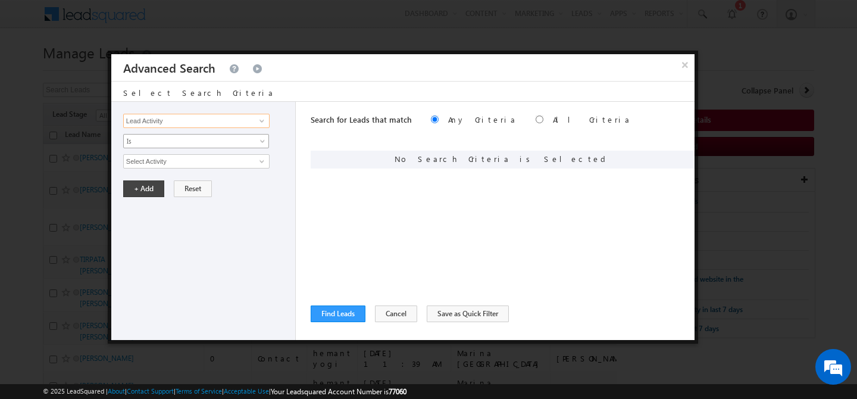
type input "Lead Activity"
click at [189, 138] on span "Is" at bounding box center [188, 141] width 129 height 11
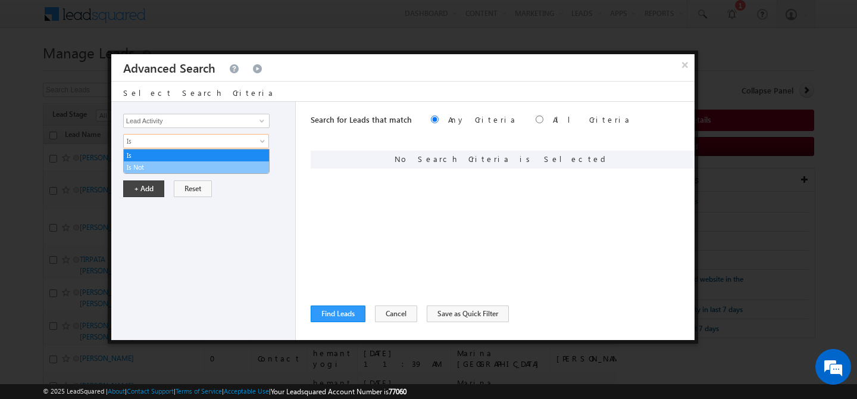
click at [159, 167] on link "Is Not" at bounding box center [196, 167] width 145 height 11
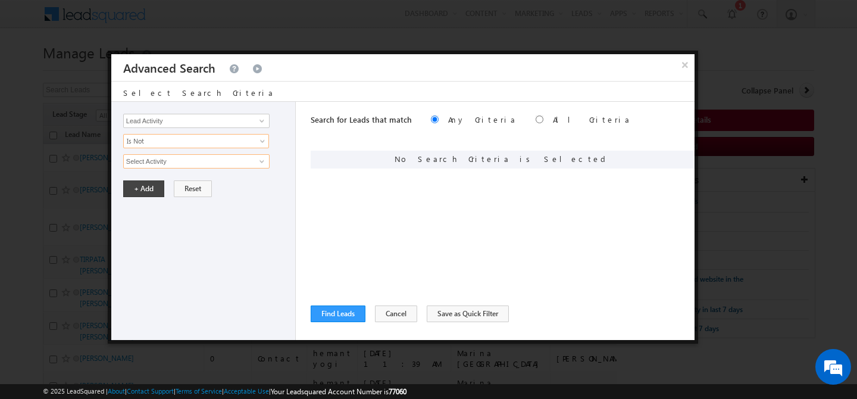
click at [166, 164] on input "Select Activity" at bounding box center [196, 161] width 146 height 14
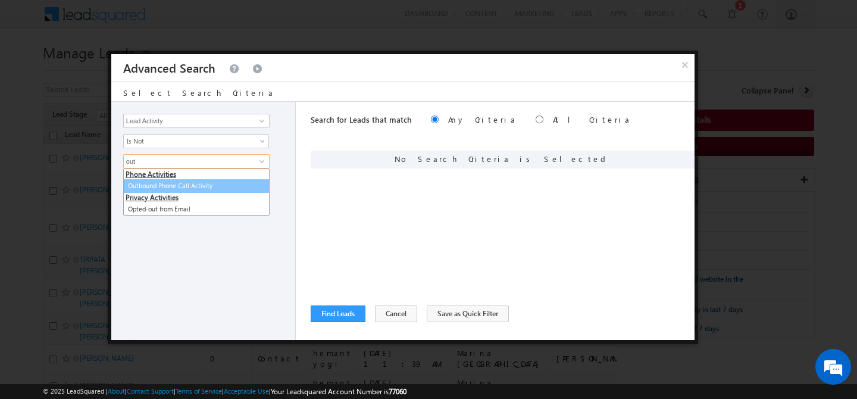
click at [176, 184] on link "Outbound Phone Call Activity" at bounding box center [196, 186] width 146 height 14
type input "Outbound Phone Call Activity"
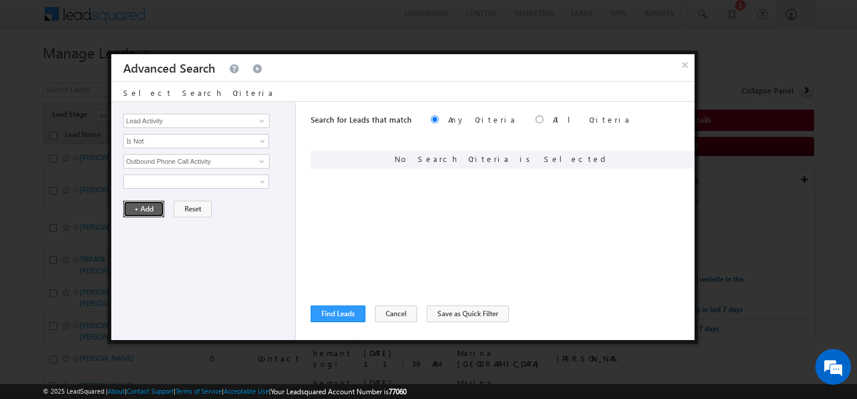
click at [151, 206] on button "+ Add" at bounding box center [143, 208] width 41 height 17
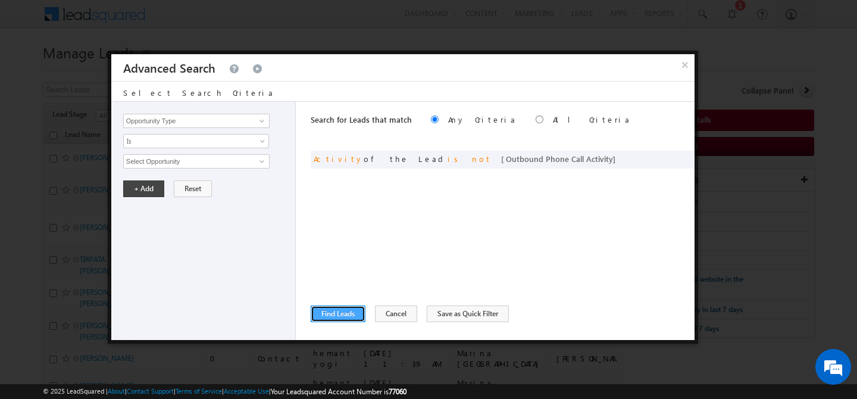
click at [333, 312] on button "Find Leads" at bounding box center [338, 313] width 55 height 17
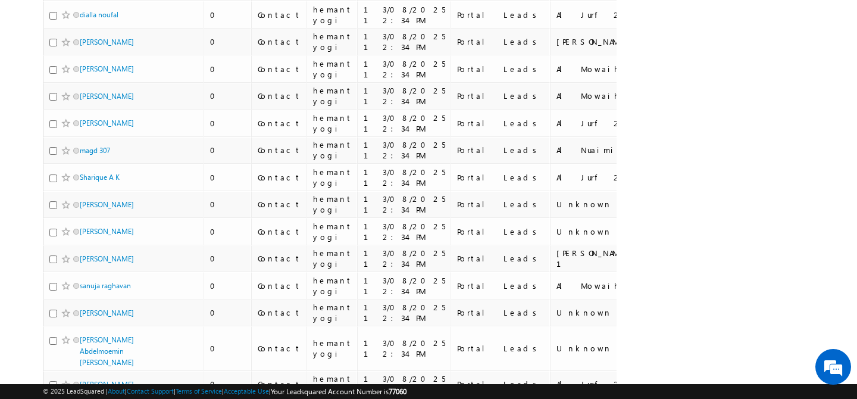
scroll to position [5636, 0]
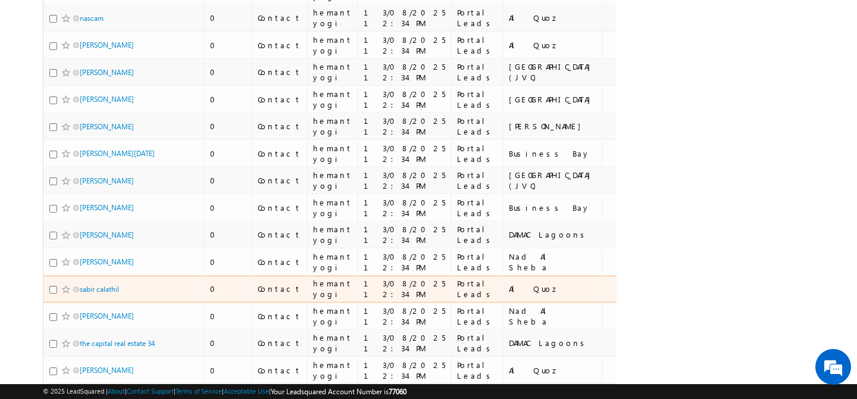
scroll to position [5274, 0]
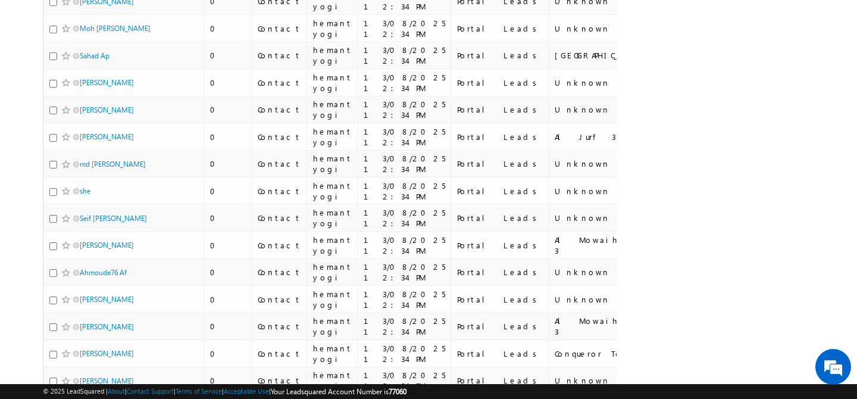
scroll to position [5439, 0]
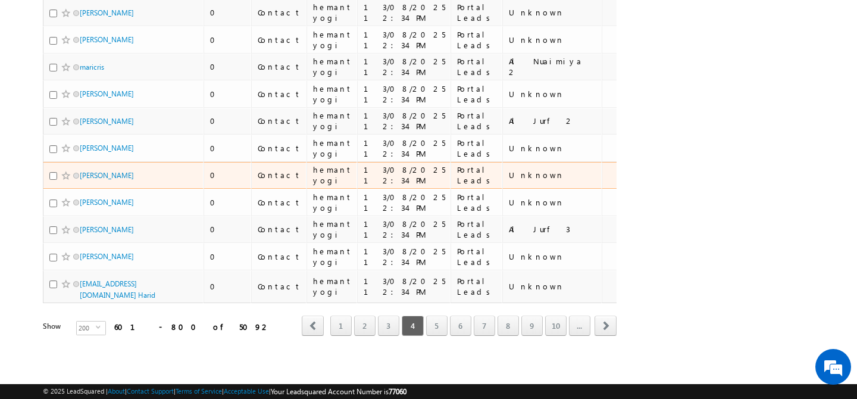
scroll to position [5279, 0]
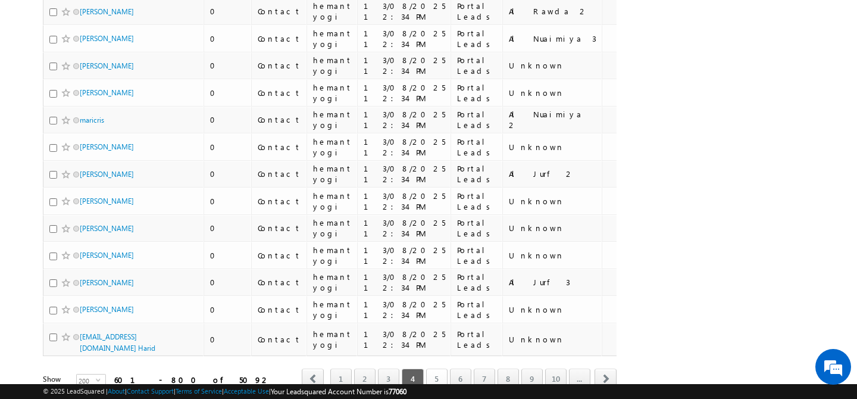
click at [440, 368] on link "5" at bounding box center [436, 378] width 21 height 20
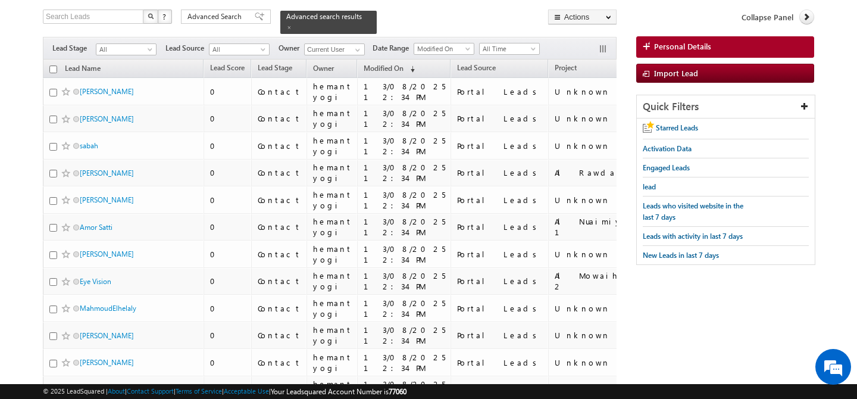
scroll to position [0, 0]
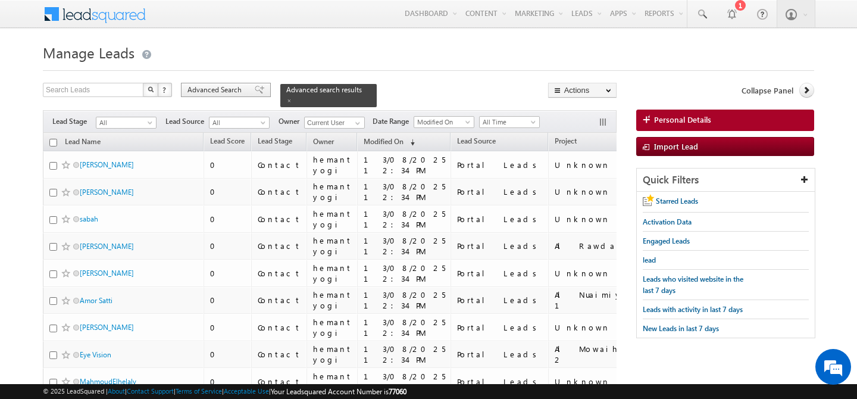
click at [196, 90] on span "Advanced Search" at bounding box center [216, 89] width 58 height 11
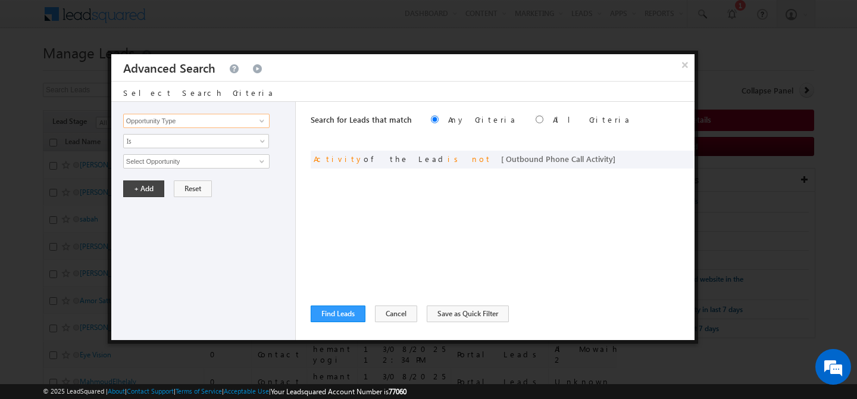
click at [193, 119] on input "Opportunity Type" at bounding box center [196, 121] width 146 height 14
click at [189, 147] on link "Lead Source" at bounding box center [196, 146] width 146 height 14
type input "Lead Source"
click at [151, 167] on span "None Selected" at bounding box center [191, 161] width 135 height 13
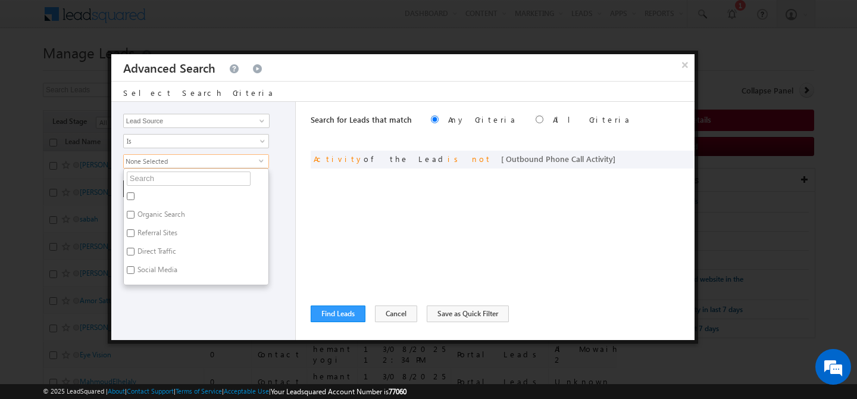
click at [158, 180] on input "text" at bounding box center [189, 178] width 124 height 14
click at [155, 202] on label "Direct Traffic" at bounding box center [156, 202] width 64 height 18
click at [134, 202] on input "Direct Traffic" at bounding box center [131, 201] width 8 height 8
checkbox input "true"
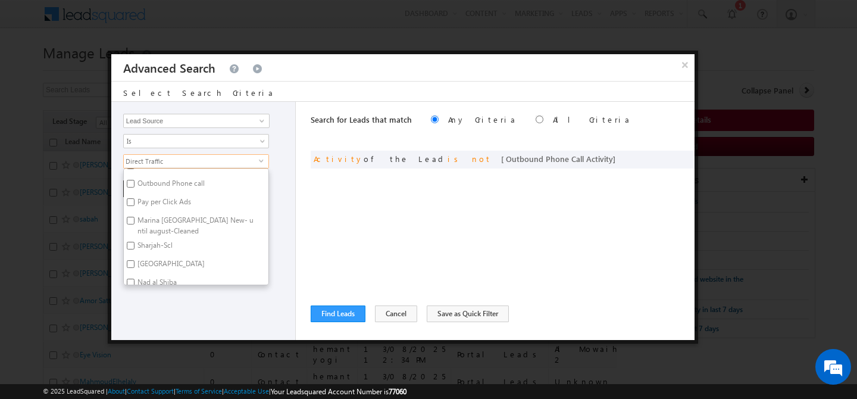
scroll to position [148, 0]
click at [156, 198] on label "Pay per Click Ads" at bounding box center [163, 198] width 79 height 18
click at [134, 198] on input "Pay per Click Ads" at bounding box center [131, 196] width 8 height 8
checkbox input "true"
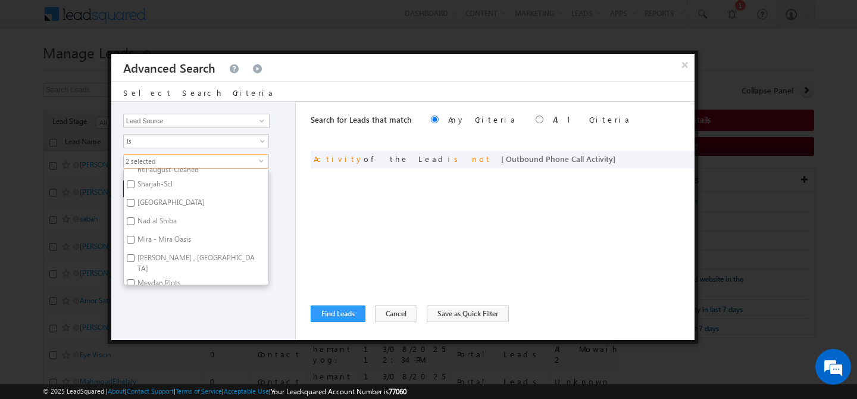
click at [151, 218] on label "Nad al Shiba" at bounding box center [156, 223] width 65 height 18
click at [134, 218] on input "Nad al Shiba" at bounding box center [131, 221] width 8 height 8
checkbox input "true"
click at [154, 196] on label "[GEOGRAPHIC_DATA]" at bounding box center [170, 204] width 93 height 18
click at [134, 199] on input "[GEOGRAPHIC_DATA]" at bounding box center [131, 203] width 8 height 8
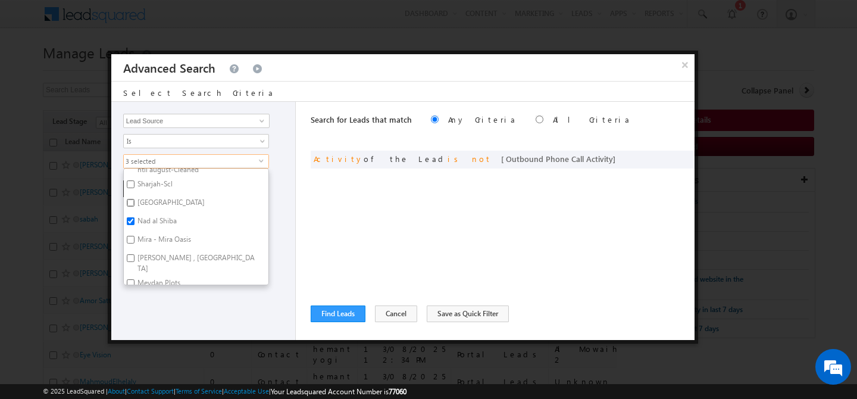
checkbox input "true"
click at [154, 183] on label "Sharjah-Scl" at bounding box center [154, 186] width 61 height 18
click at [134, 183] on input "Sharjah-Scl" at bounding box center [131, 184] width 8 height 8
checkbox input "true"
click at [157, 240] on label "Mira - Mira Oasis" at bounding box center [163, 241] width 79 height 18
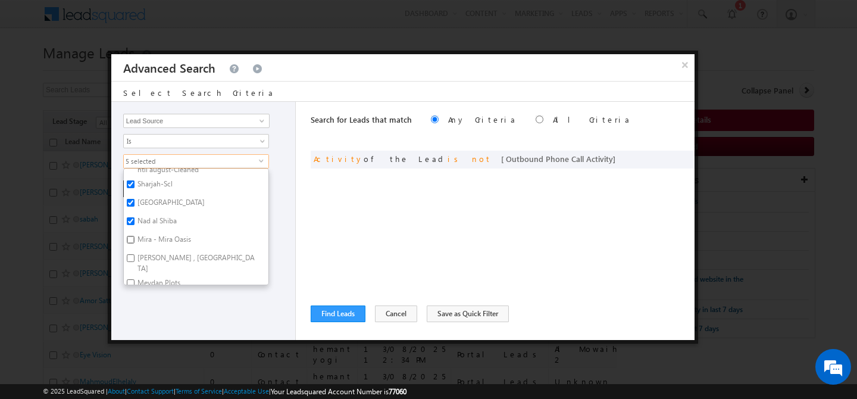
click at [134, 240] on input "Mira - Mira Oasis" at bounding box center [131, 240] width 8 height 8
checkbox input "true"
click at [156, 259] on label "[PERSON_NAME] , [GEOGRAPHIC_DATA]" at bounding box center [196, 262] width 145 height 25
click at [134, 259] on input "[PERSON_NAME] , [GEOGRAPHIC_DATA]" at bounding box center [131, 258] width 8 height 8
checkbox input "true"
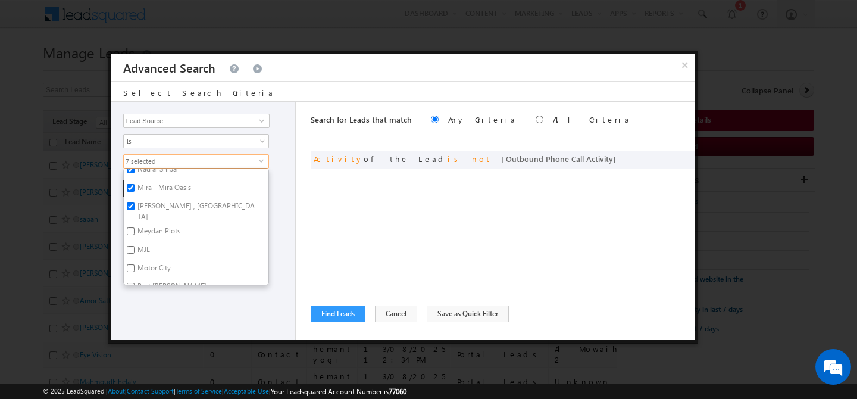
scroll to position [272, 0]
click at [155, 210] on label "Meydan Plots" at bounding box center [158, 215] width 68 height 18
click at [134, 210] on input "Meydan Plots" at bounding box center [131, 213] width 8 height 8
checkbox input "true"
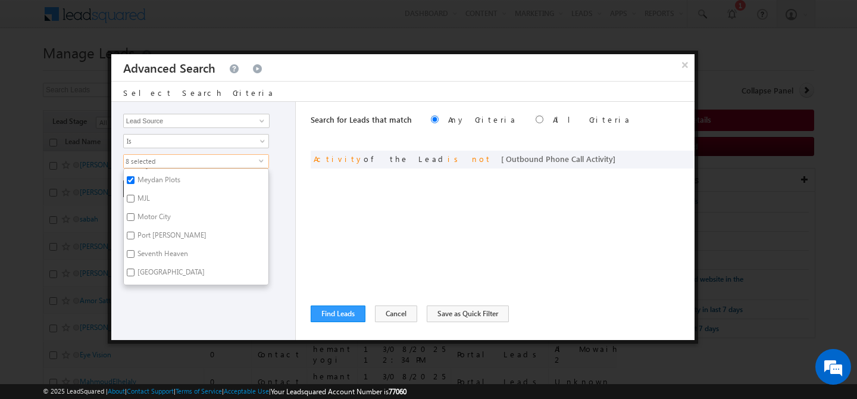
click at [152, 233] on label "Port [PERSON_NAME]" at bounding box center [171, 237] width 95 height 18
click at [134, 233] on input "Port [PERSON_NAME]" at bounding box center [131, 235] width 8 height 8
checkbox input "true"
click at [153, 246] on label "Seventh Heaven" at bounding box center [162, 255] width 76 height 18
click at [134, 250] on input "Seventh Heaven" at bounding box center [131, 254] width 8 height 8
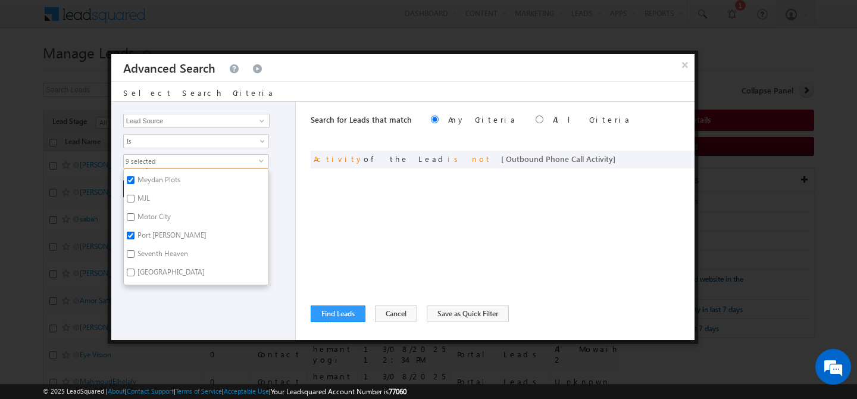
checkbox input "true"
click at [277, 219] on div "Opportunity Type Lead Activity Task Sales Group Prospect Id Address 1 Address 2…" at bounding box center [203, 221] width 184 height 238
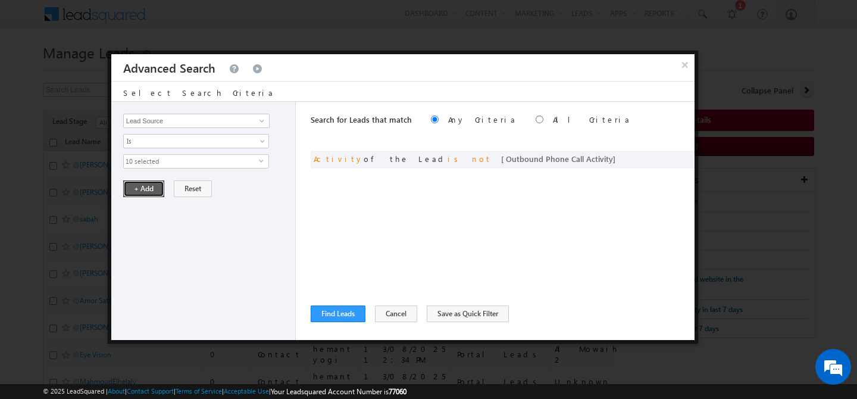
click at [145, 191] on button "+ Add" at bounding box center [143, 188] width 41 height 17
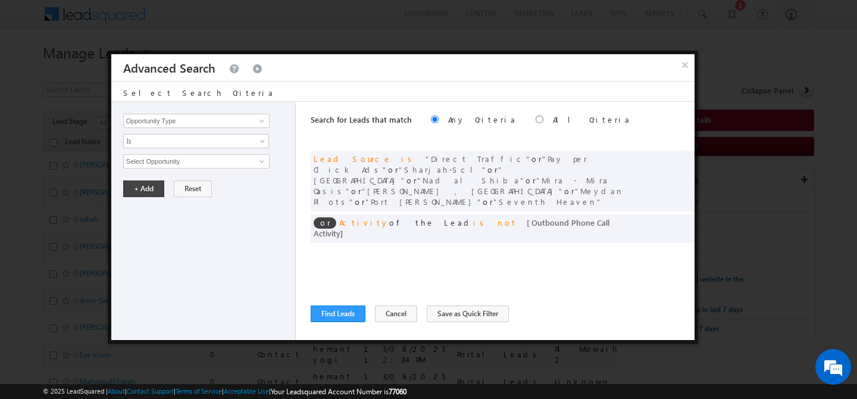
click at [553, 123] on label "All Criteria" at bounding box center [592, 119] width 78 height 10
radio input "true"
click at [335, 311] on button "Find Leads" at bounding box center [338, 313] width 55 height 17
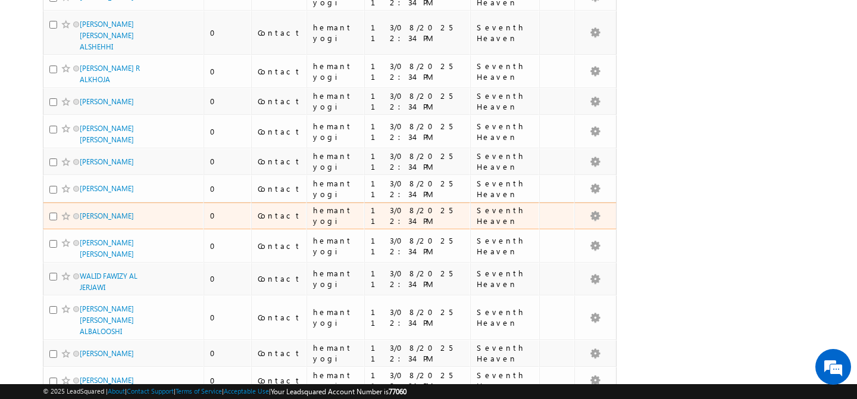
scroll to position [6112, 0]
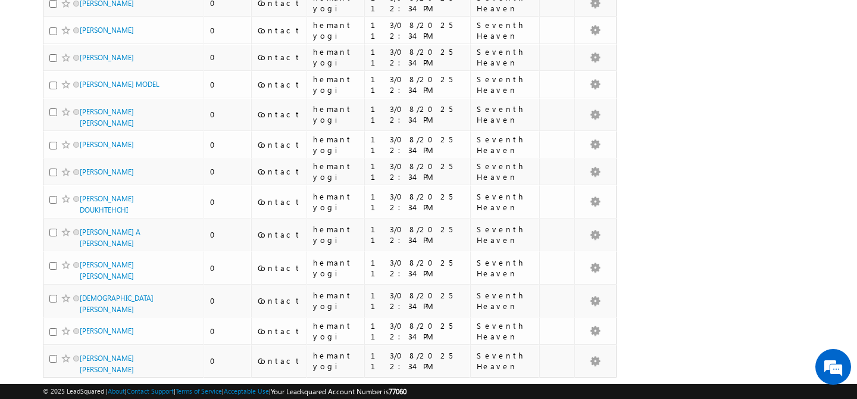
click at [86, 396] on span "200" at bounding box center [86, 402] width 19 height 13
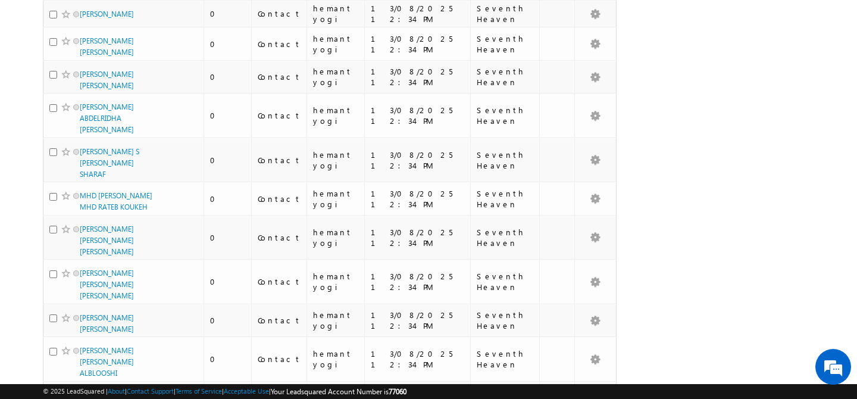
scroll to position [0, 0]
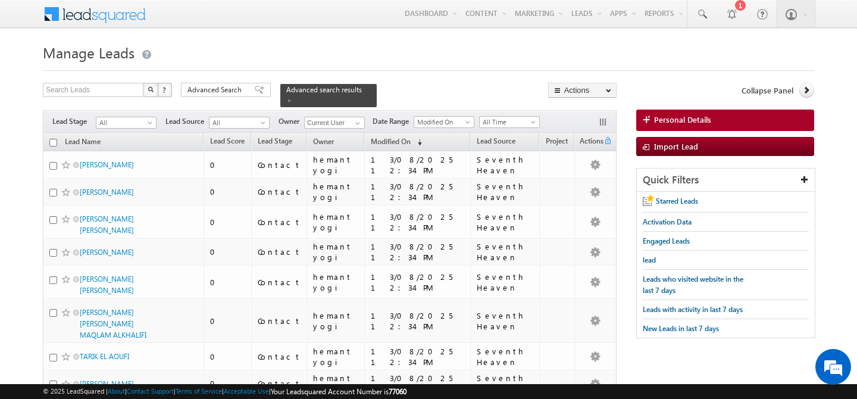
click at [53, 139] on input "checkbox" at bounding box center [53, 143] width 8 height 8
checkbox input "true"
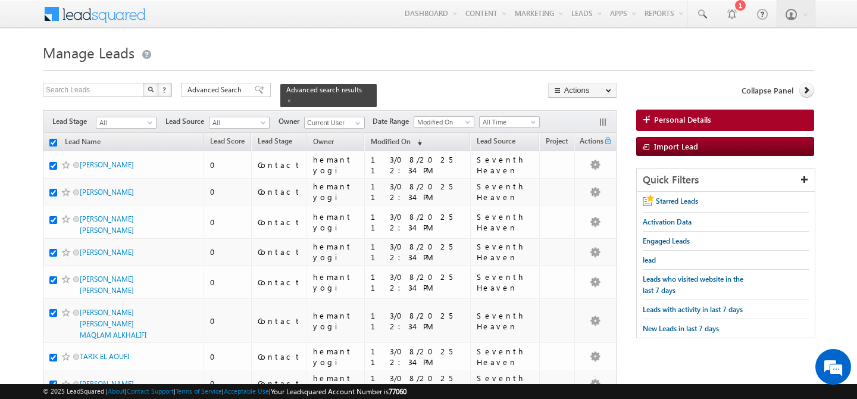
checkbox input "true"
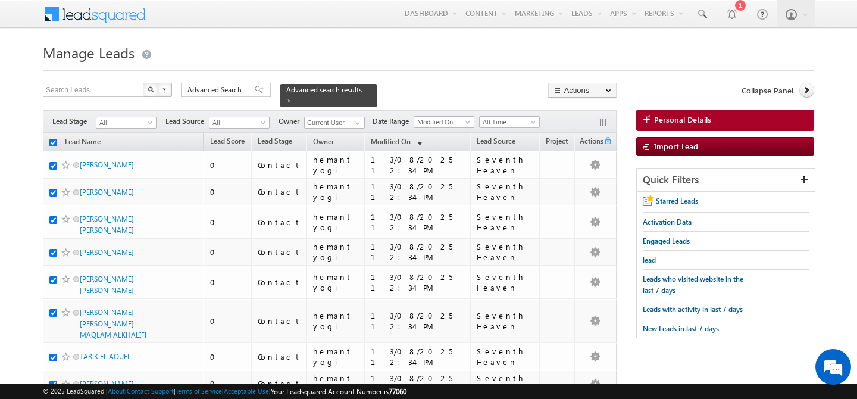
checkbox input "true"
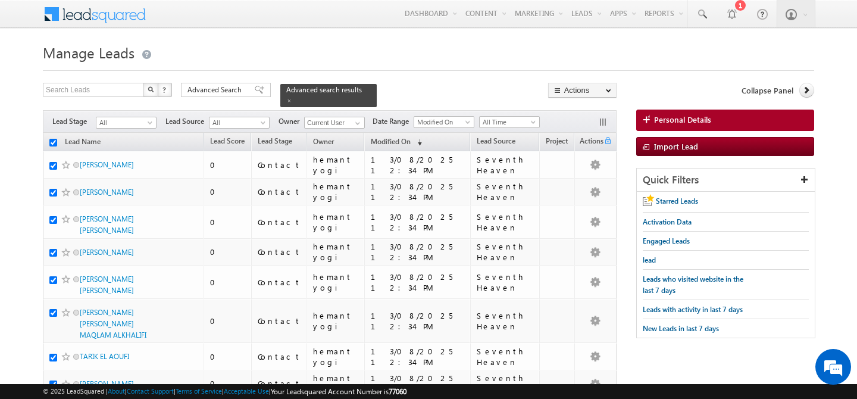
checkbox input "true"
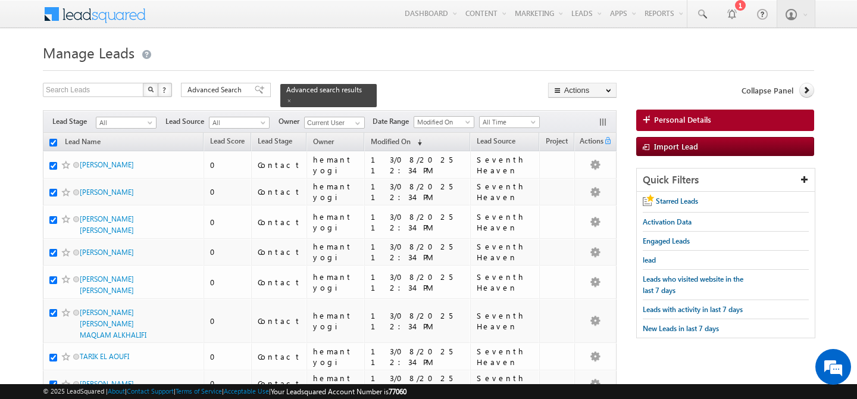
checkbox input "true"
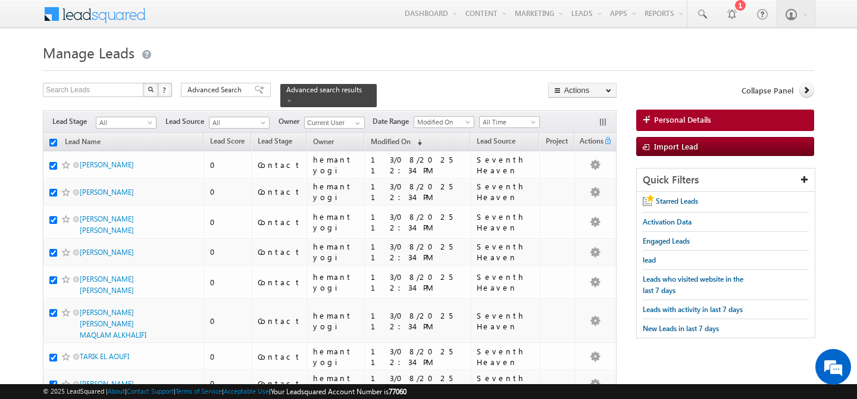
checkbox input "true"
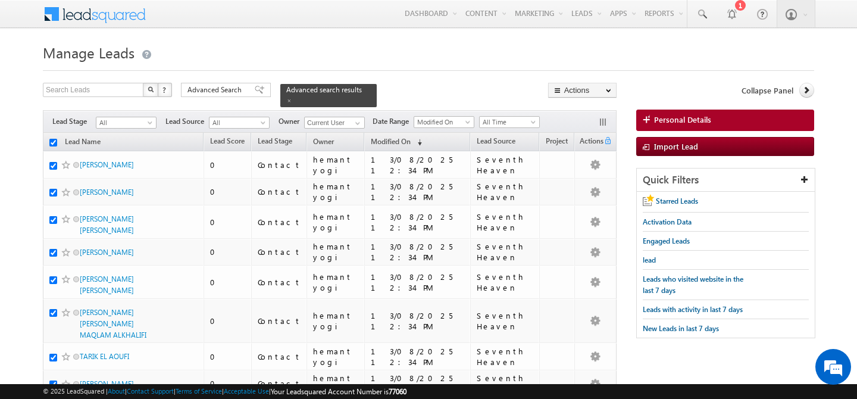
checkbox input "true"
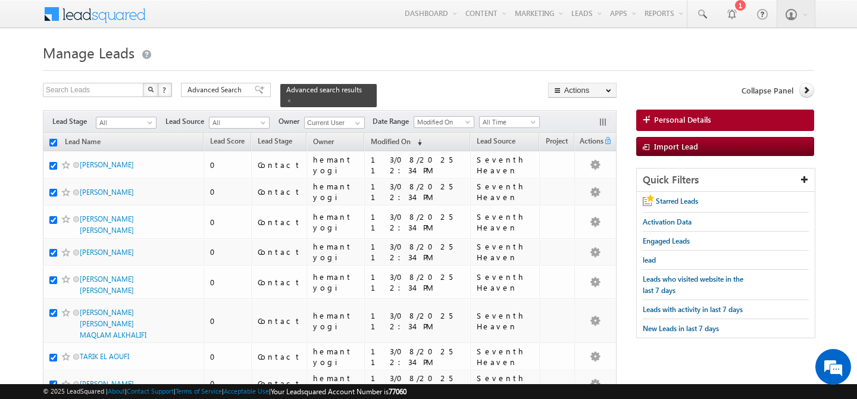
checkbox input "true"
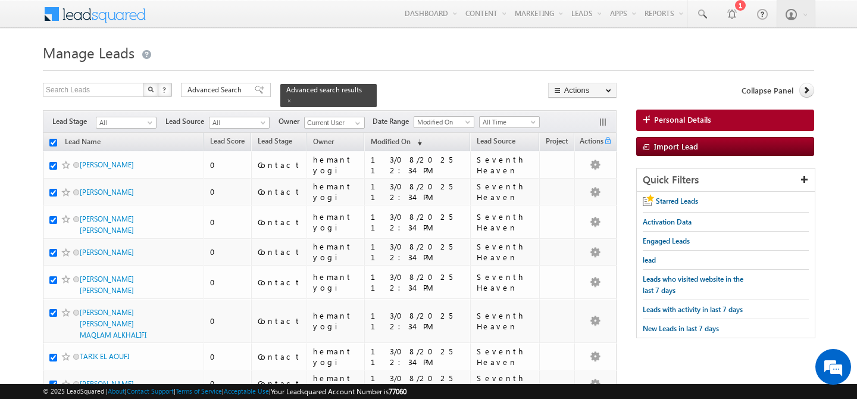
checkbox input "true"
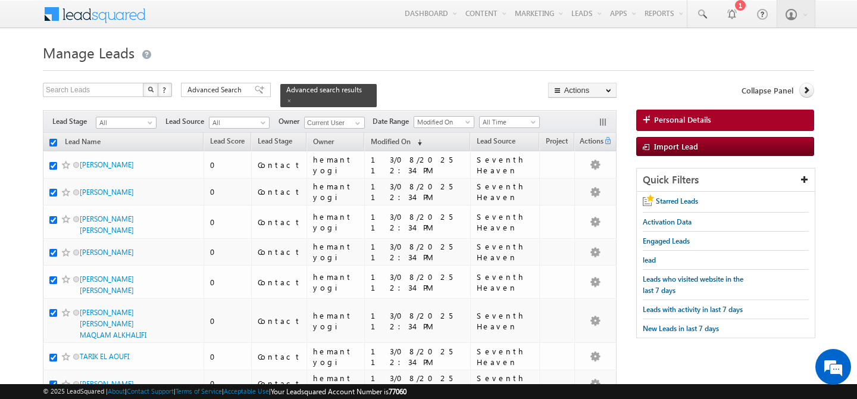
checkbox input "true"
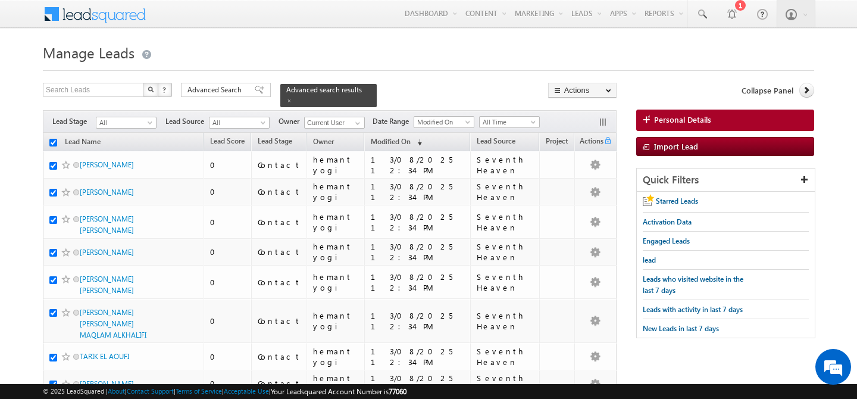
checkbox input "true"
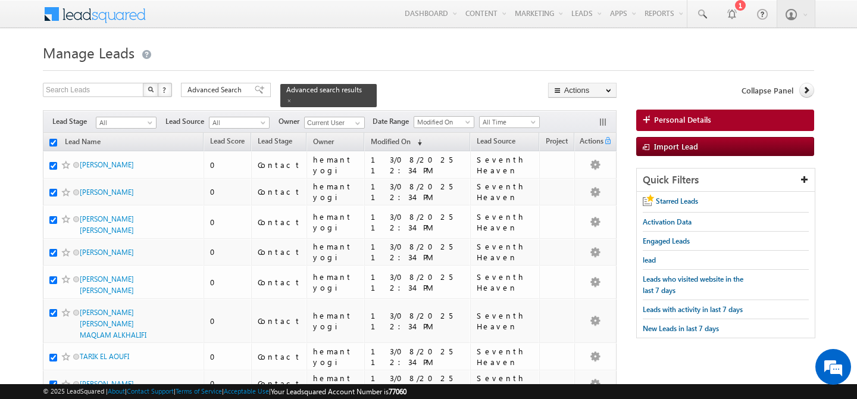
checkbox input "true"
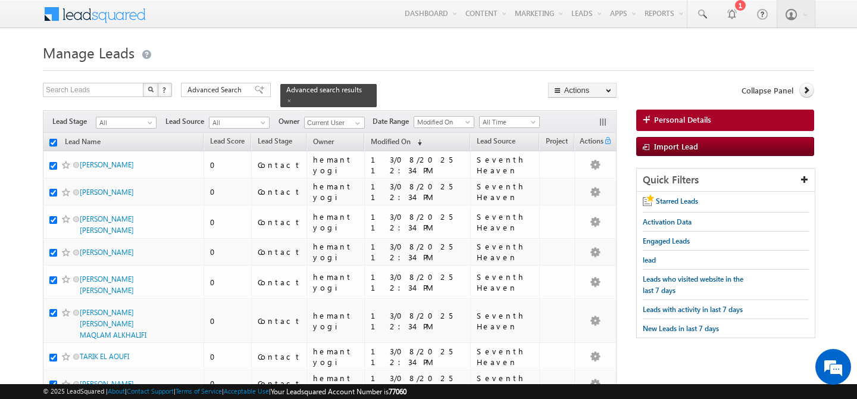
checkbox input "true"
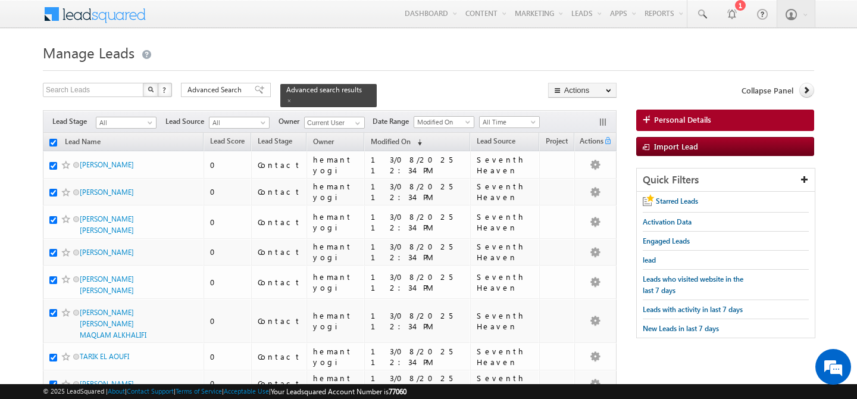
checkbox input "true"
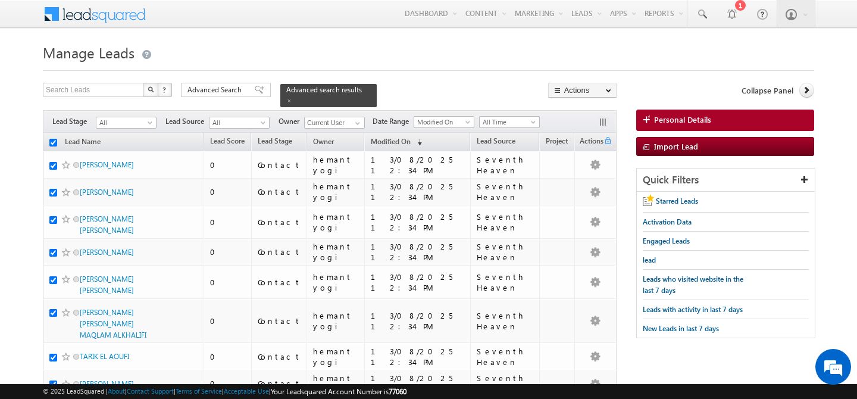
checkbox input "true"
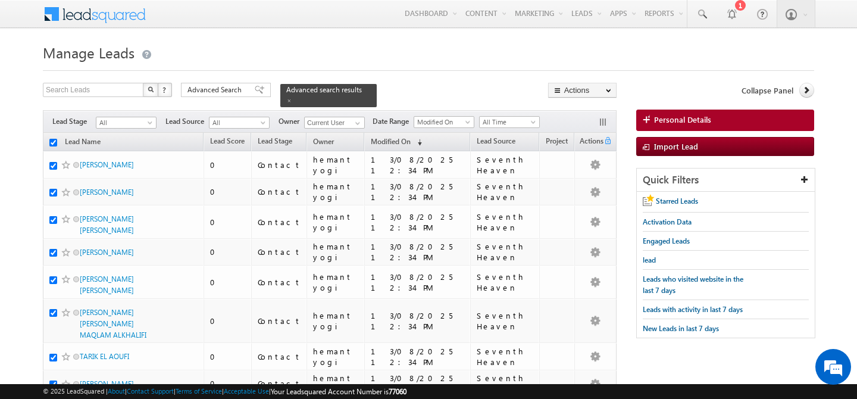
checkbox input "true"
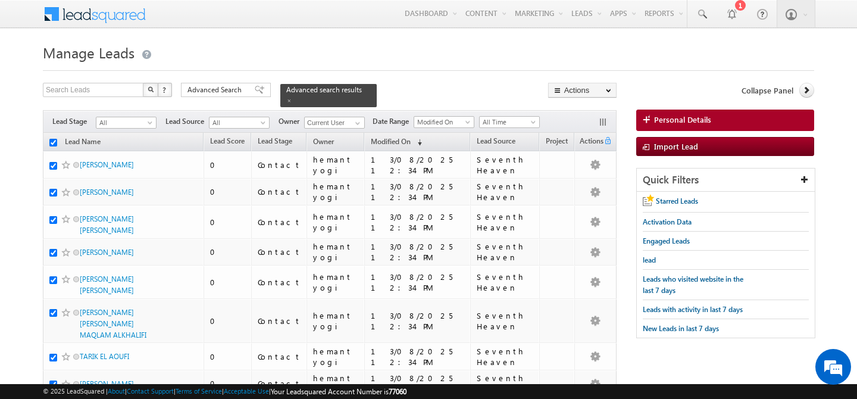
checkbox input "true"
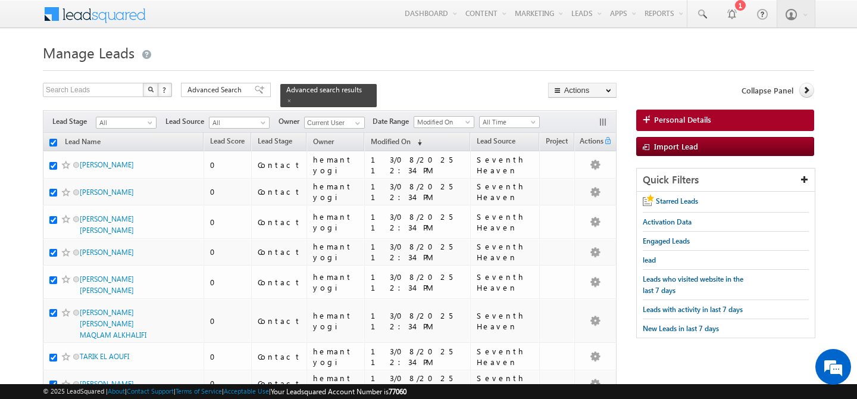
checkbox input "true"
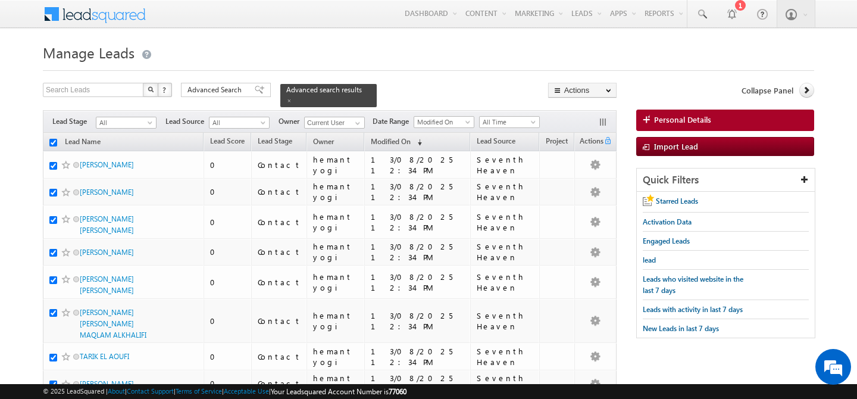
checkbox input "true"
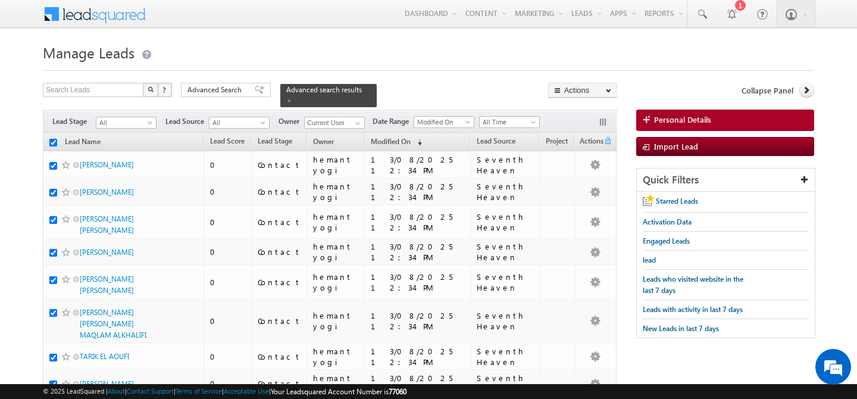
checkbox input "true"
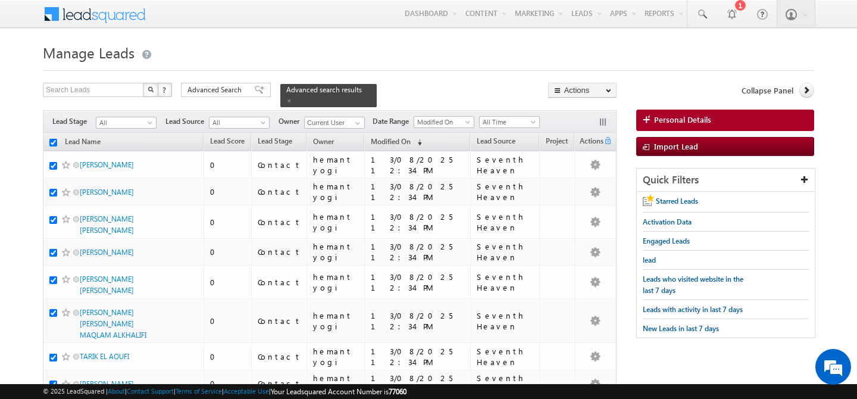
checkbox input "true"
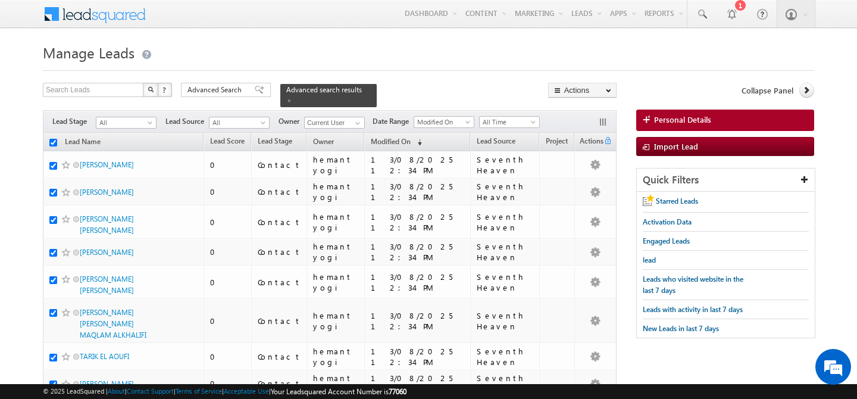
checkbox input "true"
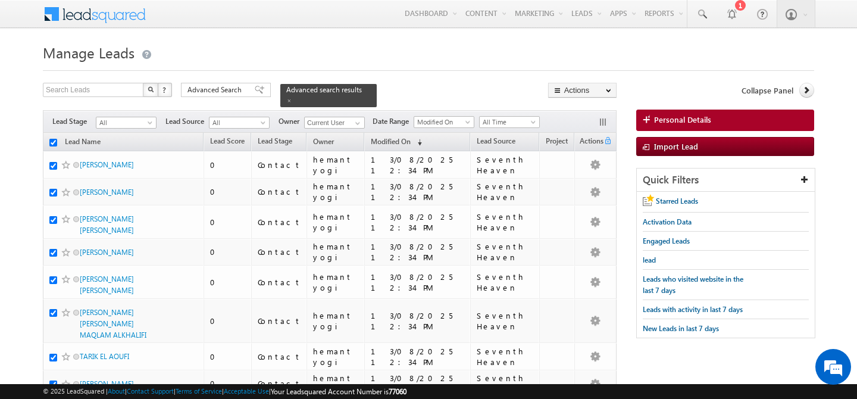
checkbox input "true"
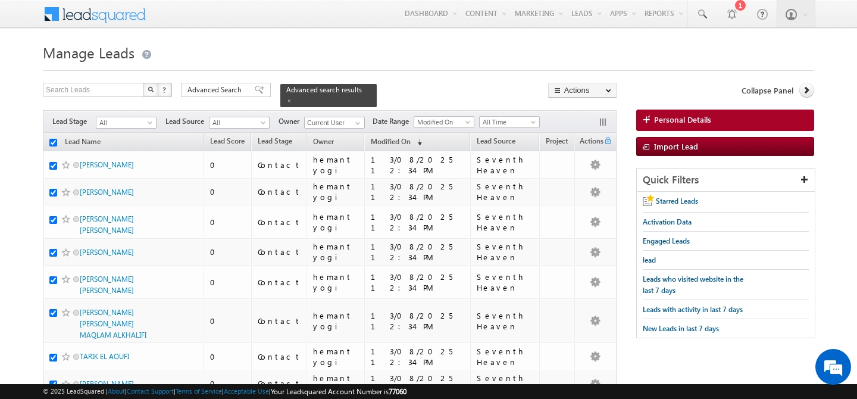
checkbox input "true"
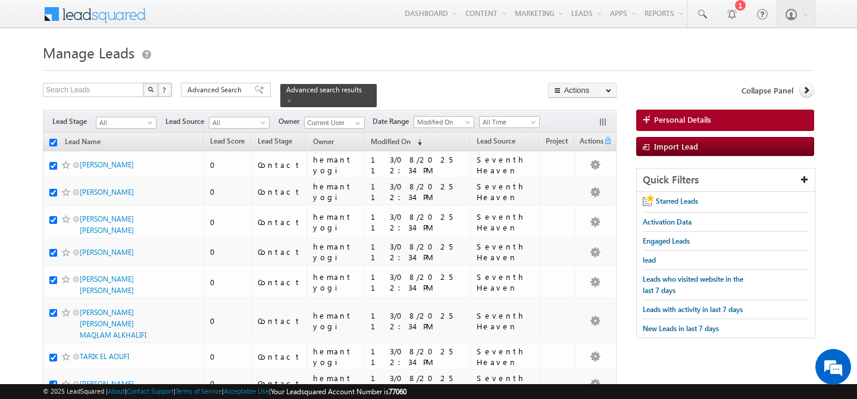
checkbox input "true"
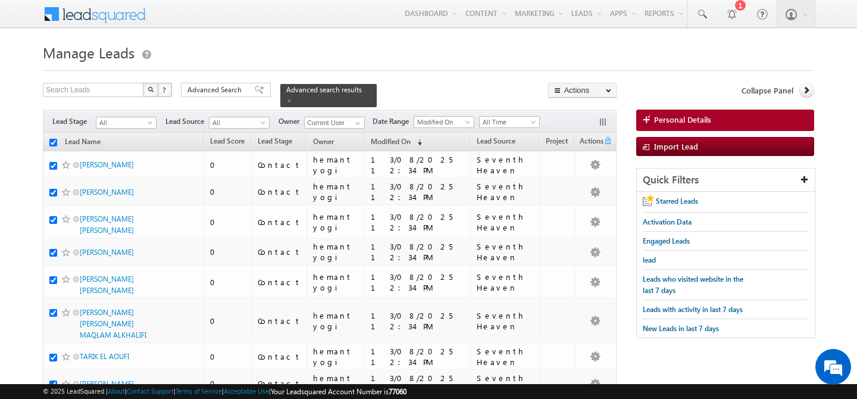
checkbox input "true"
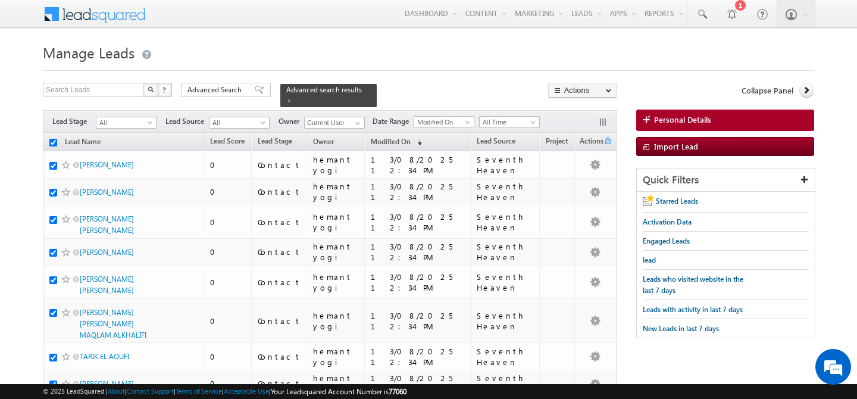
checkbox input "true"
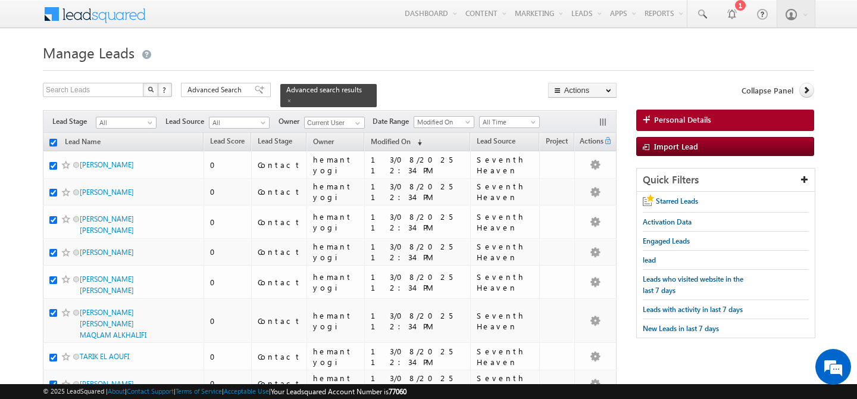
checkbox input "true"
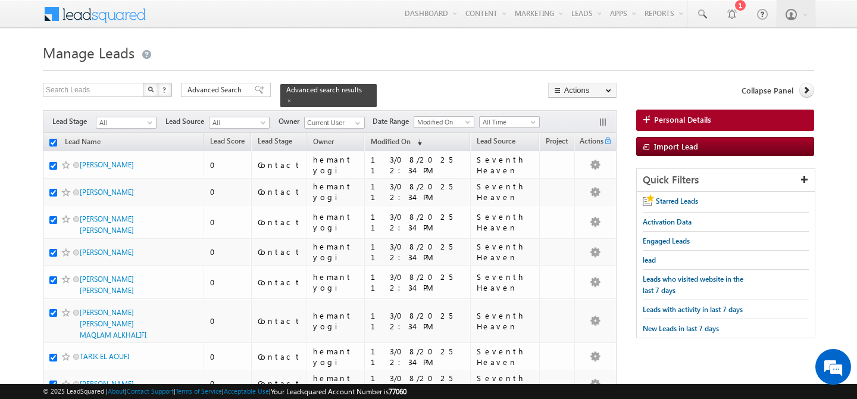
checkbox input "true"
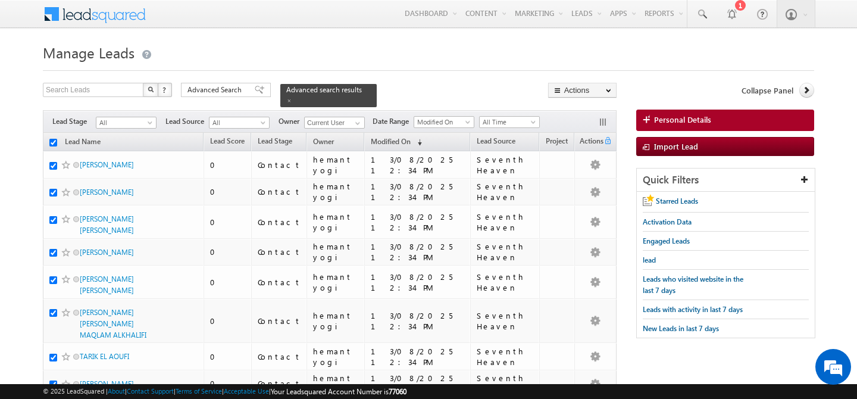
checkbox input "true"
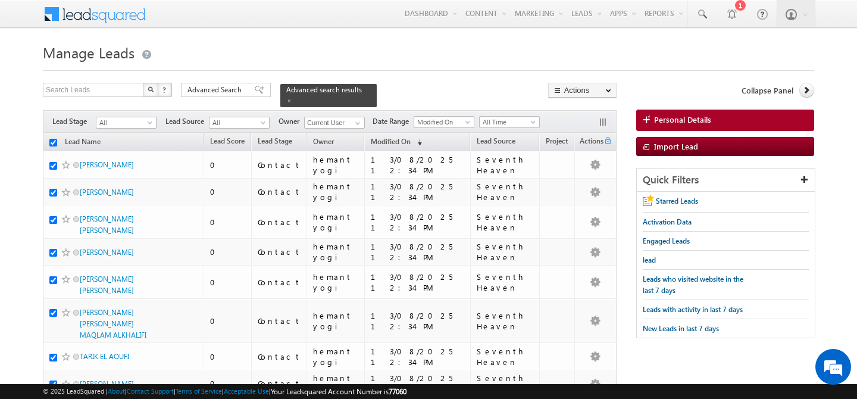
checkbox input "true"
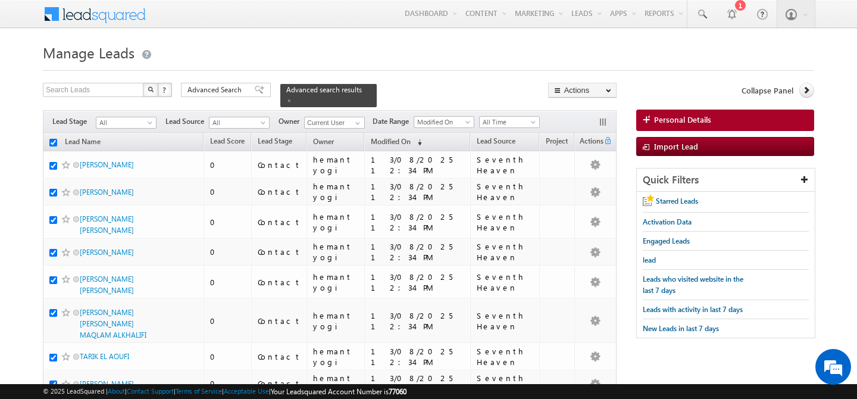
checkbox input "true"
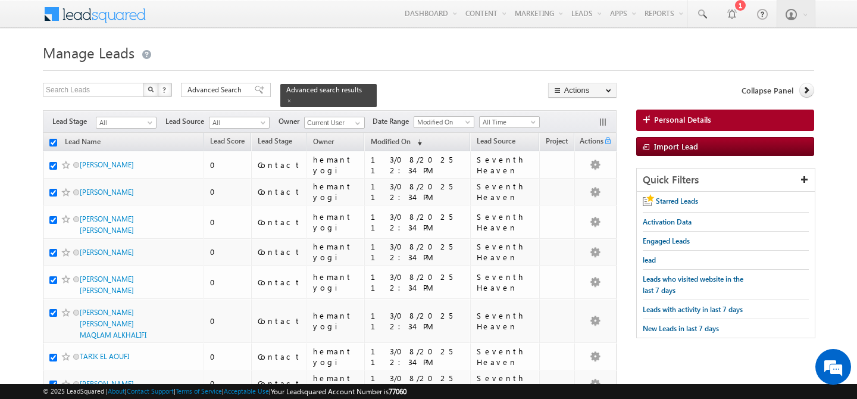
checkbox input "true"
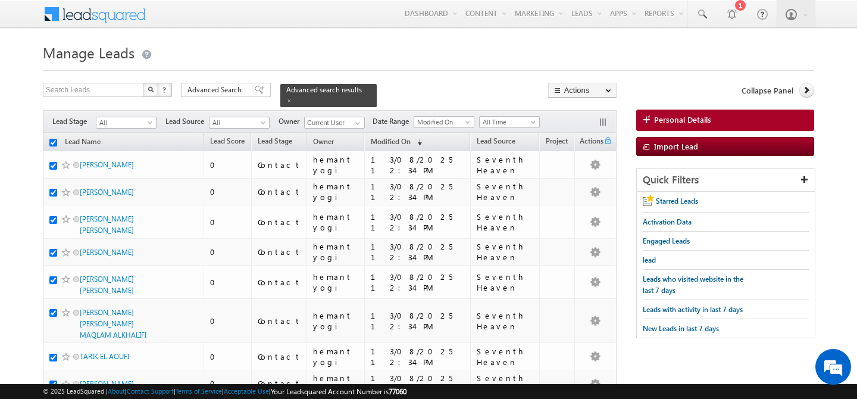
checkbox input "true"
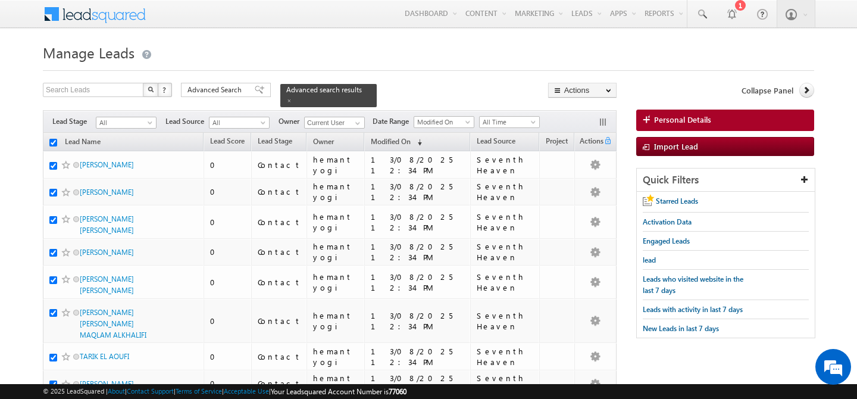
checkbox input "true"
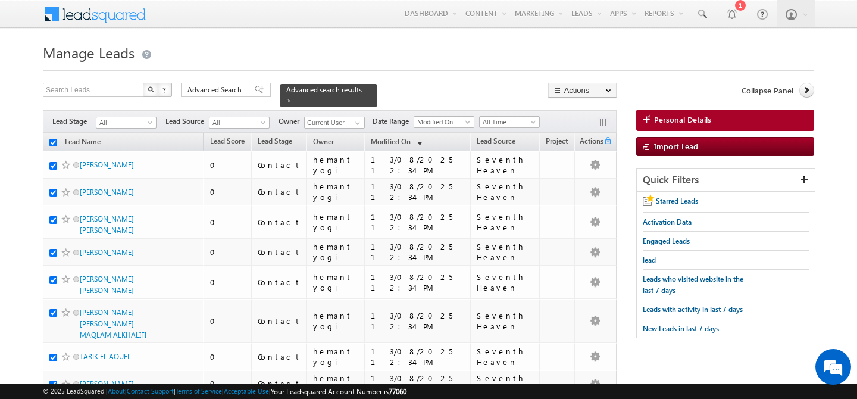
checkbox input "true"
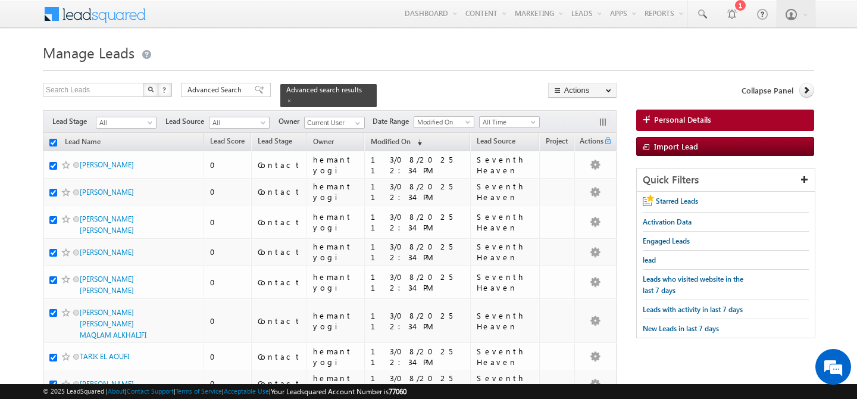
checkbox input "true"
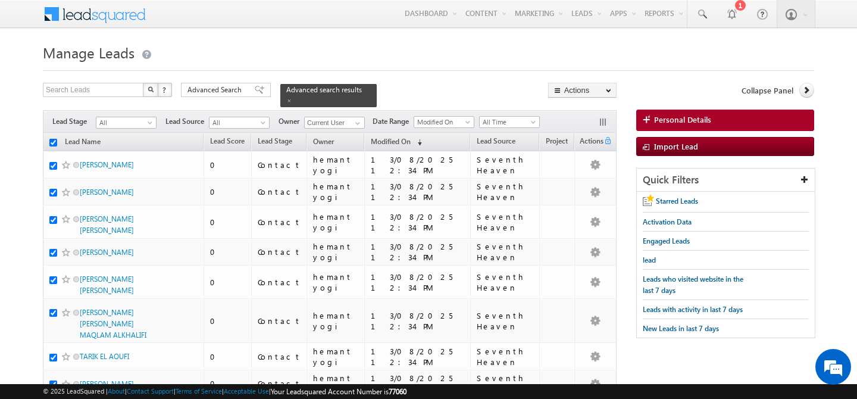
checkbox input "true"
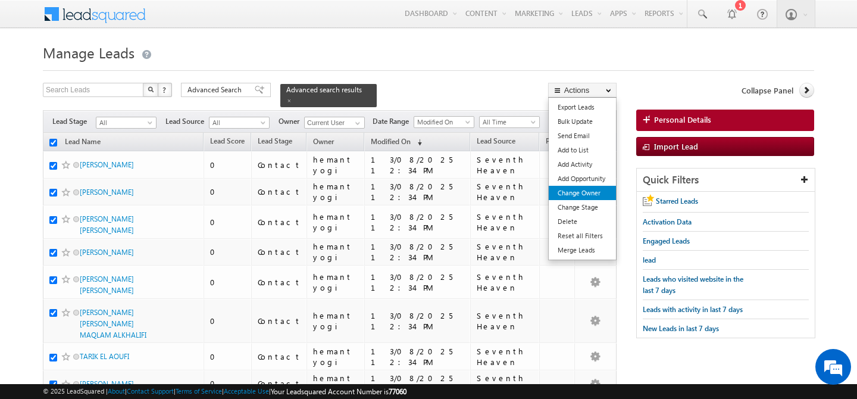
click at [588, 194] on link "Change Owner" at bounding box center [582, 193] width 67 height 14
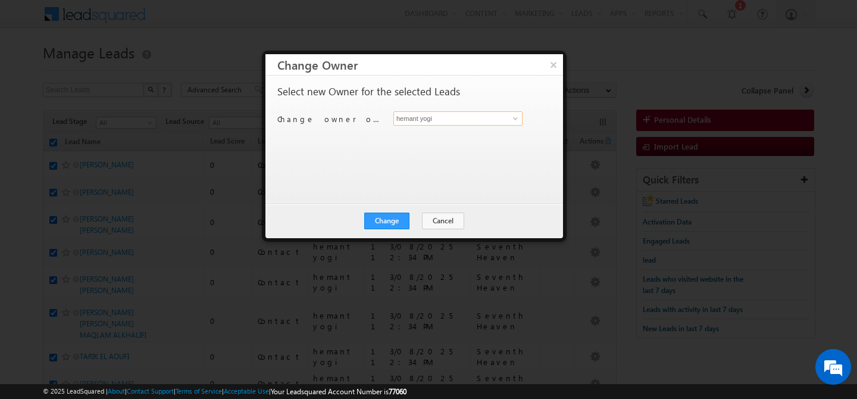
click at [466, 118] on input "hemant yogi" at bounding box center [457, 118] width 129 height 14
click at [411, 137] on span "[EMAIL_ADDRESS][DOMAIN_NAME]" at bounding box center [451, 141] width 107 height 9
click at [382, 225] on button "Change" at bounding box center [386, 220] width 45 height 17
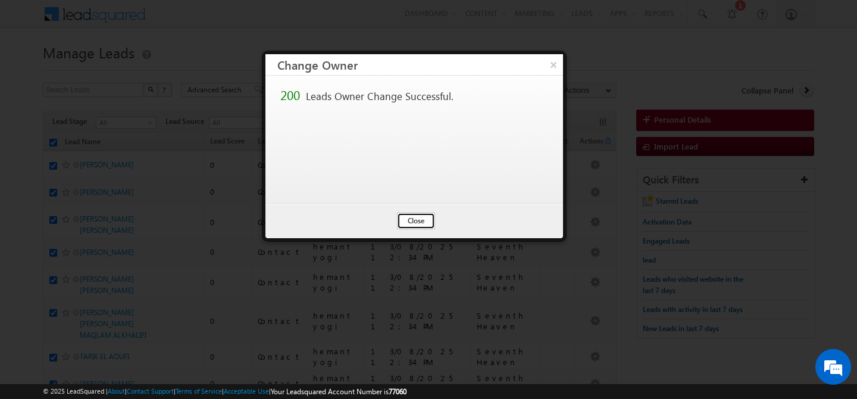
click at [402, 221] on button "Close" at bounding box center [416, 220] width 38 height 17
